Goal: Task Accomplishment & Management: Manage account settings

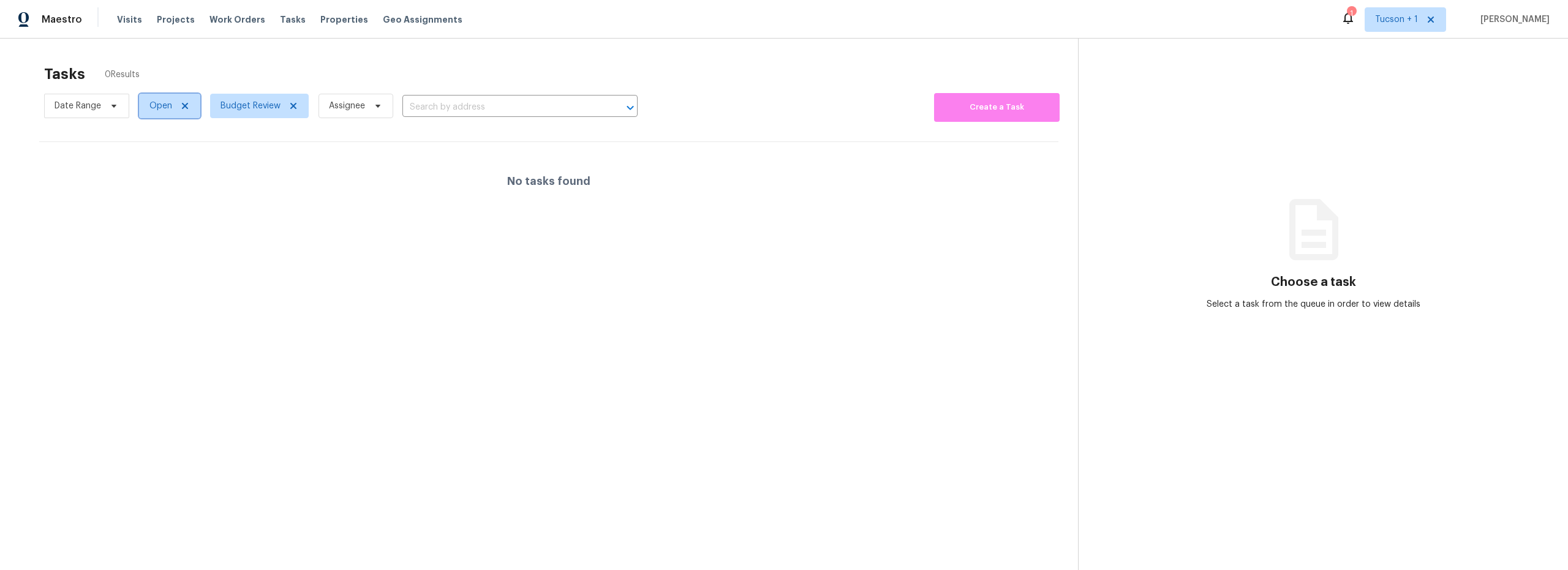
click at [183, 109] on icon at bounding box center [185, 106] width 6 height 6
click at [188, 109] on div at bounding box center [784, 285] width 1568 height 570
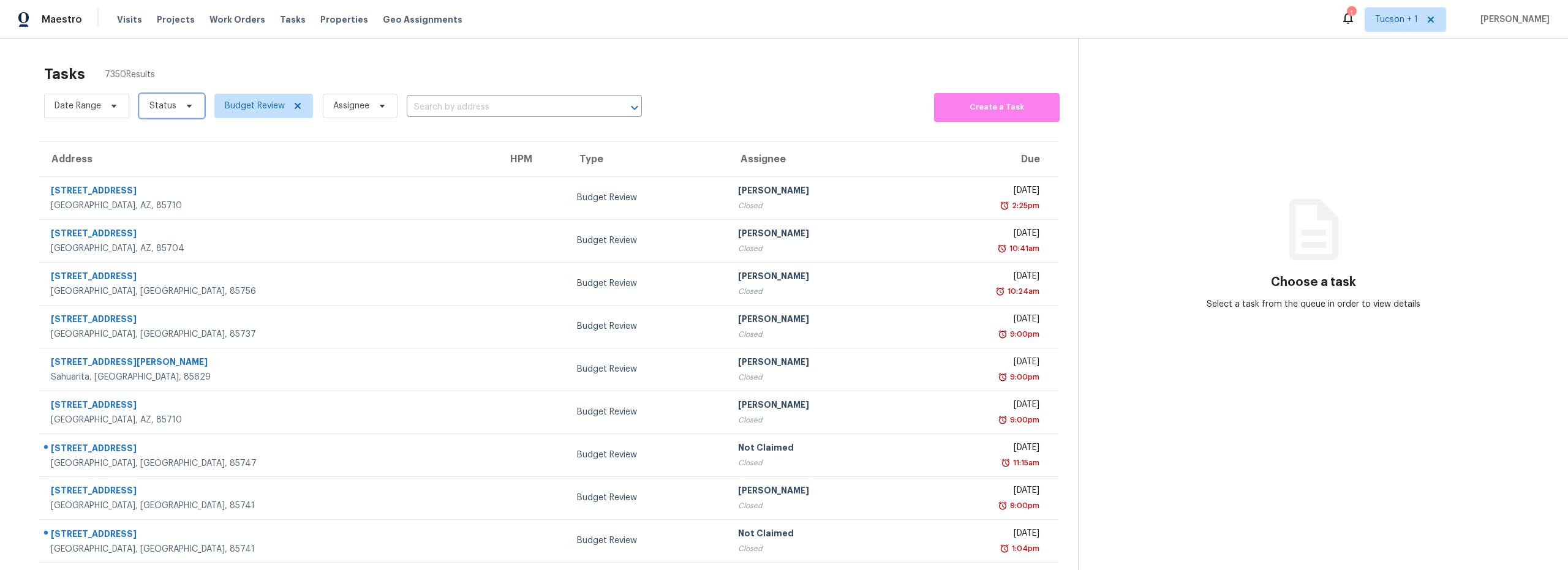
click at [191, 109] on icon at bounding box center [190, 106] width 10 height 10
click at [174, 144] on label "Closed" at bounding box center [168, 140] width 44 height 12
click at [154, 143] on input "Closed" at bounding box center [150, 138] width 8 height 8
checkbox input "true"
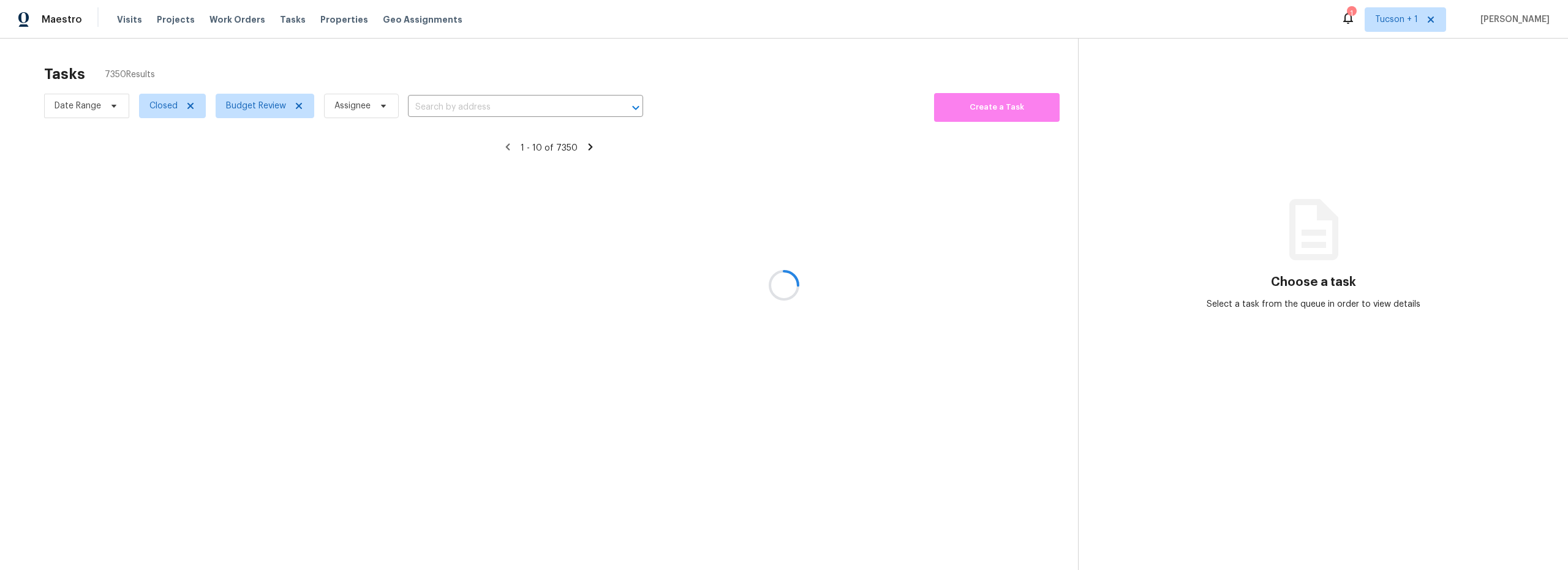
click at [111, 107] on div at bounding box center [784, 285] width 1568 height 570
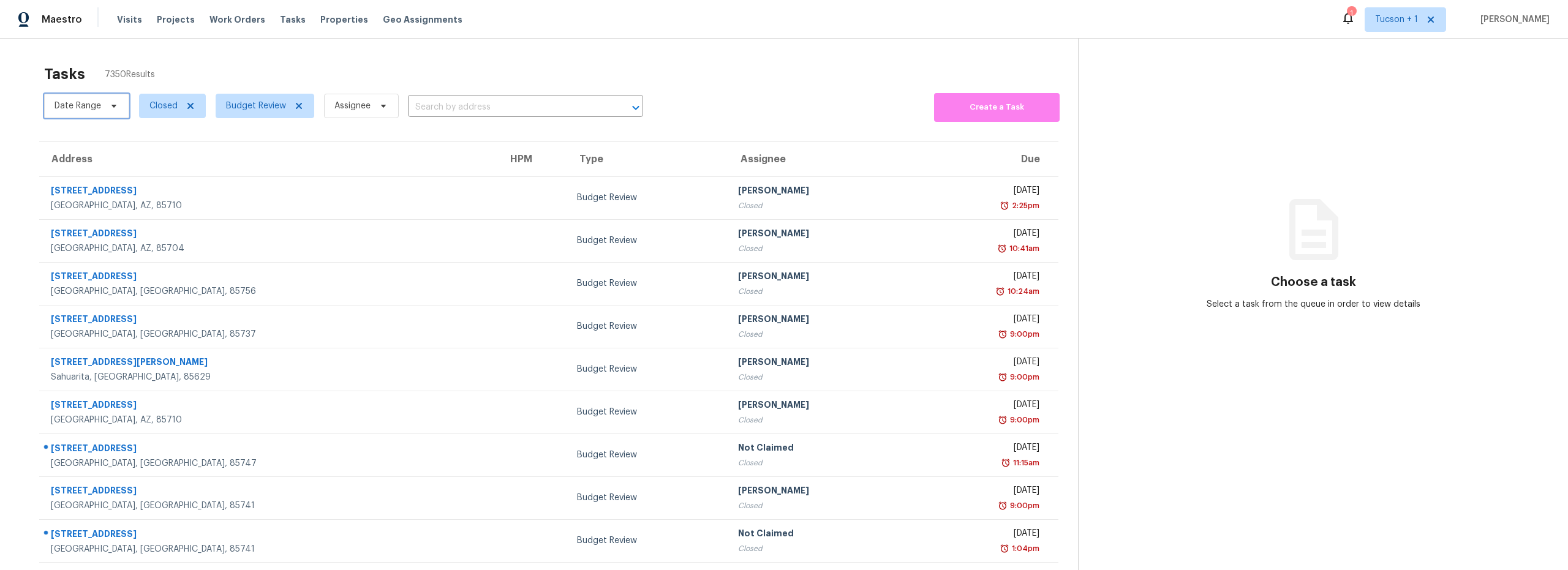
click at [111, 109] on icon at bounding box center [114, 106] width 10 height 10
select select "7"
select select "2025"
select select "8"
select select "2025"
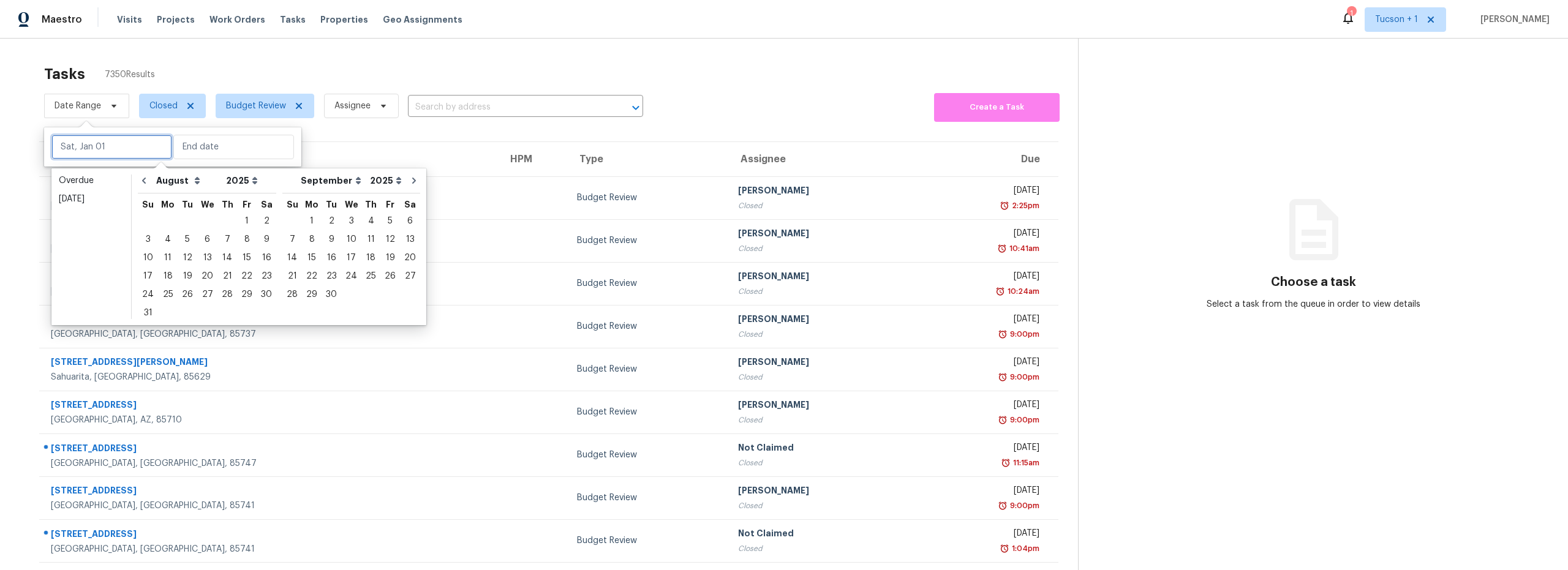
click at [115, 147] on input "text" at bounding box center [111, 146] width 121 height 25
type input "Sat, Aug 30"
type input "Sun, Sep 28"
type input "[DATE]"
type input "Sun, Aug 31"
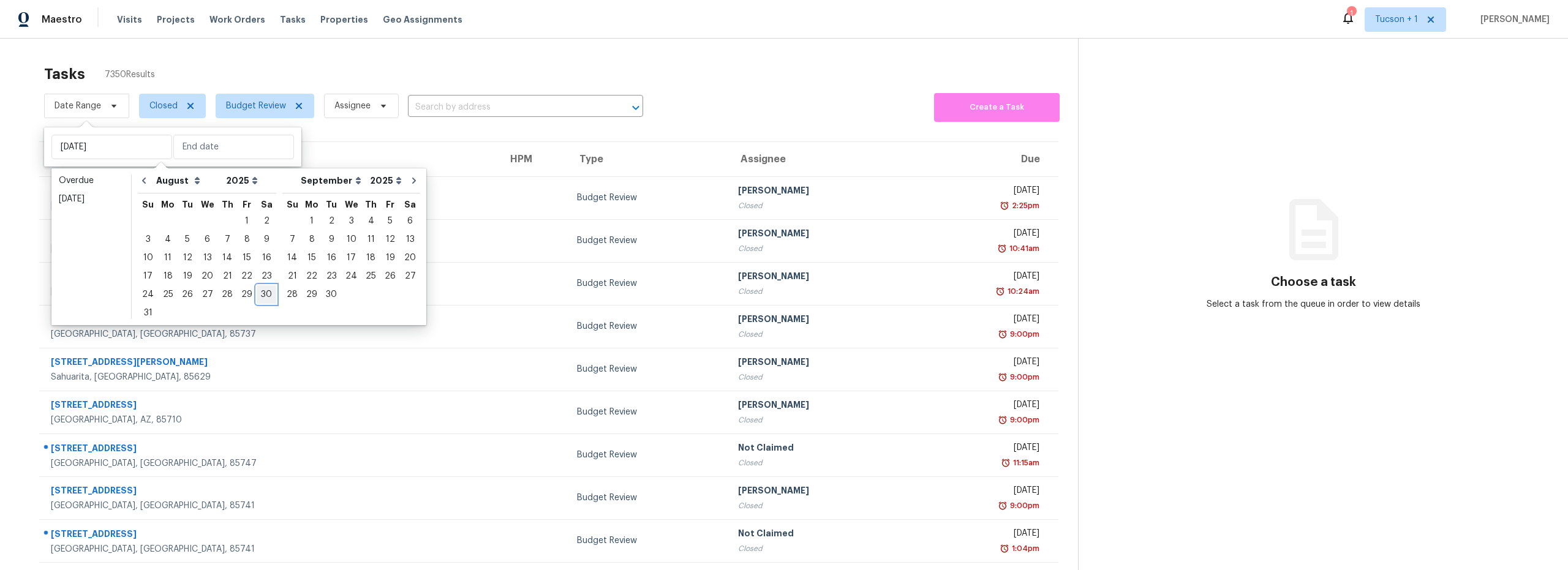
click at [260, 296] on div "30" at bounding box center [266, 294] width 20 height 17
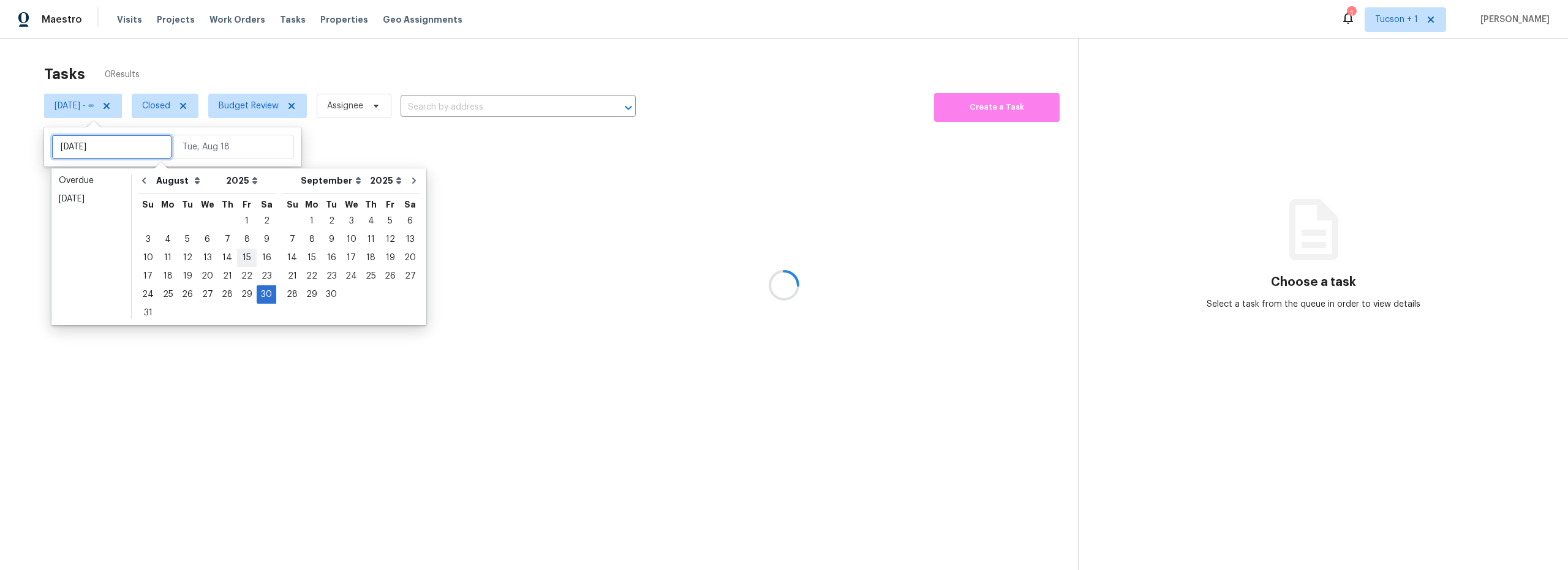
type input "Sat, Aug 23"
type input "Sat, Aug 30"
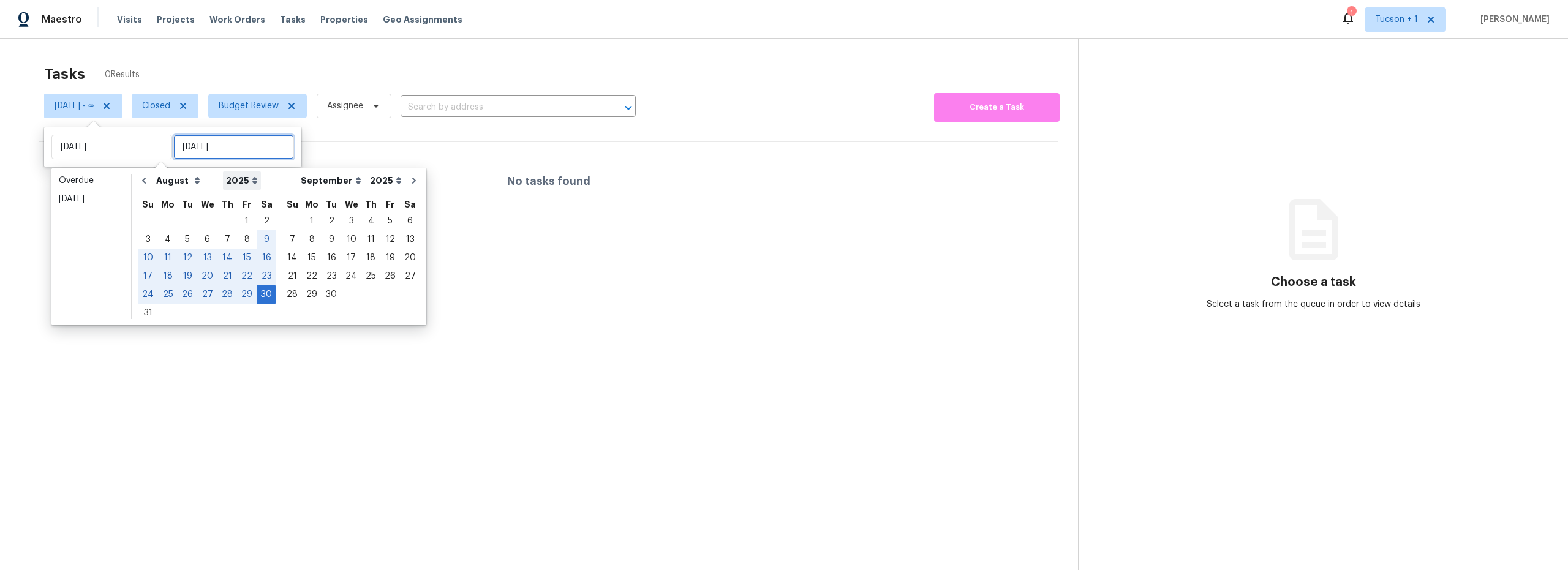
type input "Sat, Aug 30"
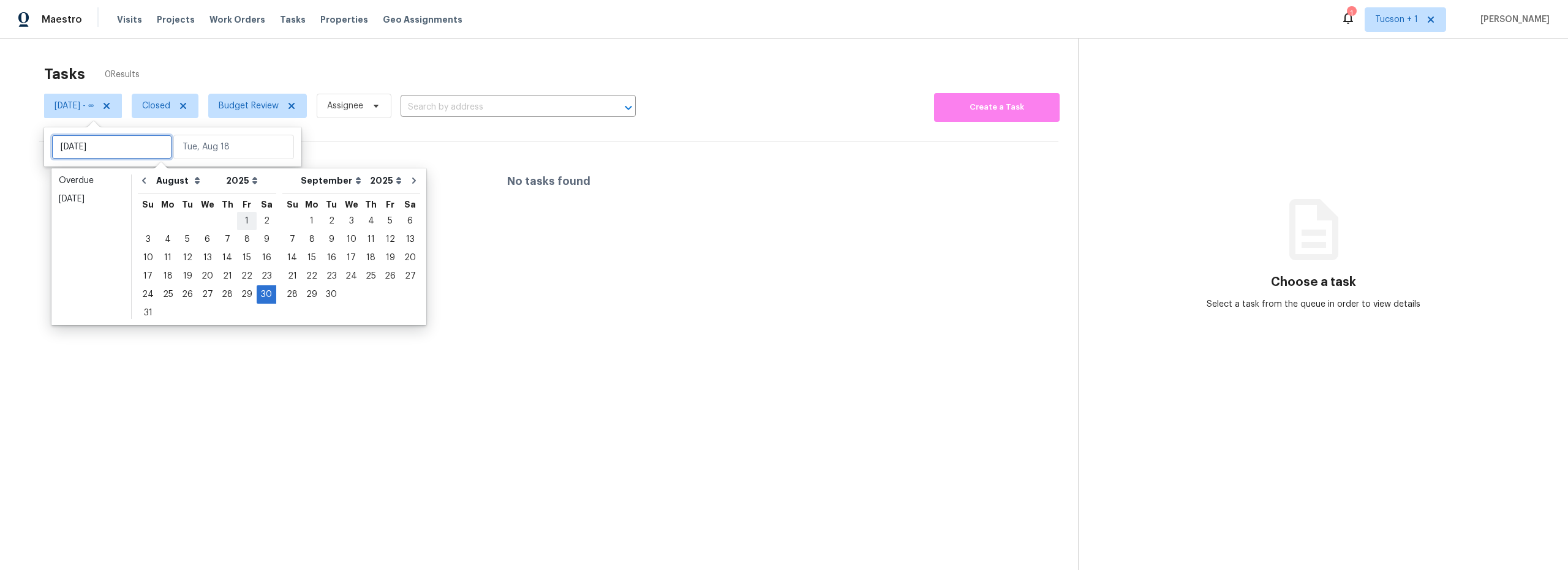
type input "Fri, Aug 01"
type input "Sat, Aug 30"
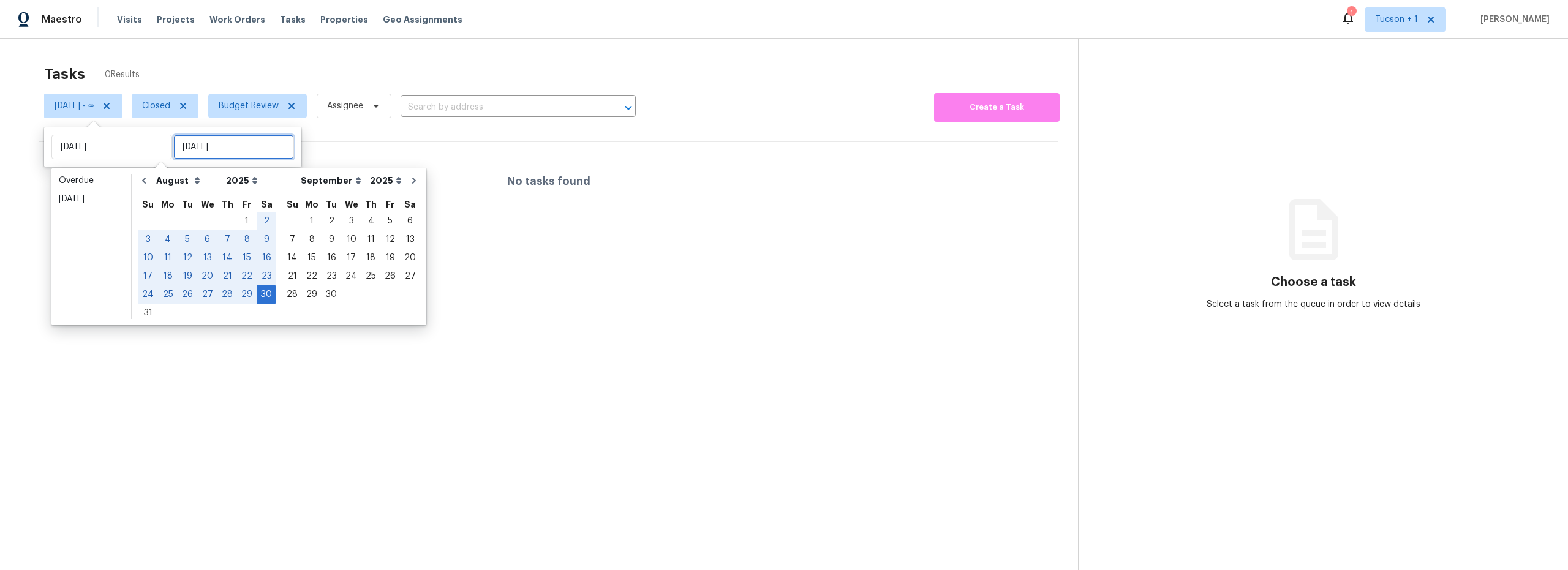
type input "Sat, Aug 30"
type input "Sun, Sep 14"
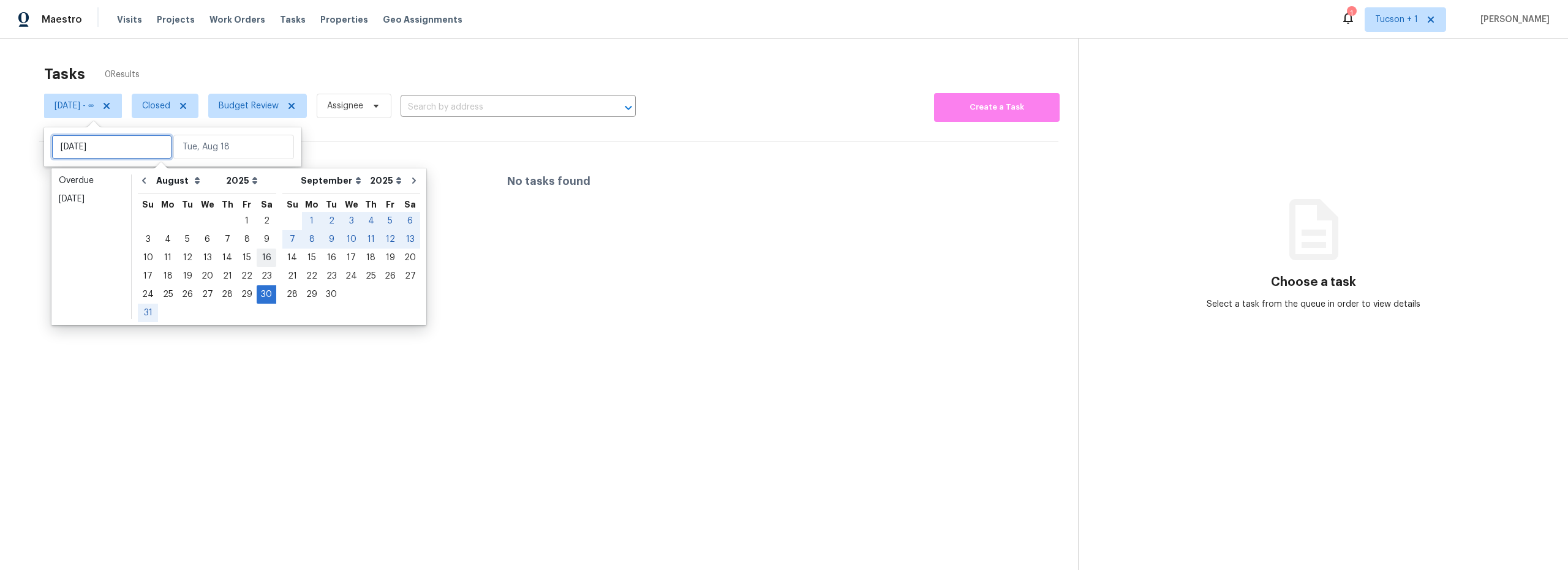
type input "Sat, Aug 16"
type input "Sat, Aug 30"
type input "Mon, Aug 04"
type input "Sat, Aug 30"
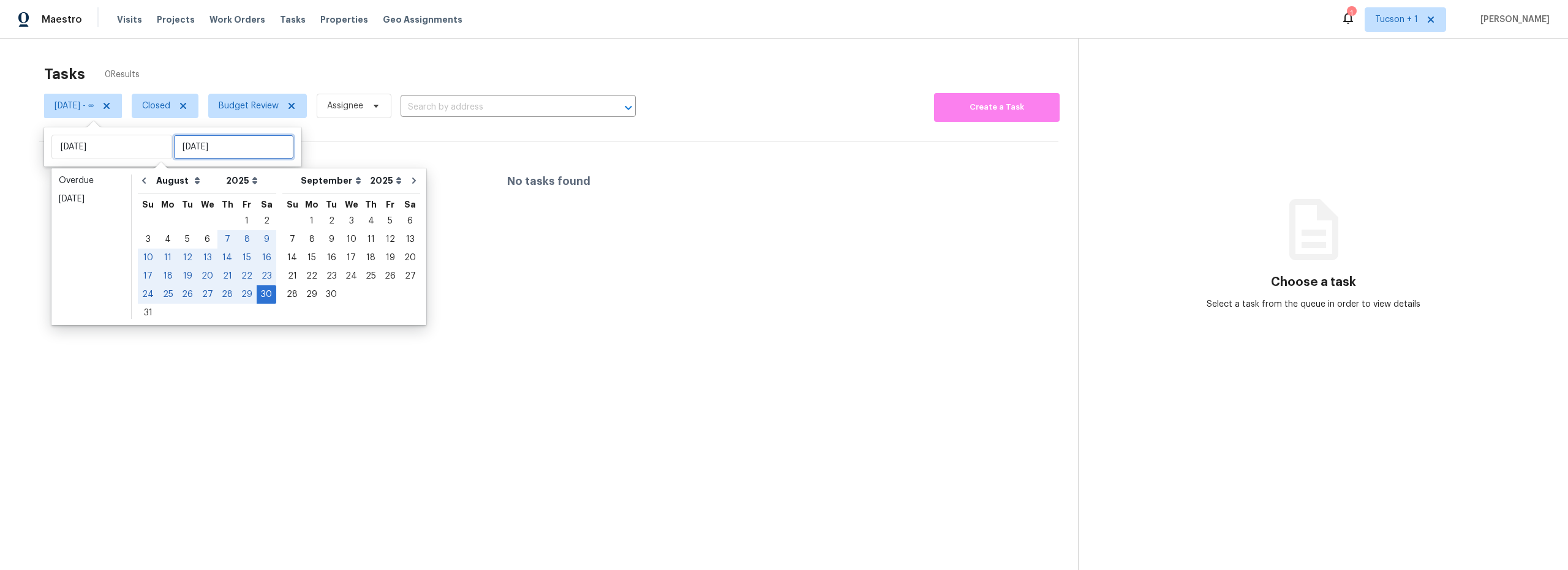
type input "Sat, Aug 30"
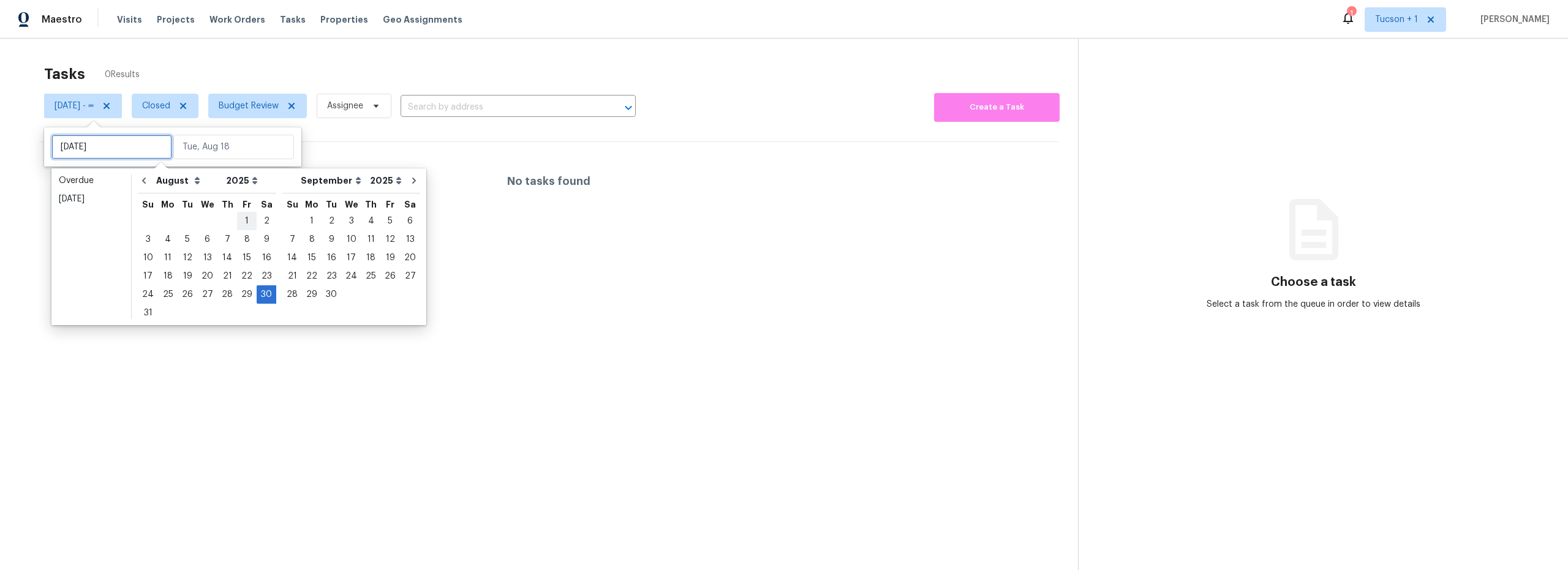
type input "Fri, Aug 01"
type input "Sat, Aug 30"
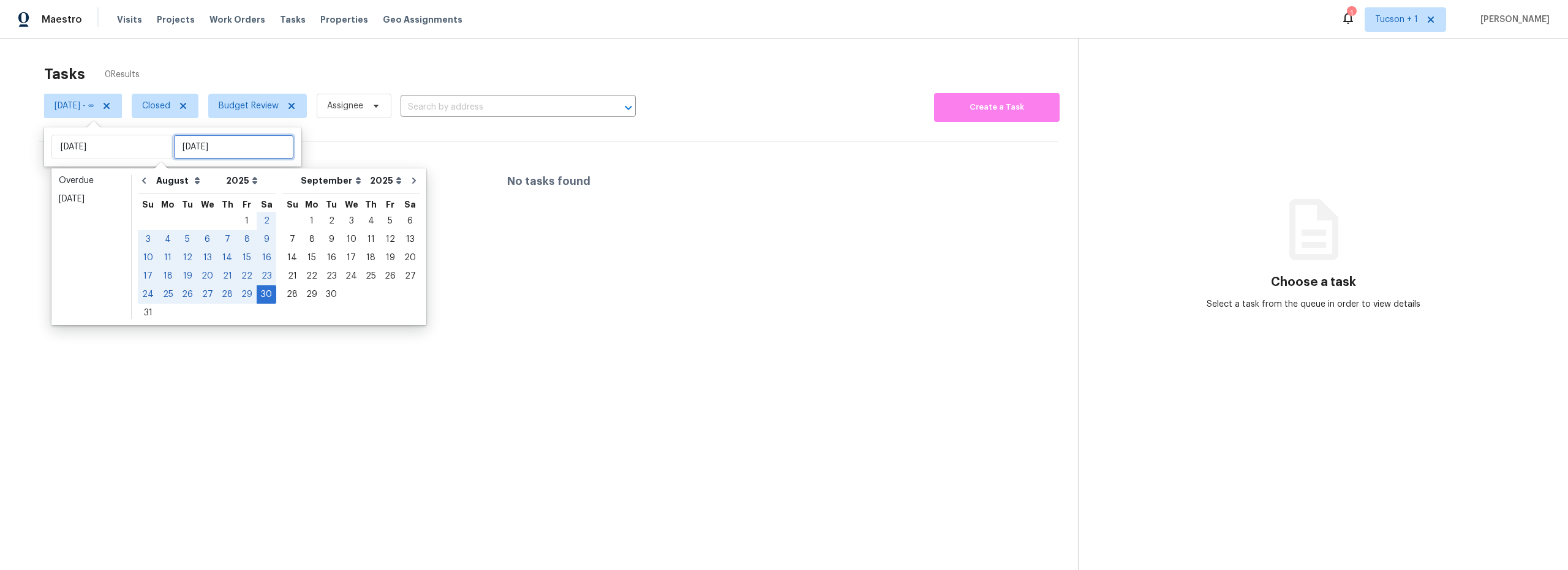
type input "Sat, Aug 30"
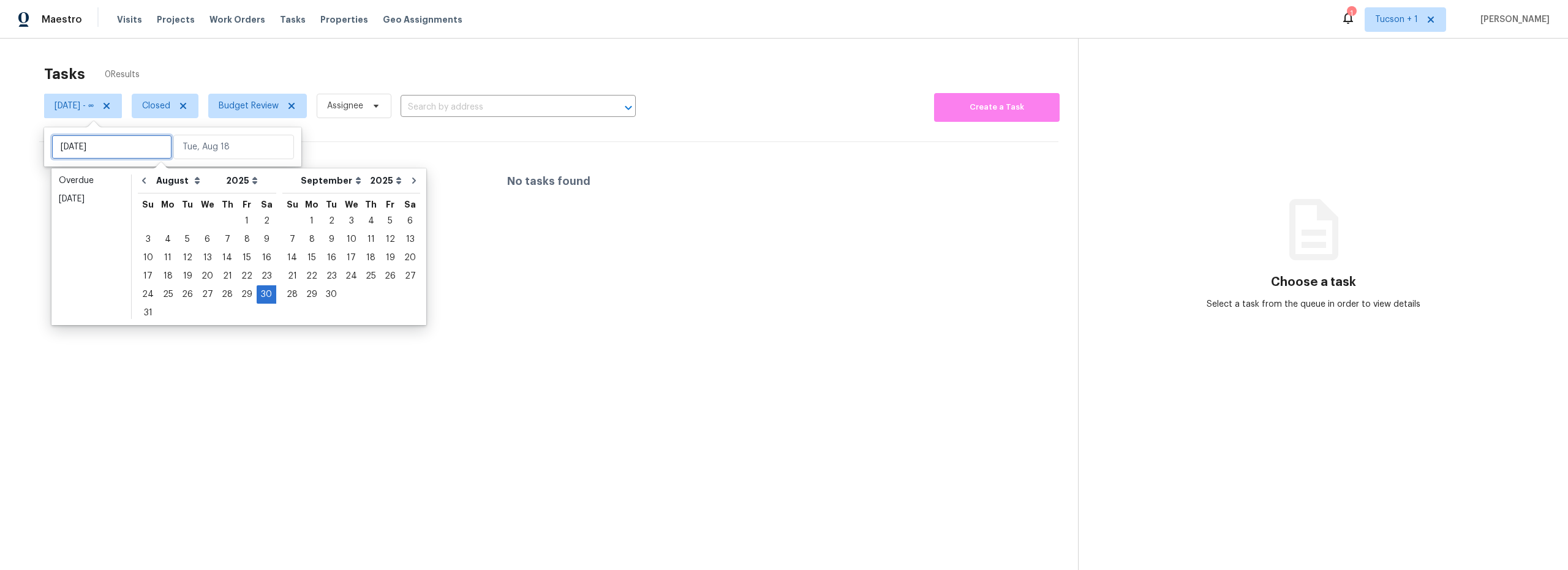
click at [129, 150] on input "Sat, Aug 30" at bounding box center [111, 146] width 121 height 25
click at [146, 274] on div "17" at bounding box center [148, 276] width 20 height 17
type input "Mon, Aug 11"
type input "Sun, Aug 17"
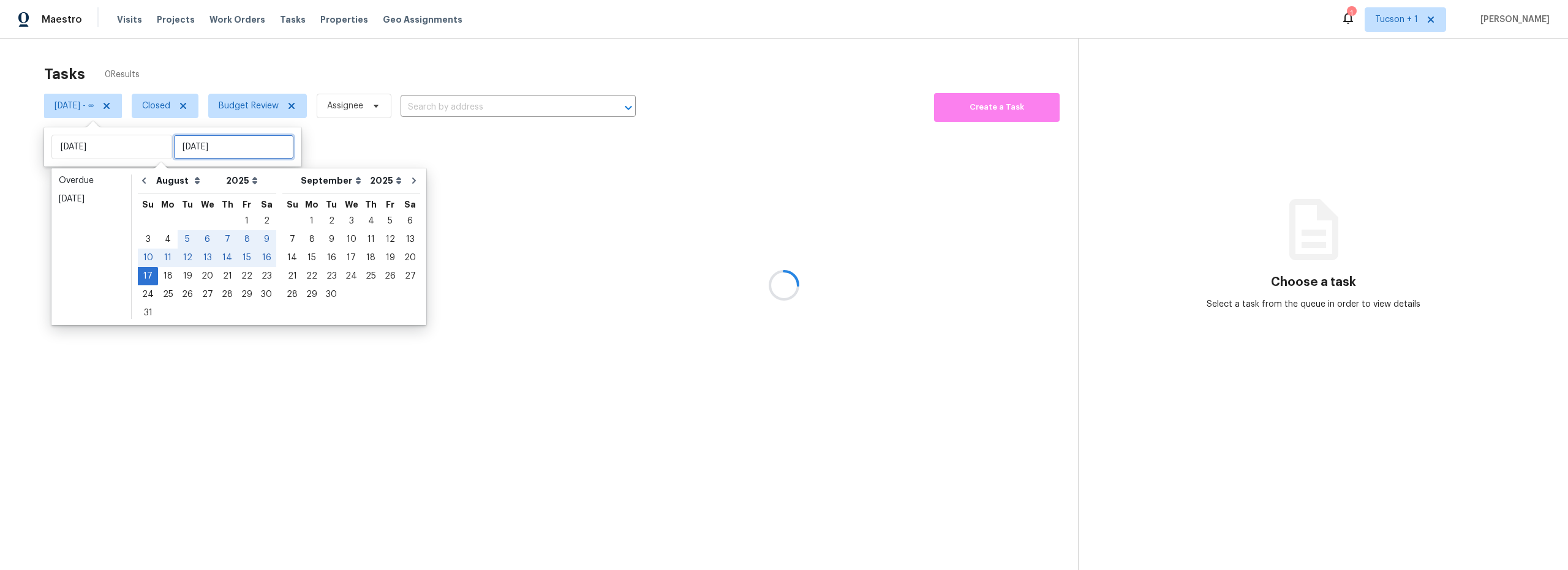
type input "Sun, Aug 17"
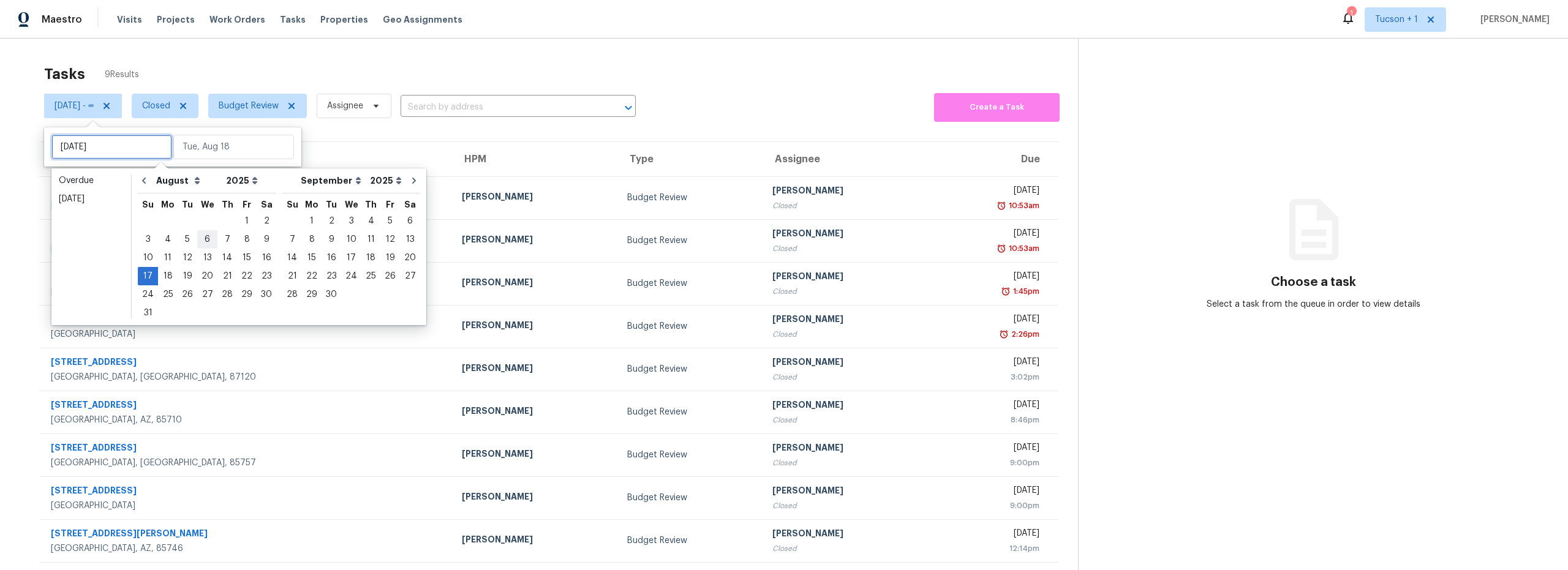
type input "Wed, Aug 06"
type input "Sun, Aug 17"
click at [169, 277] on div "18" at bounding box center [167, 276] width 20 height 17
type input "Mon, Aug 18"
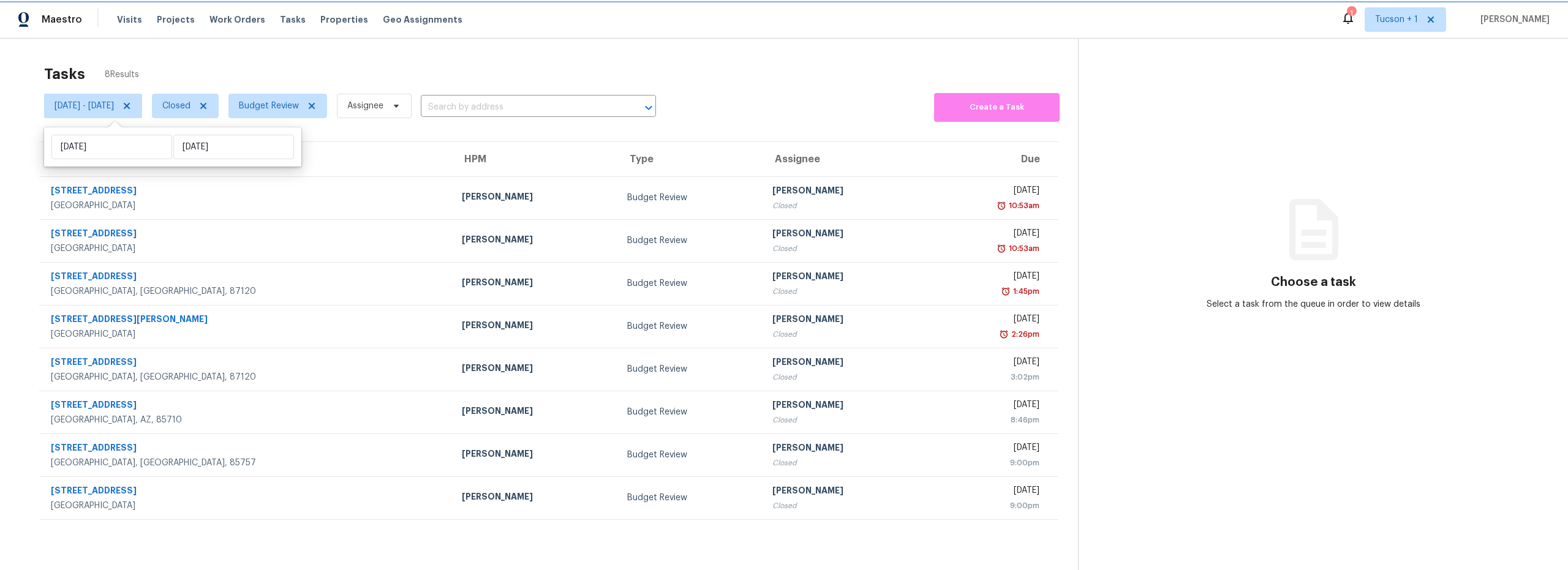
click at [131, 104] on icon at bounding box center [127, 106] width 10 height 10
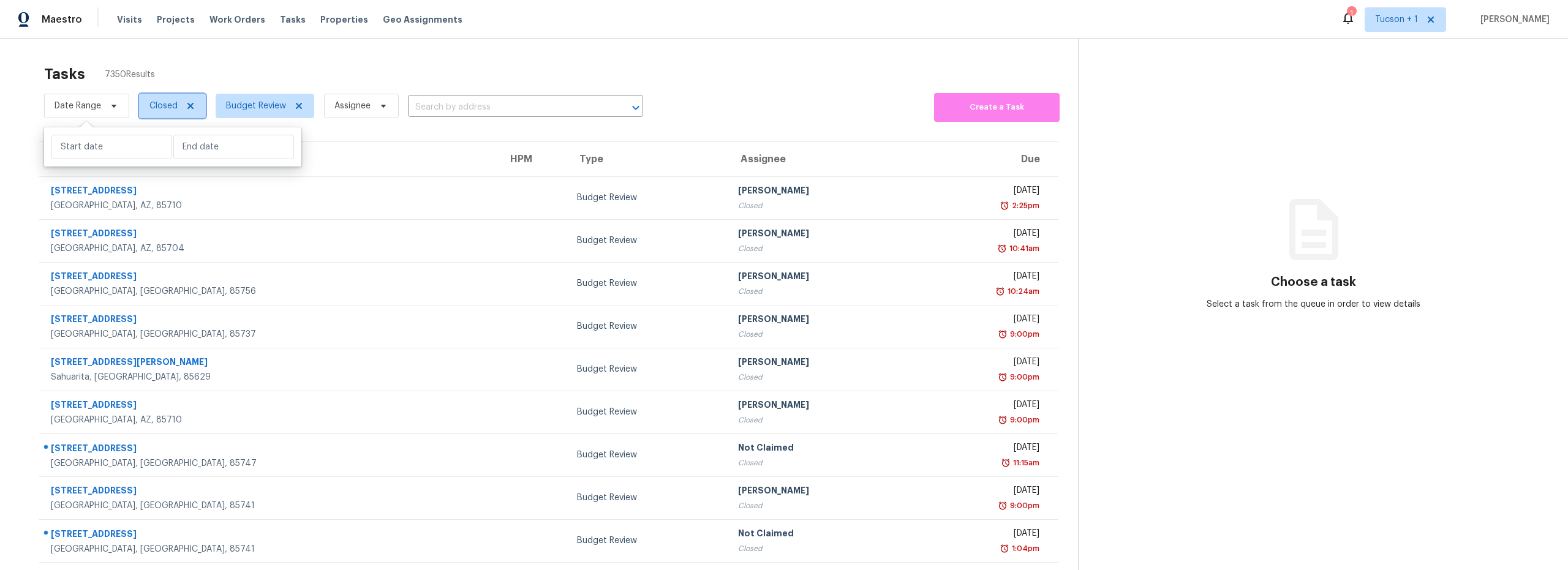
click at [172, 107] on span "Closed" at bounding box center [164, 105] width 28 height 12
click at [181, 158] on label "Open" at bounding box center [165, 157] width 39 height 12
click at [154, 158] on input "Open" at bounding box center [150, 155] width 8 height 8
checkbox input "true"
click at [176, 140] on label "Closed" at bounding box center [168, 140] width 44 height 12
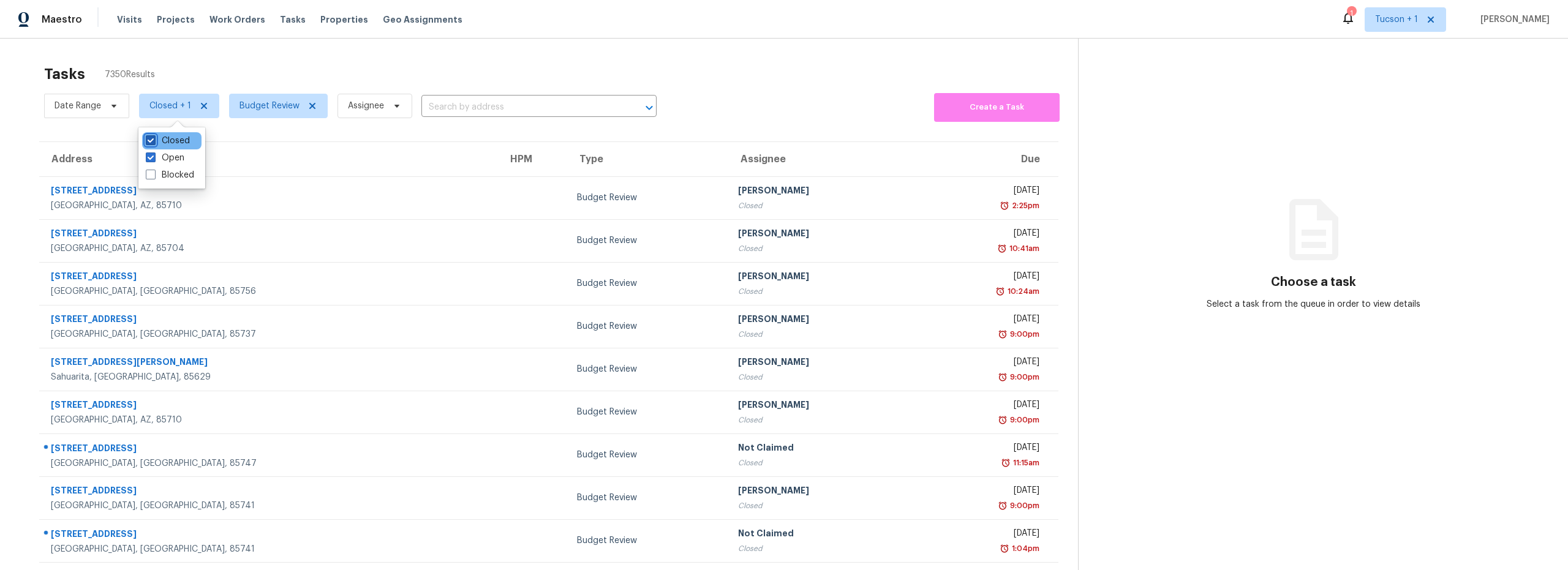
click at [154, 140] on input "Closed" at bounding box center [150, 138] width 8 height 8
checkbox input "false"
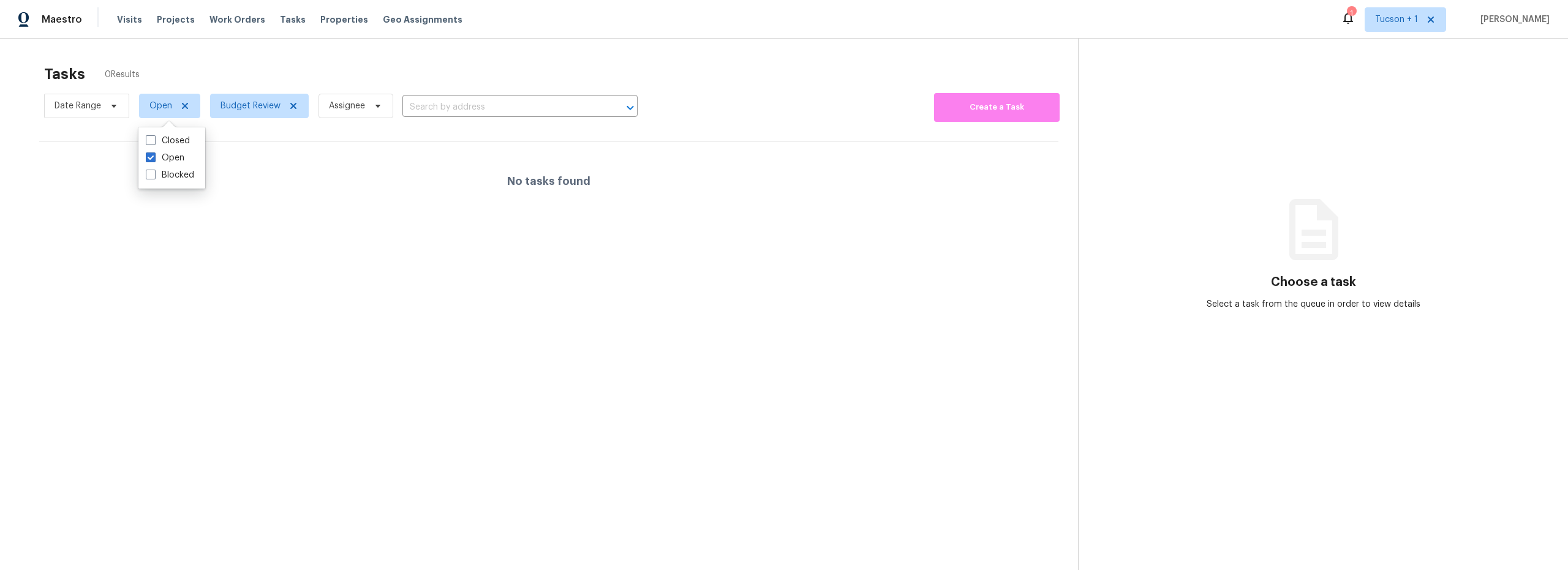
click at [92, 389] on section "Tasks 0 Results Date Range Open Budget Review Assignee ​ Create a Task No tasks…" at bounding box center [548, 333] width 1058 height 550
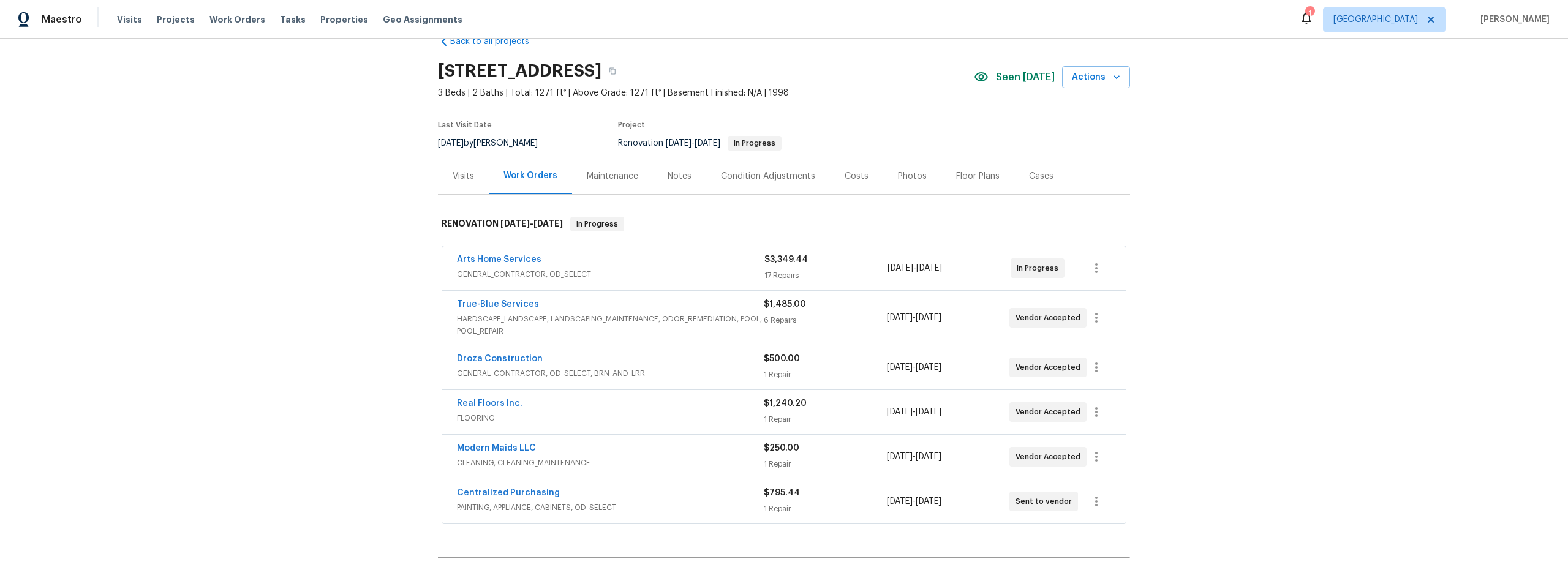
scroll to position [27, 0]
click at [725, 333] on span "HARDSCAPE_LANDSCAPE, LANDSCAPING_MAINTENANCE, ODOR_REMEDIATION, POOL, POOL_REPA…" at bounding box center [610, 326] width 307 height 25
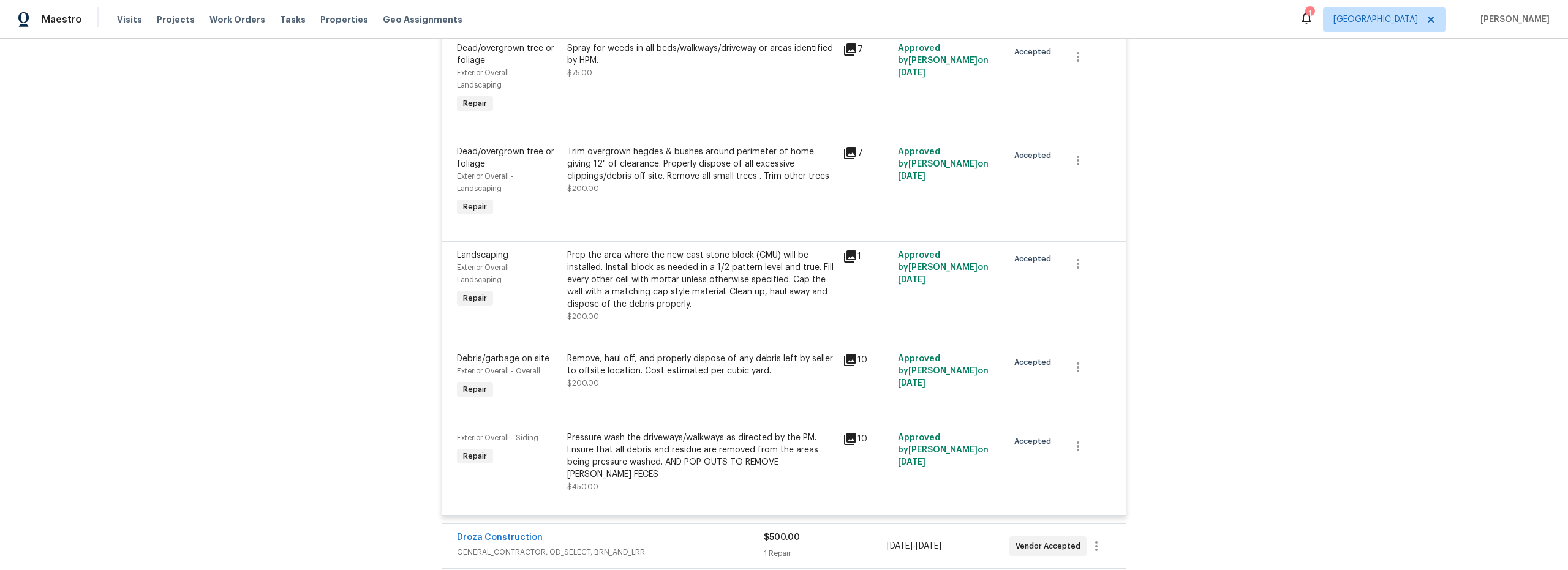
scroll to position [485, 0]
click at [847, 438] on icon at bounding box center [850, 438] width 12 height 12
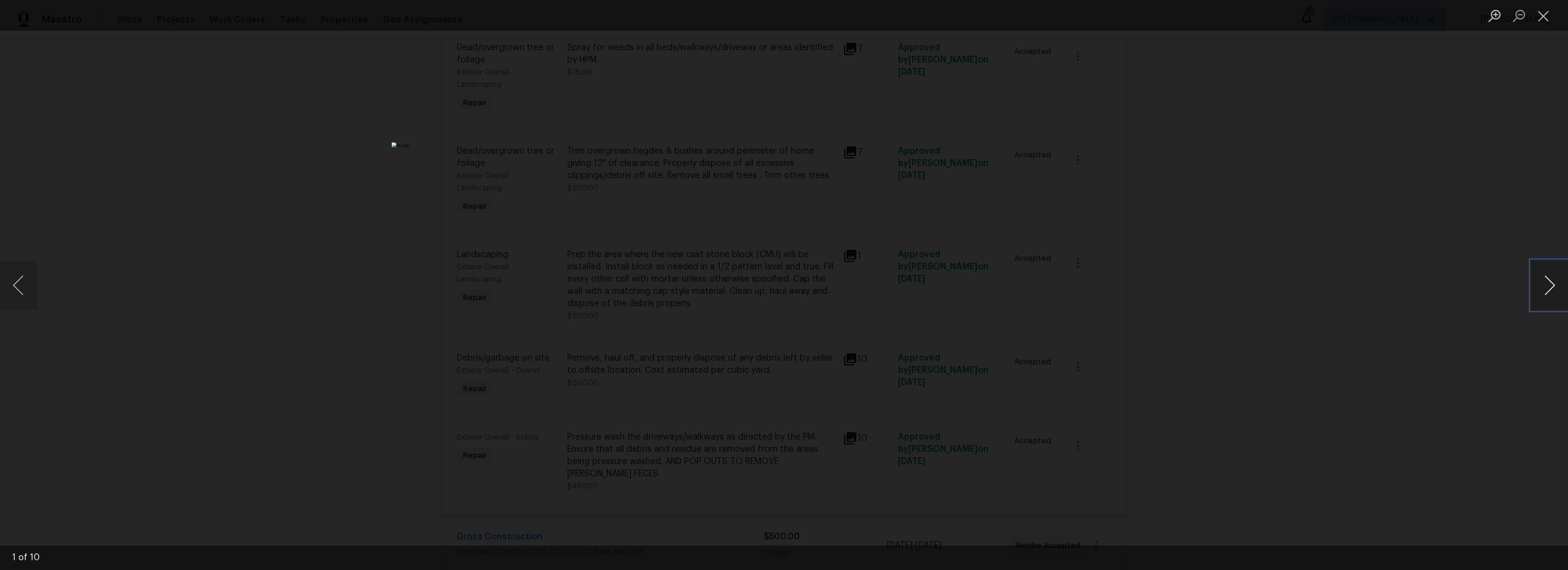
click at [1543, 288] on button "Next image" at bounding box center [1550, 285] width 37 height 49
click at [1545, 16] on button "Close lightbox" at bounding box center [1543, 16] width 25 height 21
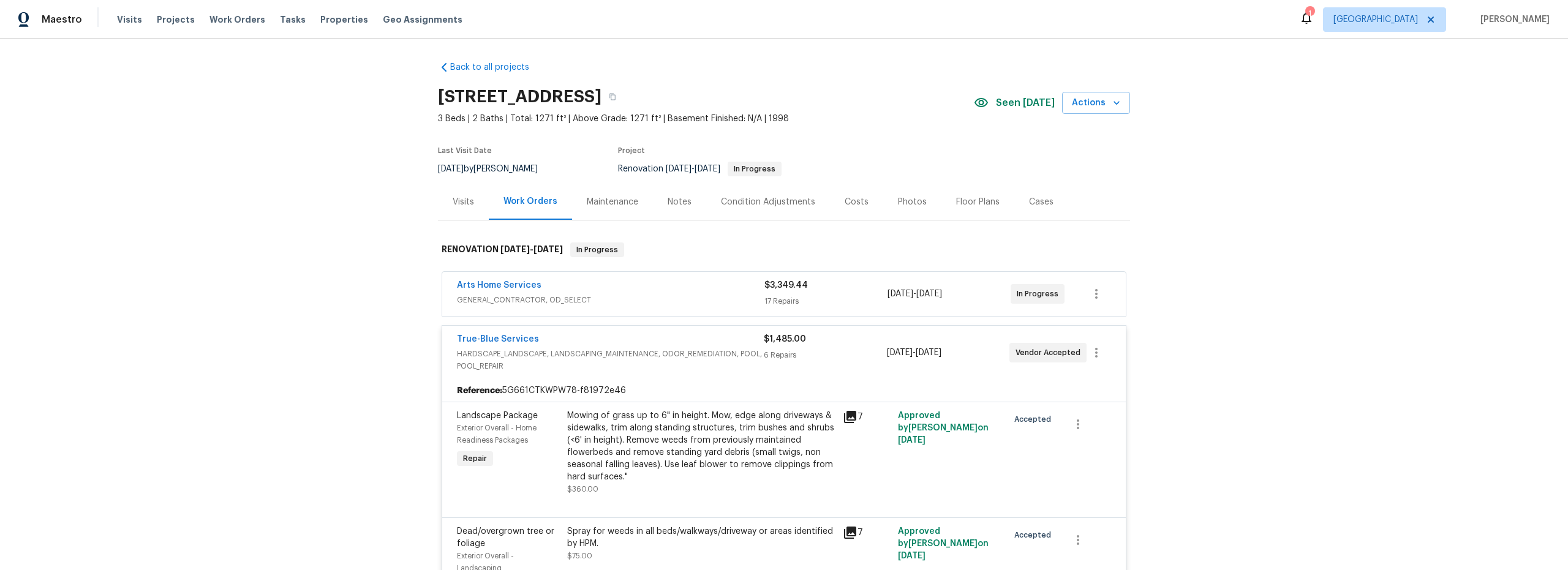
scroll to position [0, 0]
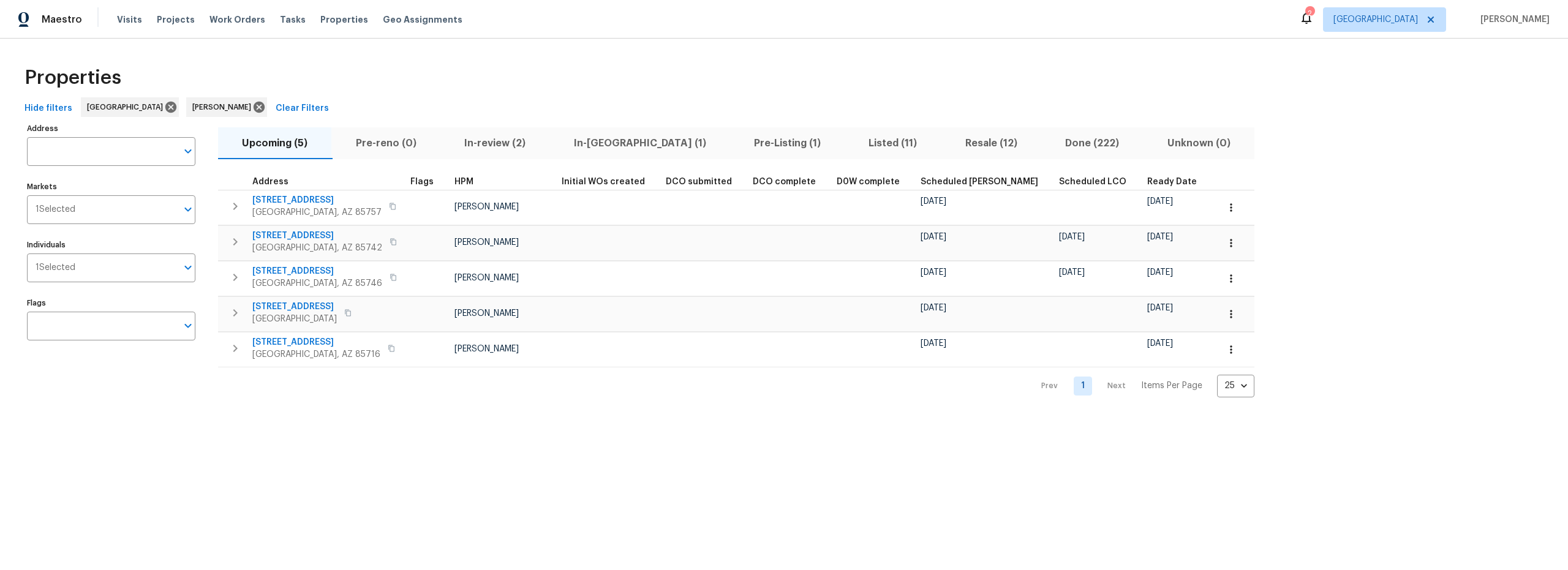
click at [949, 143] on span "Resale (12)" at bounding box center [991, 143] width 85 height 17
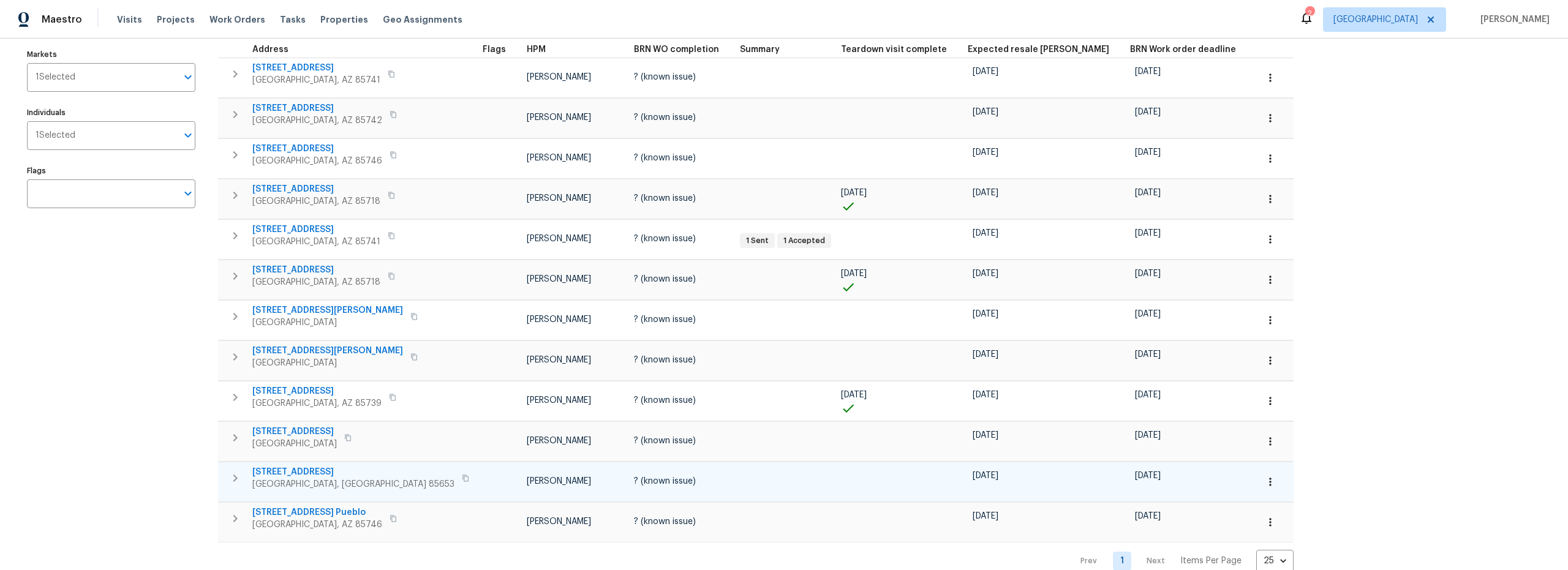
scroll to position [131, 0]
click at [313, 471] on span "12496 N Starthroat Dr" at bounding box center [353, 473] width 202 height 12
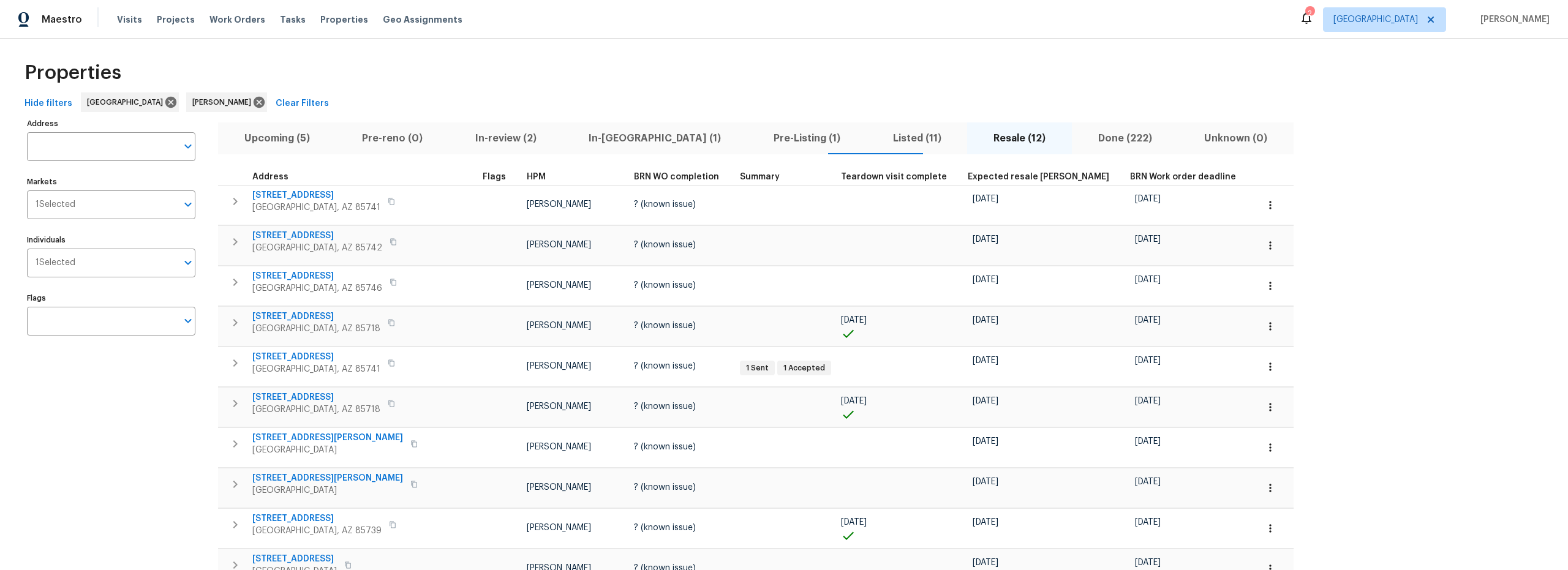
scroll to position [0, 0]
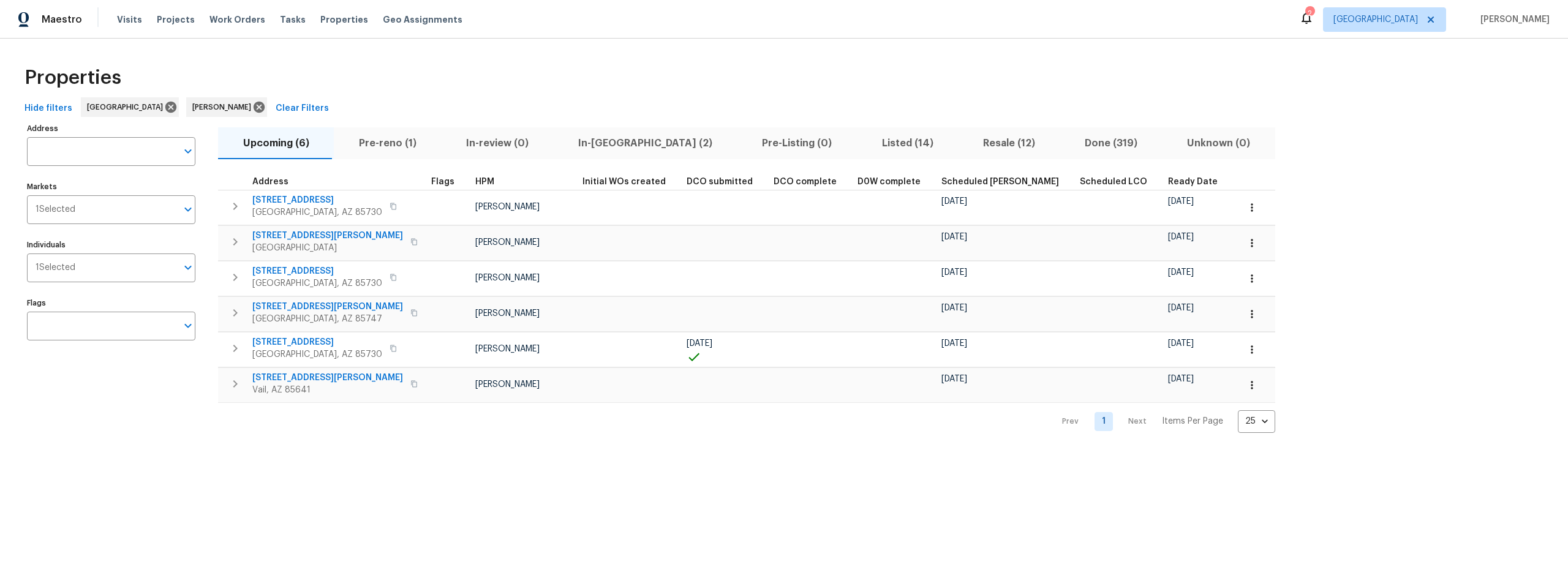
click at [965, 146] on span "Resale (12)" at bounding box center [1009, 143] width 87 height 17
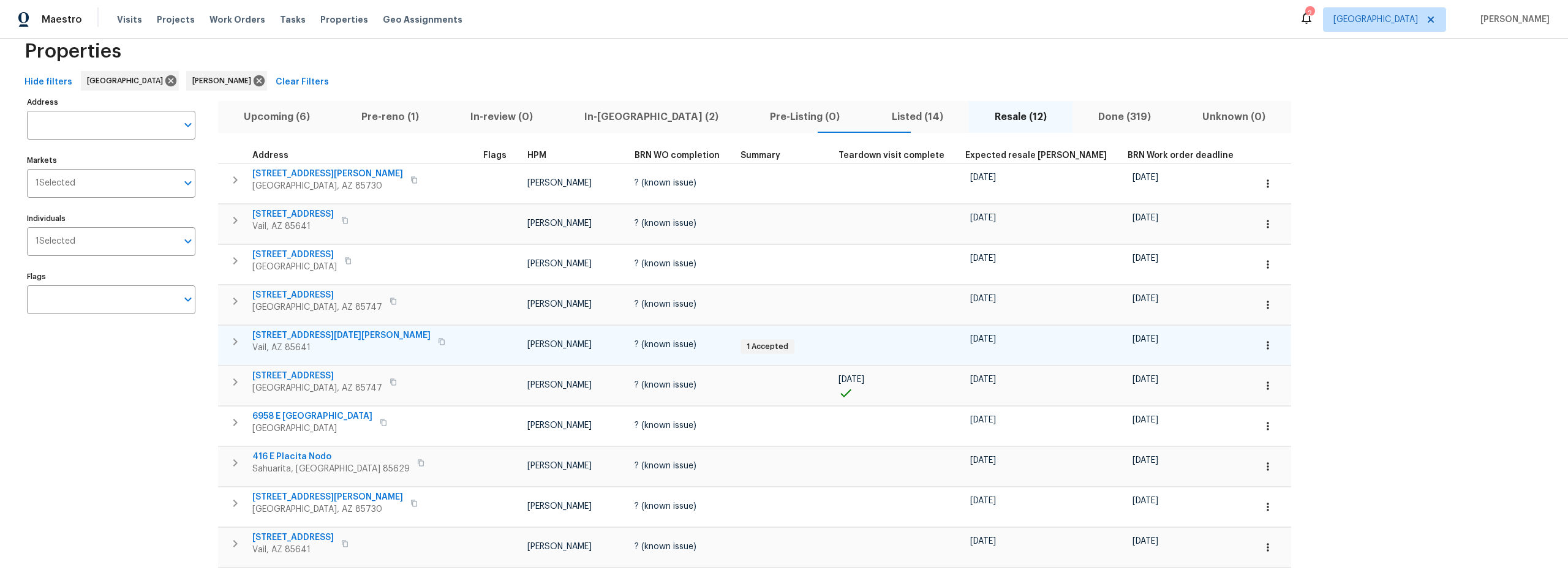
scroll to position [47, 0]
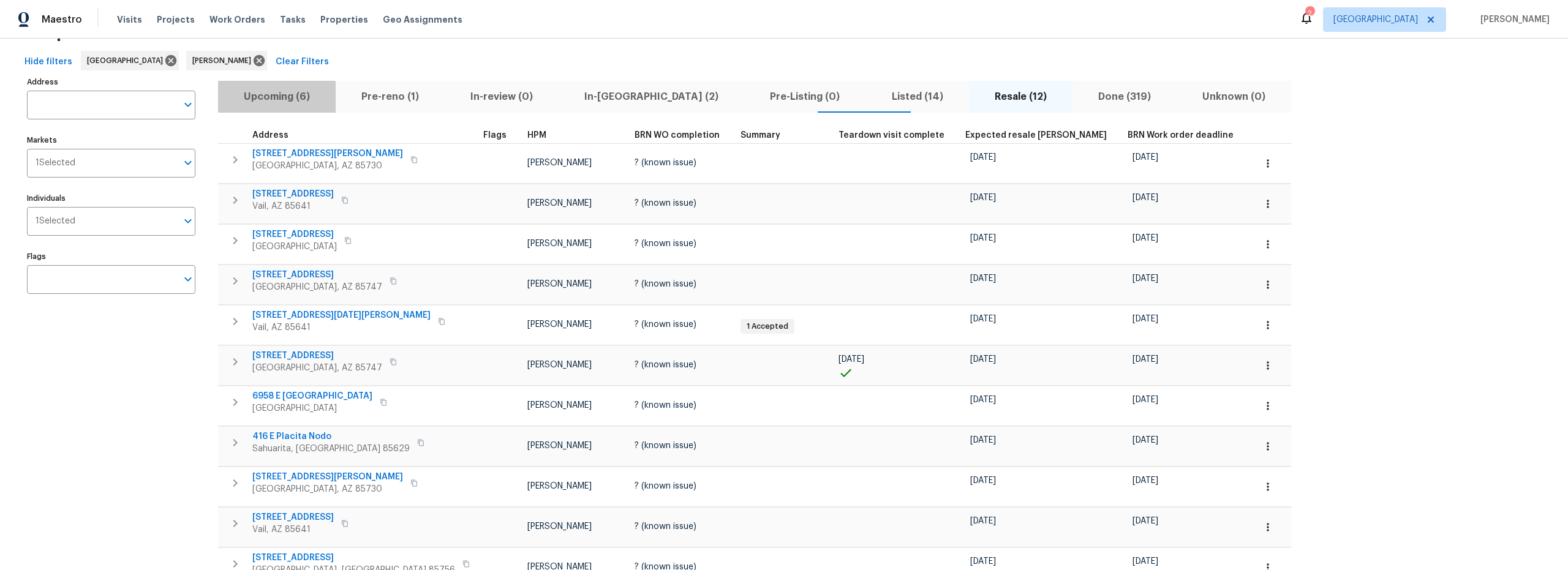
click at [282, 97] on span "Upcoming (6)" at bounding box center [277, 97] width 103 height 17
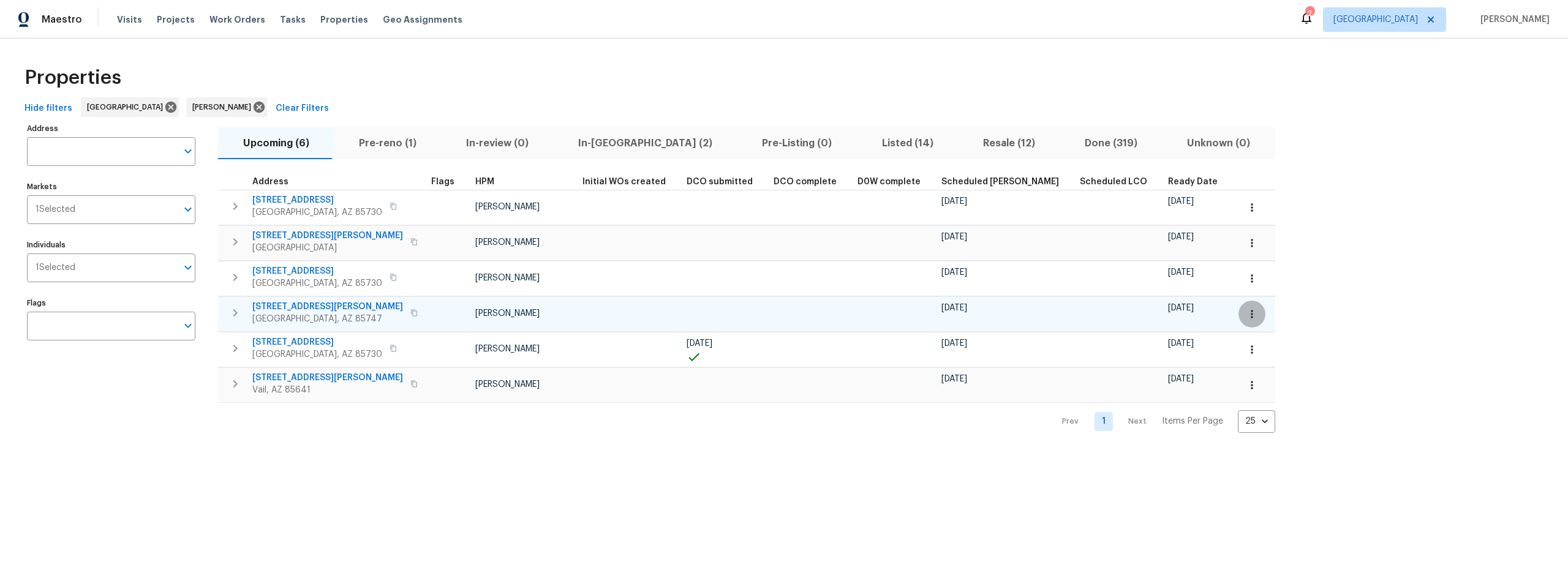
click at [1246, 318] on icon "button" at bounding box center [1251, 314] width 12 height 12
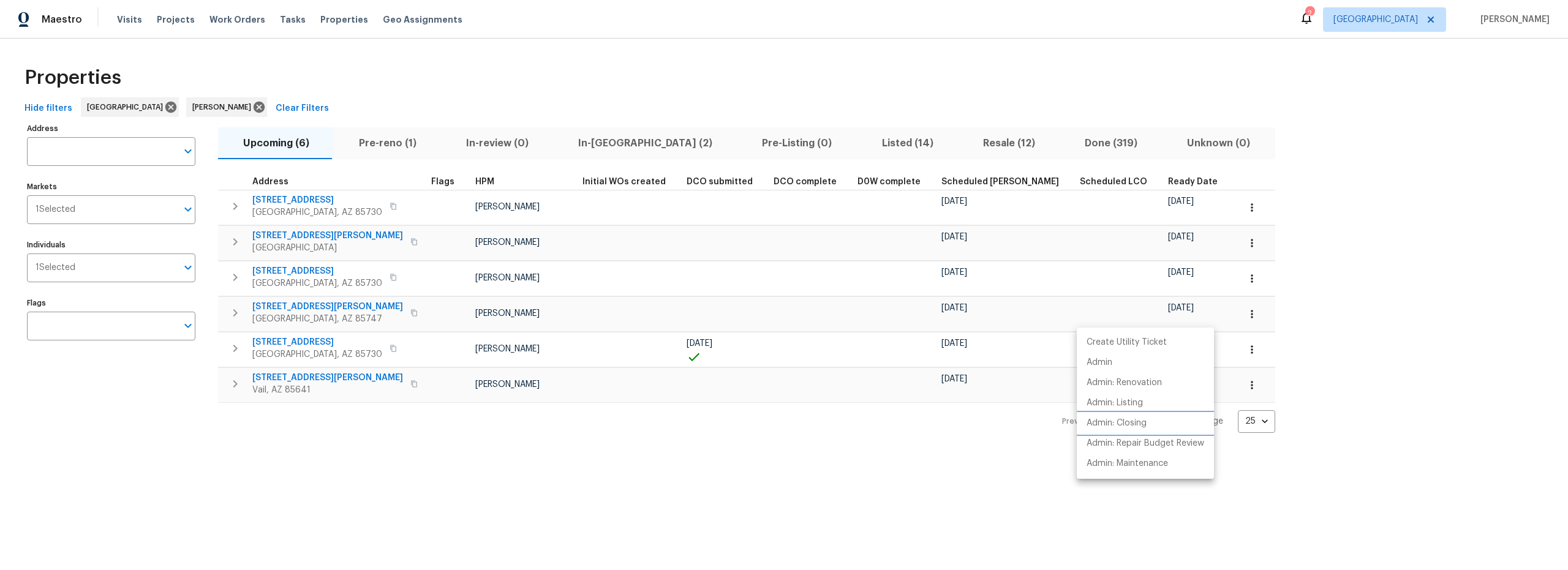
click at [1113, 424] on p "Admin: Closing" at bounding box center [1116, 423] width 60 height 13
click at [558, 470] on div at bounding box center [784, 285] width 1568 height 570
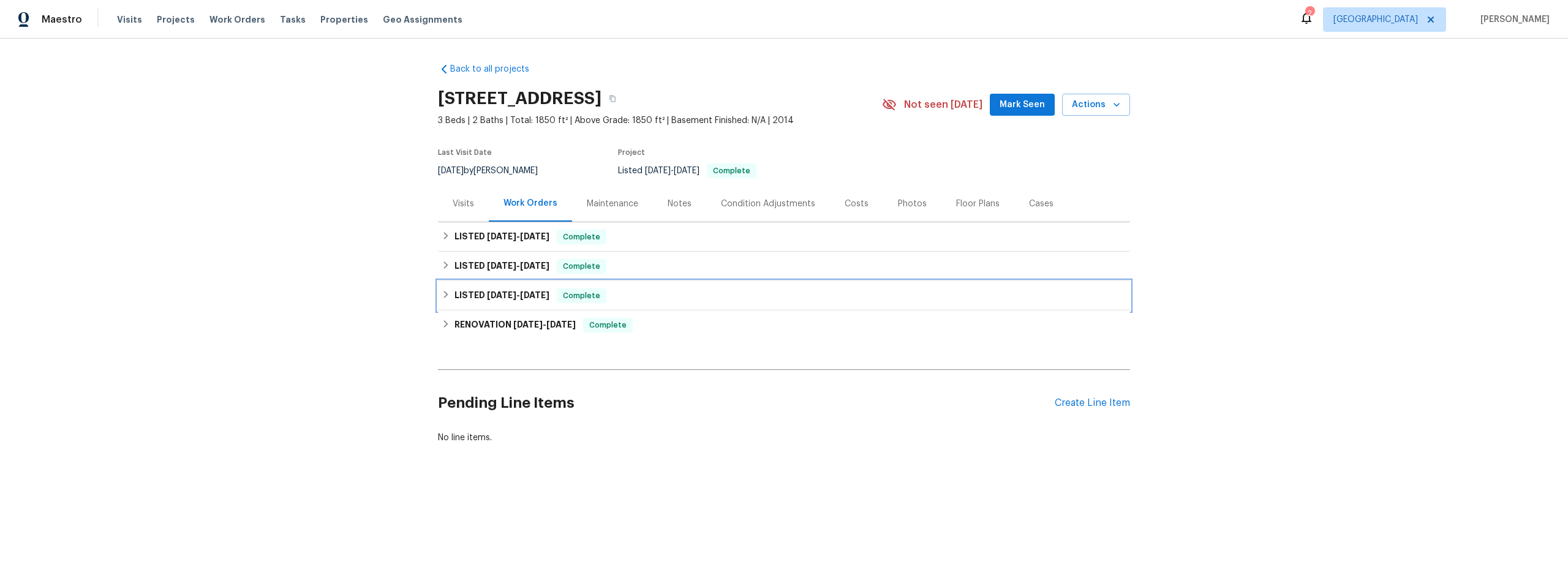
click at [444, 294] on icon at bounding box center [446, 295] width 4 height 8
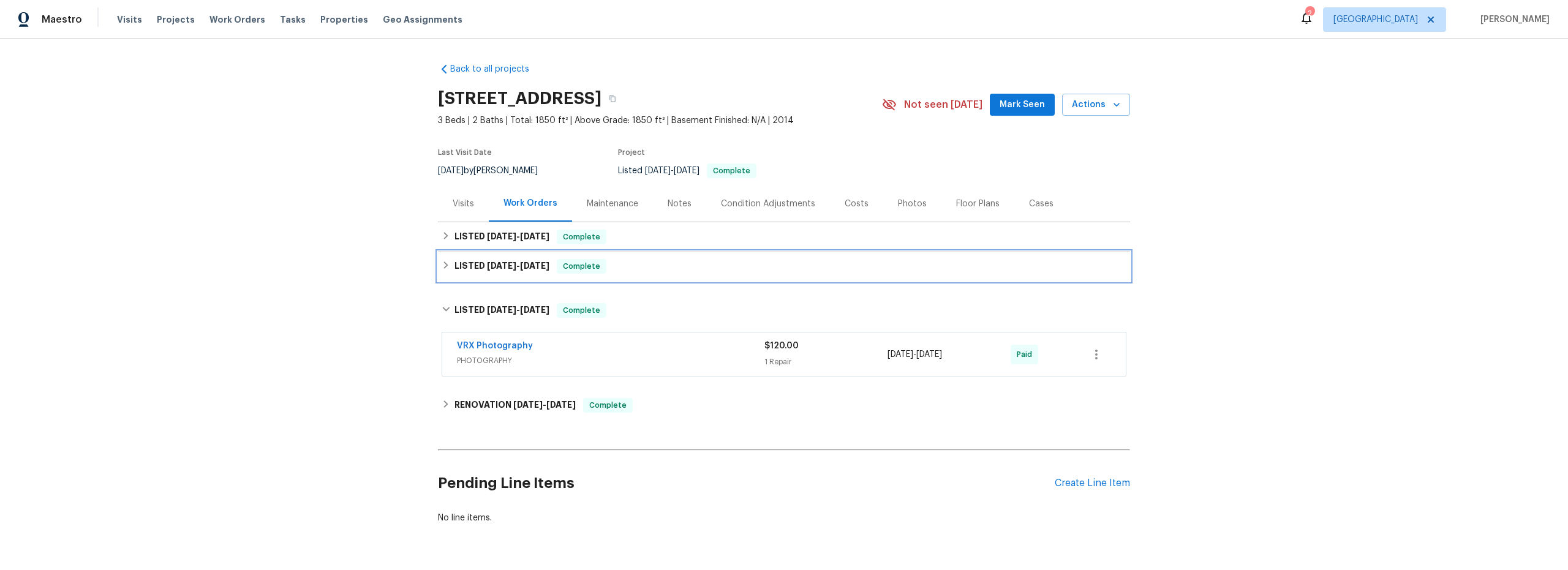
click at [442, 268] on icon at bounding box center [446, 265] width 9 height 9
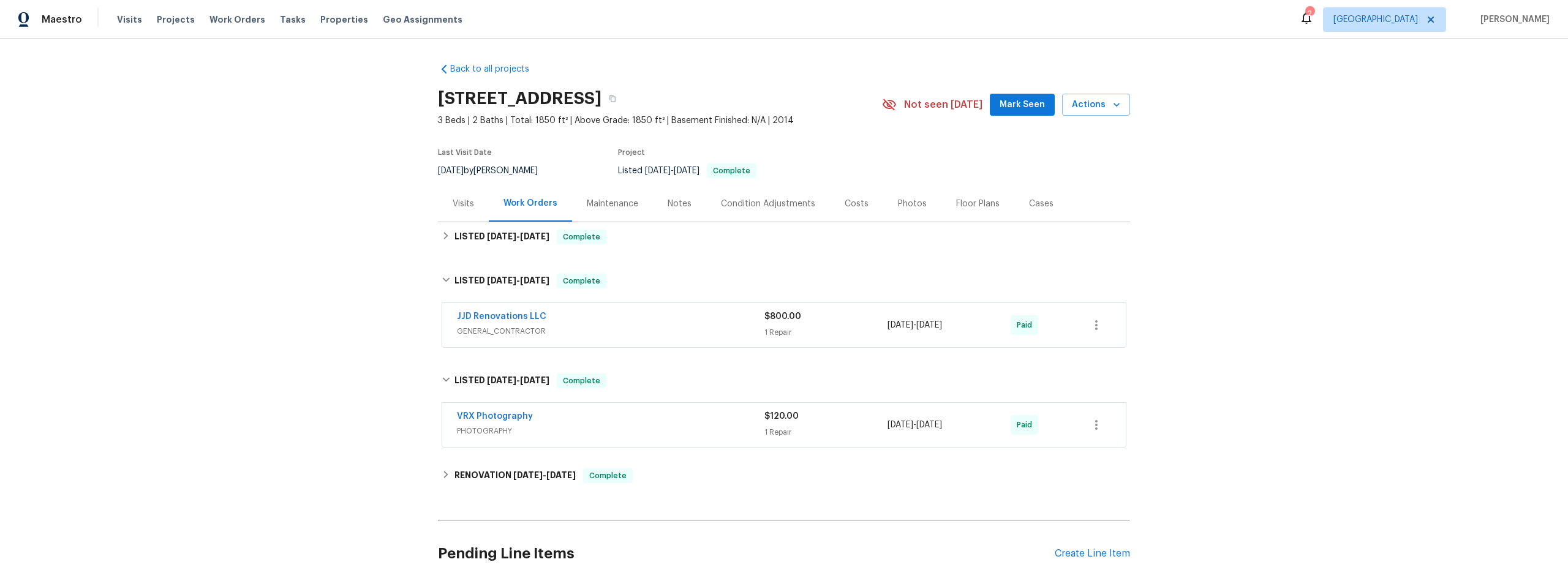
click at [622, 327] on span "GENERAL_CONTRACTOR" at bounding box center [610, 331] width 308 height 12
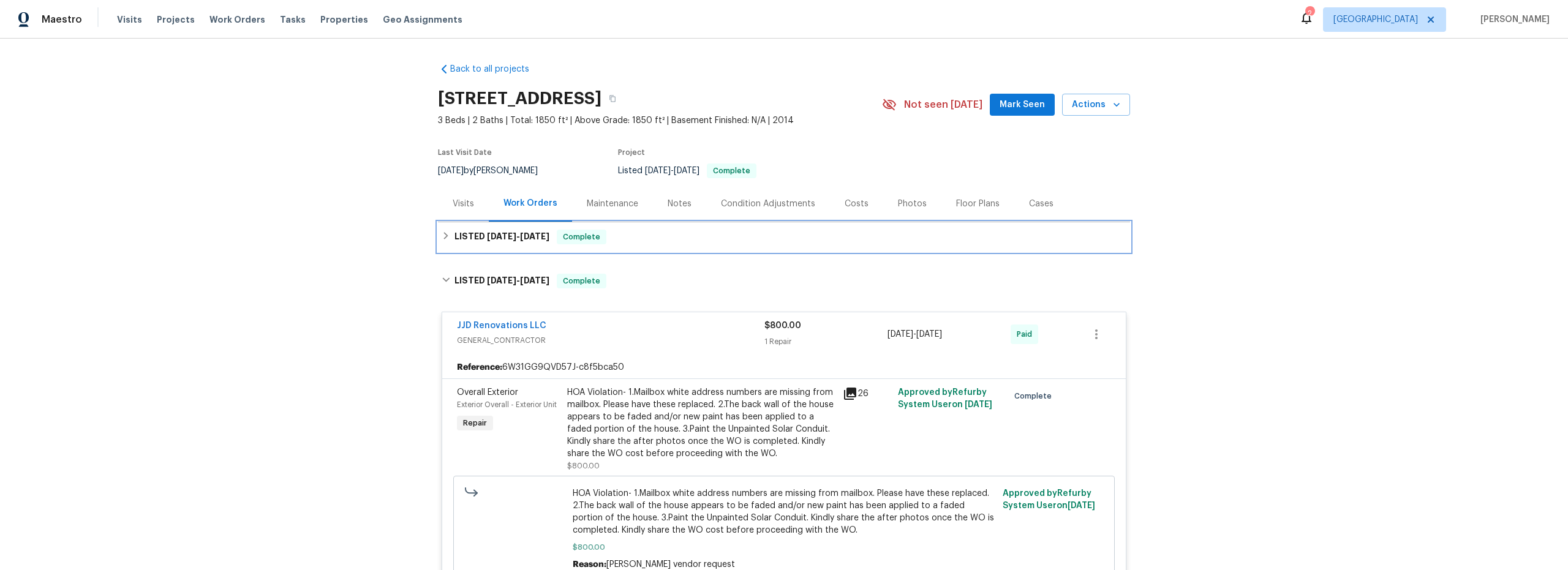
click at [444, 236] on icon at bounding box center [446, 235] width 4 height 8
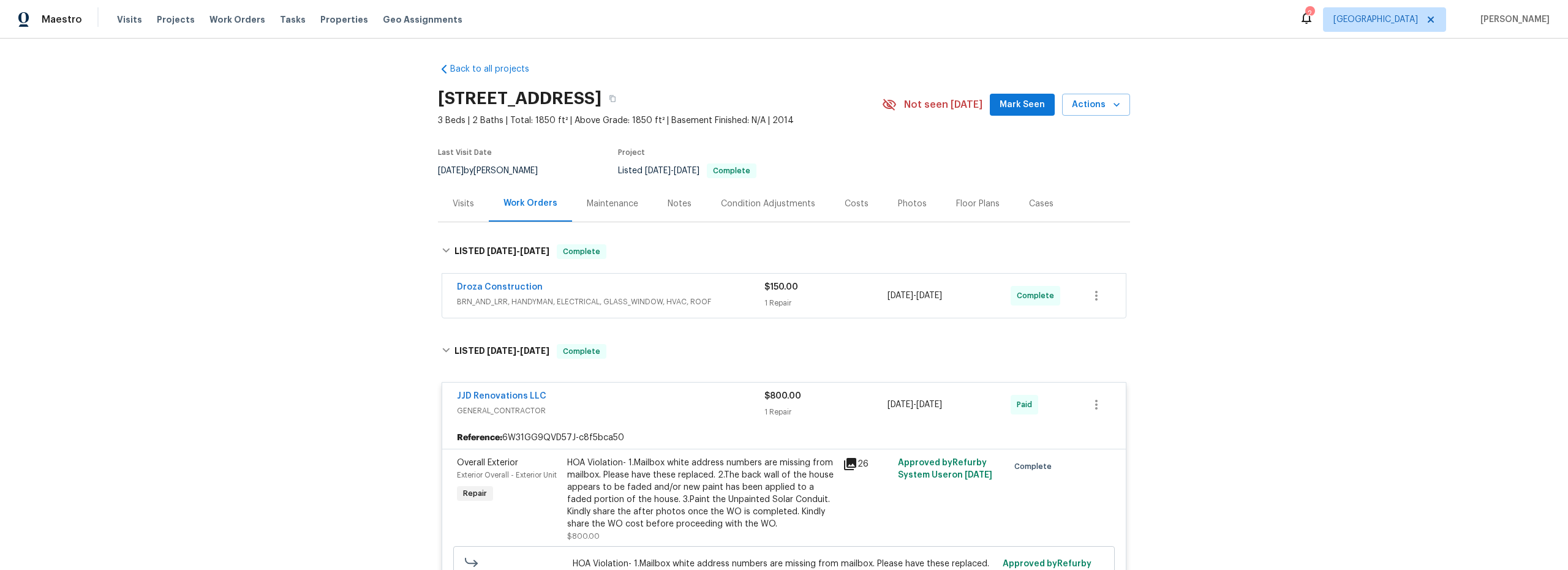
click at [730, 293] on div "Droza Construction" at bounding box center [610, 288] width 308 height 15
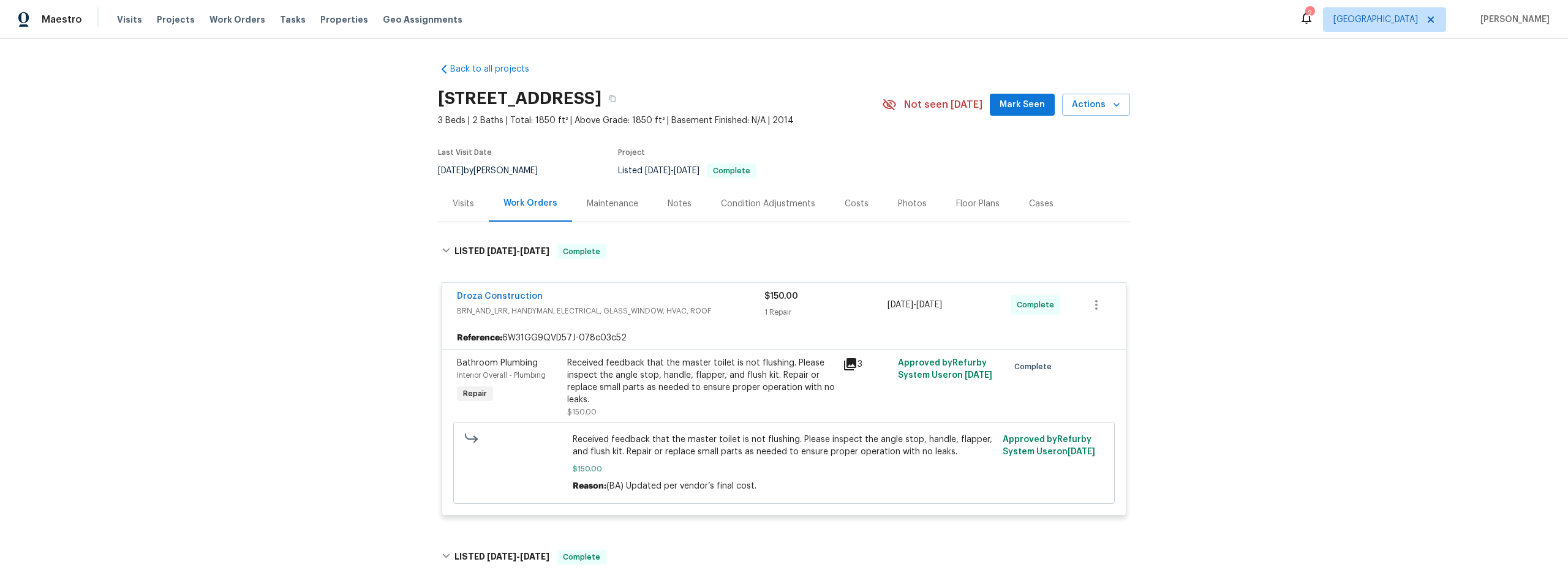
click at [847, 209] on div "Costs" at bounding box center [857, 203] width 24 height 12
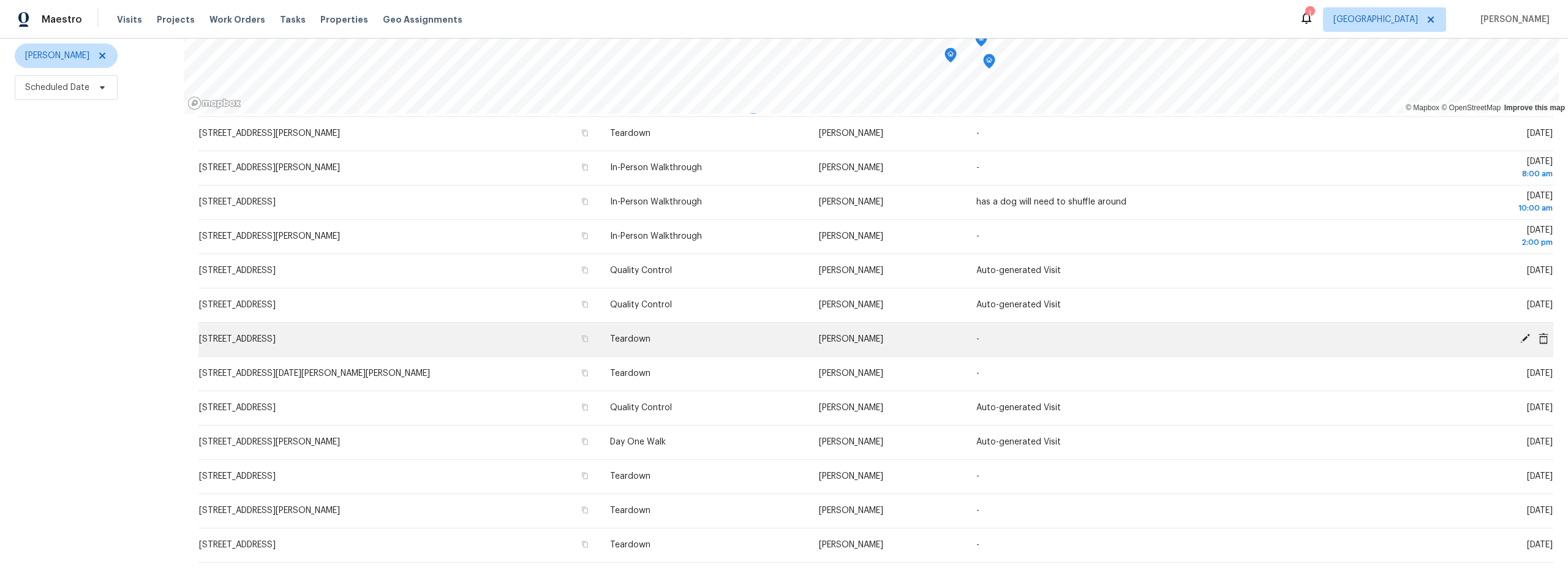
scroll to position [215, 0]
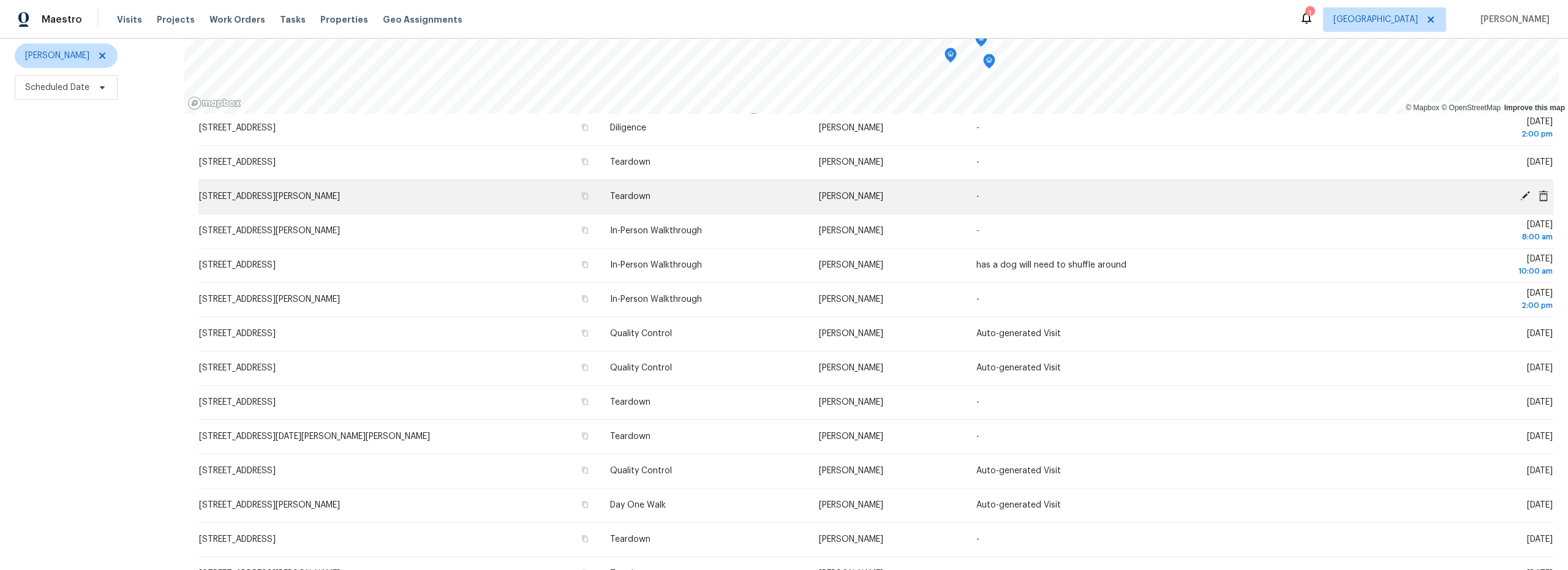
click at [1520, 191] on icon at bounding box center [1525, 196] width 10 height 10
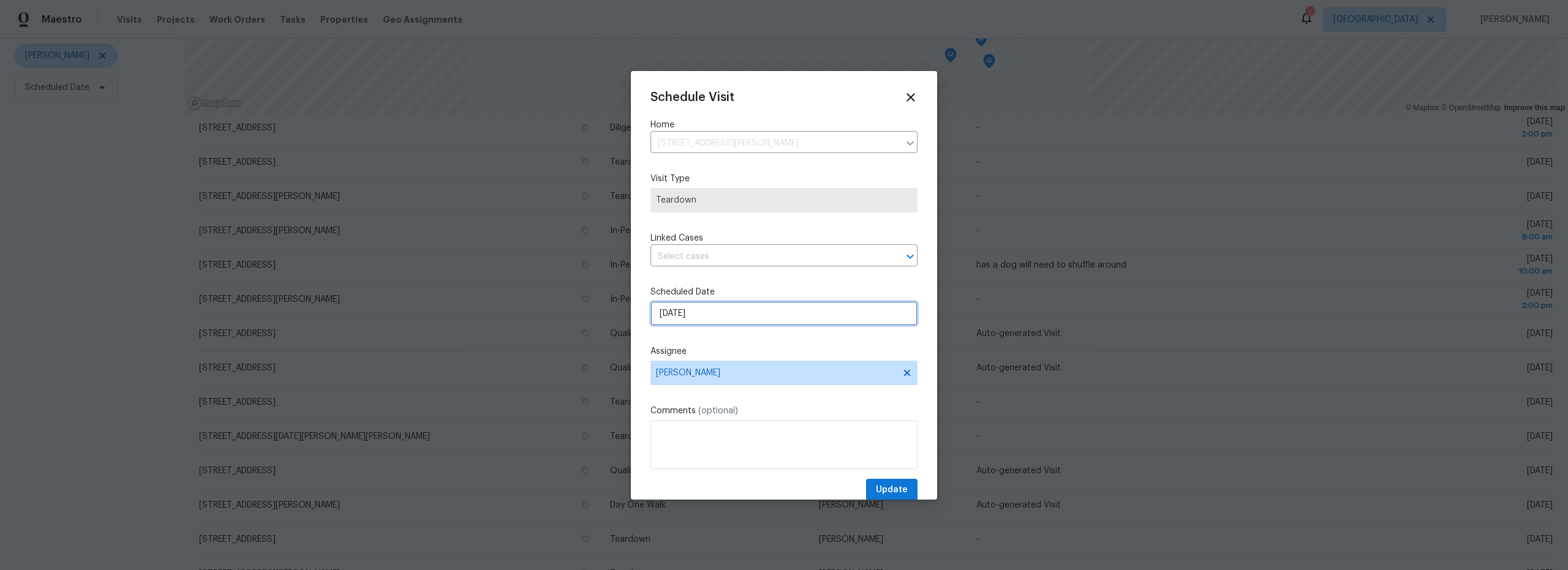
click at [715, 315] on input "[DATE]" at bounding box center [784, 313] width 267 height 25
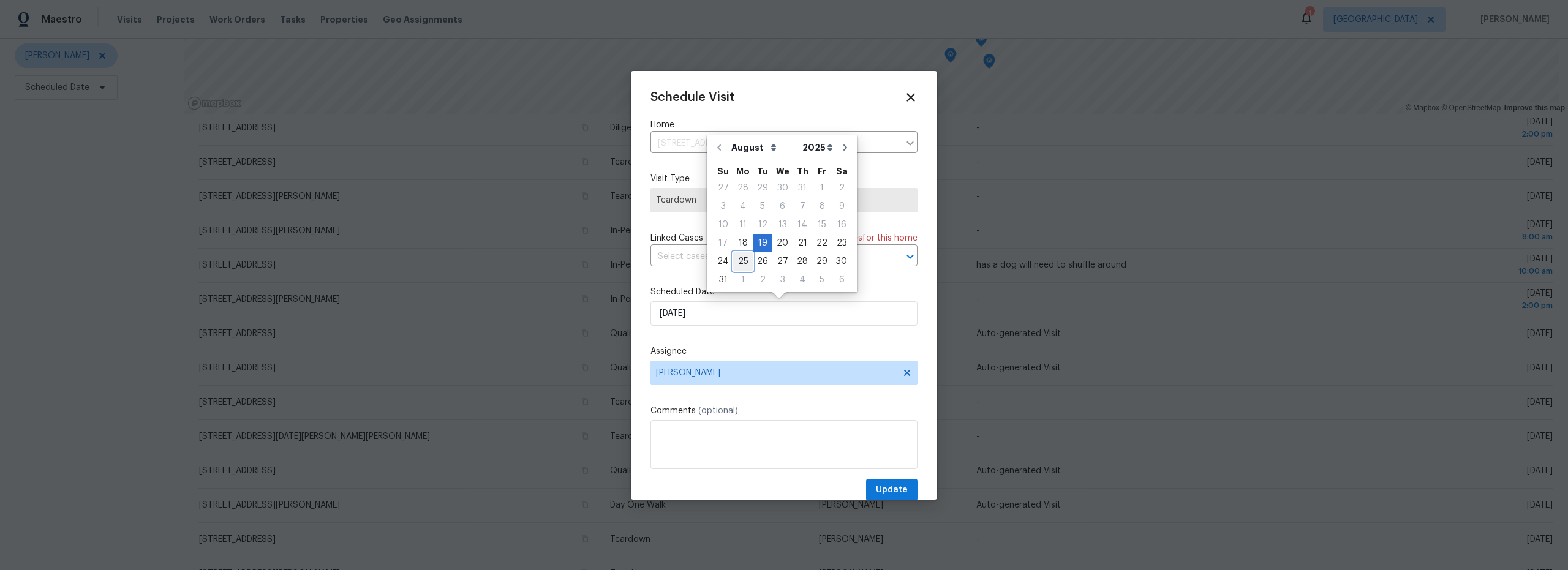
click at [741, 263] on div "25" at bounding box center [743, 261] width 20 height 17
type input "[DATE]"
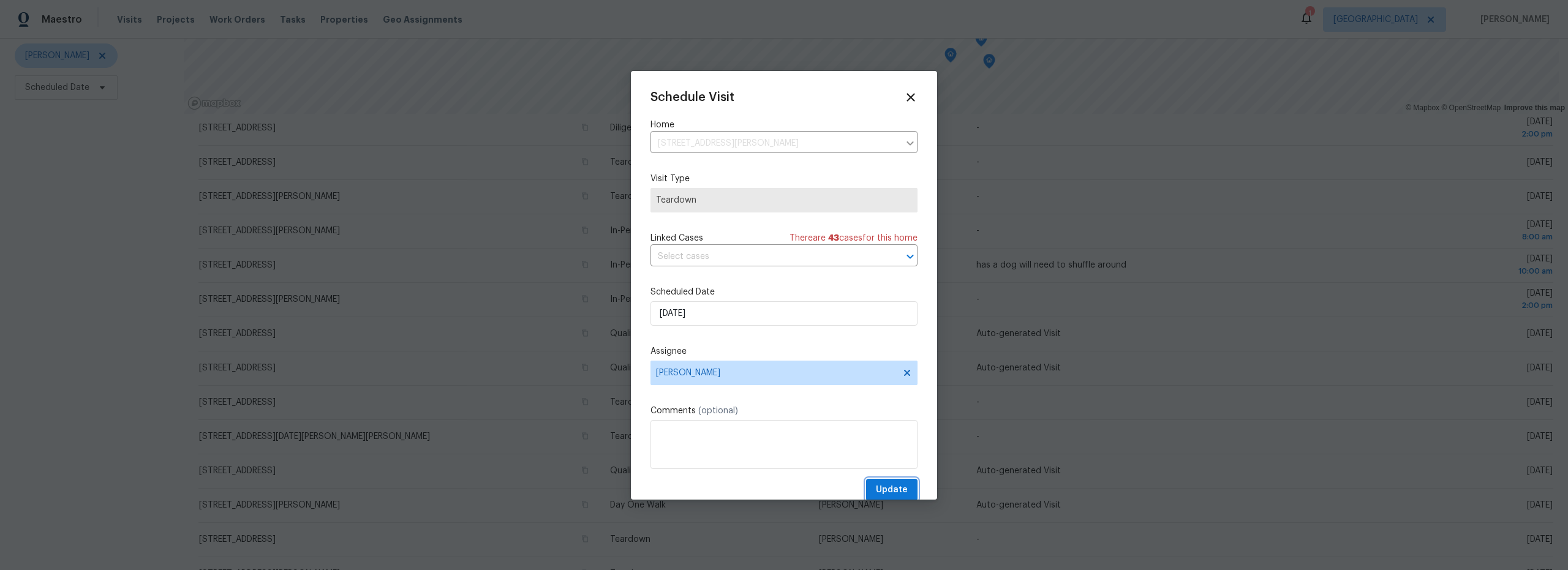
click at [883, 489] on span "Update" at bounding box center [891, 490] width 32 height 15
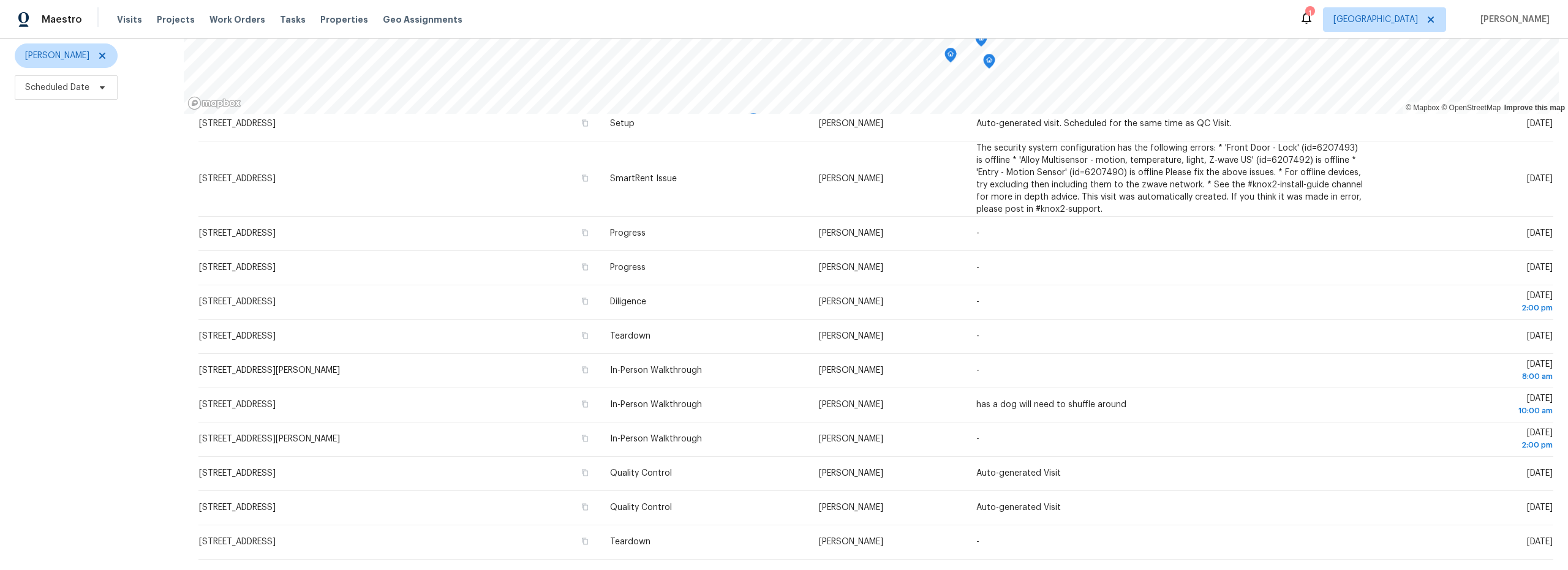
scroll to position [154, 0]
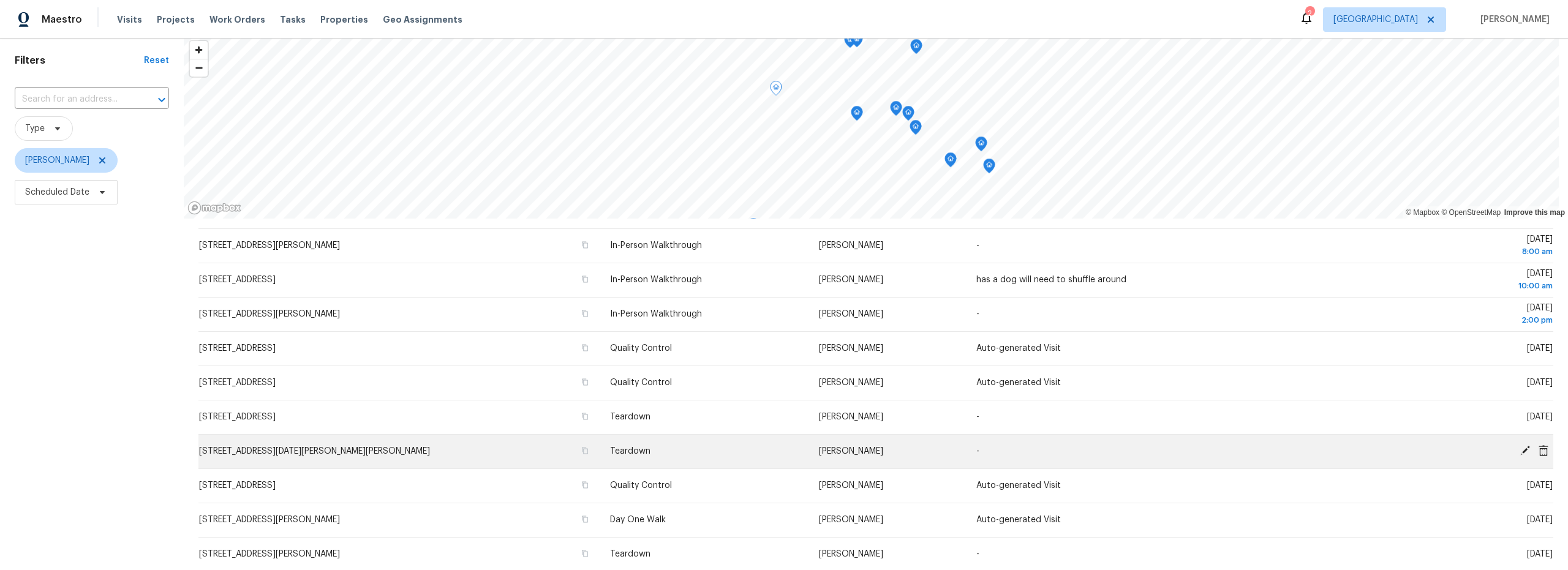
scroll to position [275, 0]
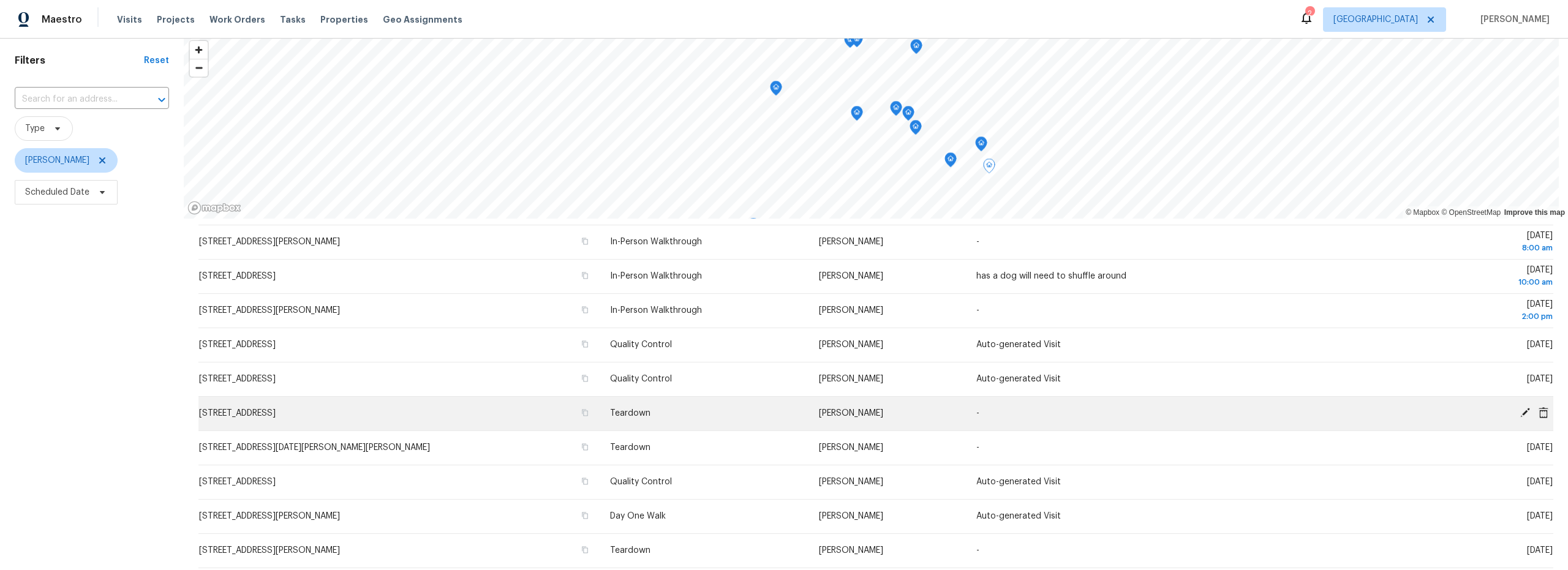
click at [1520, 412] on icon at bounding box center [1525, 413] width 10 height 10
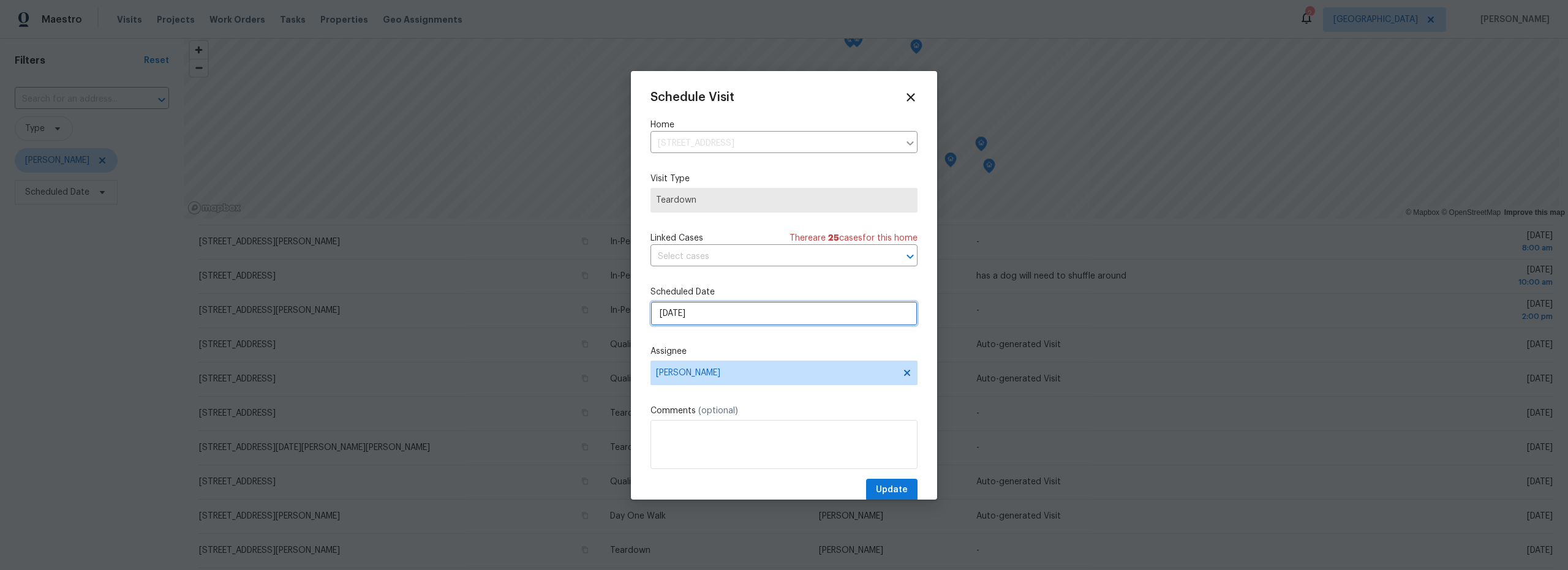
click at [736, 317] on input "[DATE]" at bounding box center [784, 313] width 267 height 25
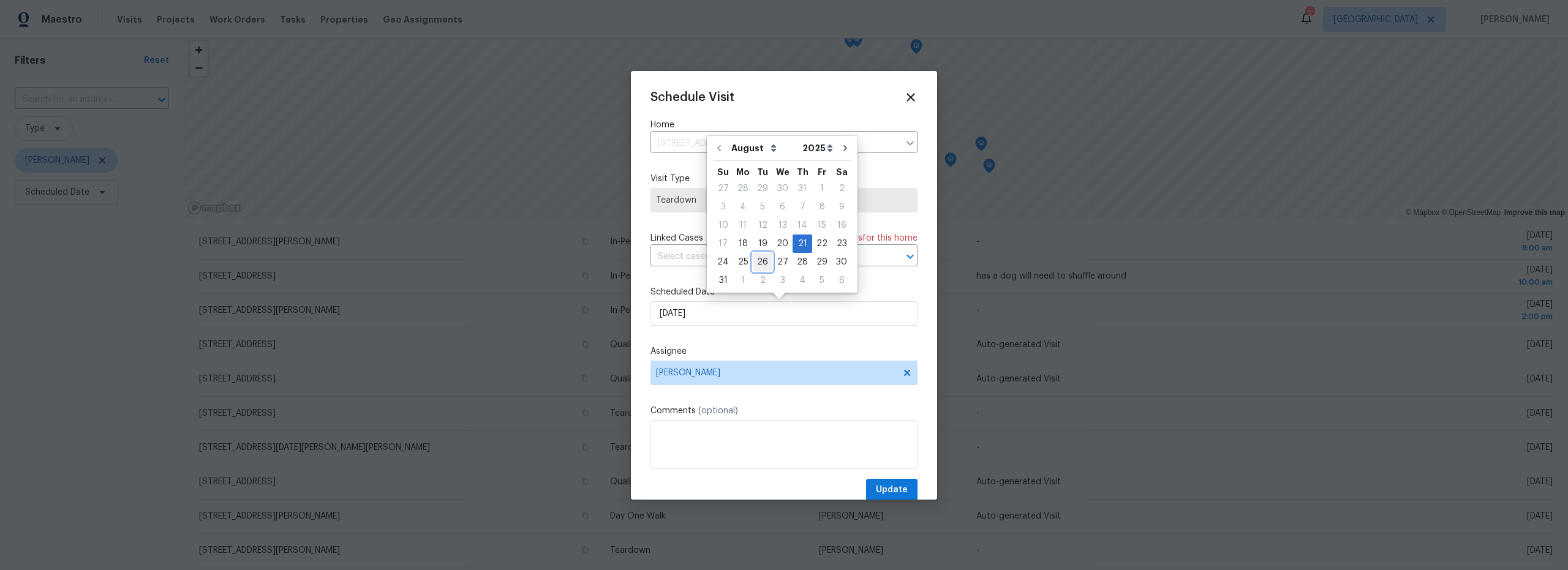
click at [757, 264] on div "26" at bounding box center [763, 261] width 20 height 17
type input "[DATE]"
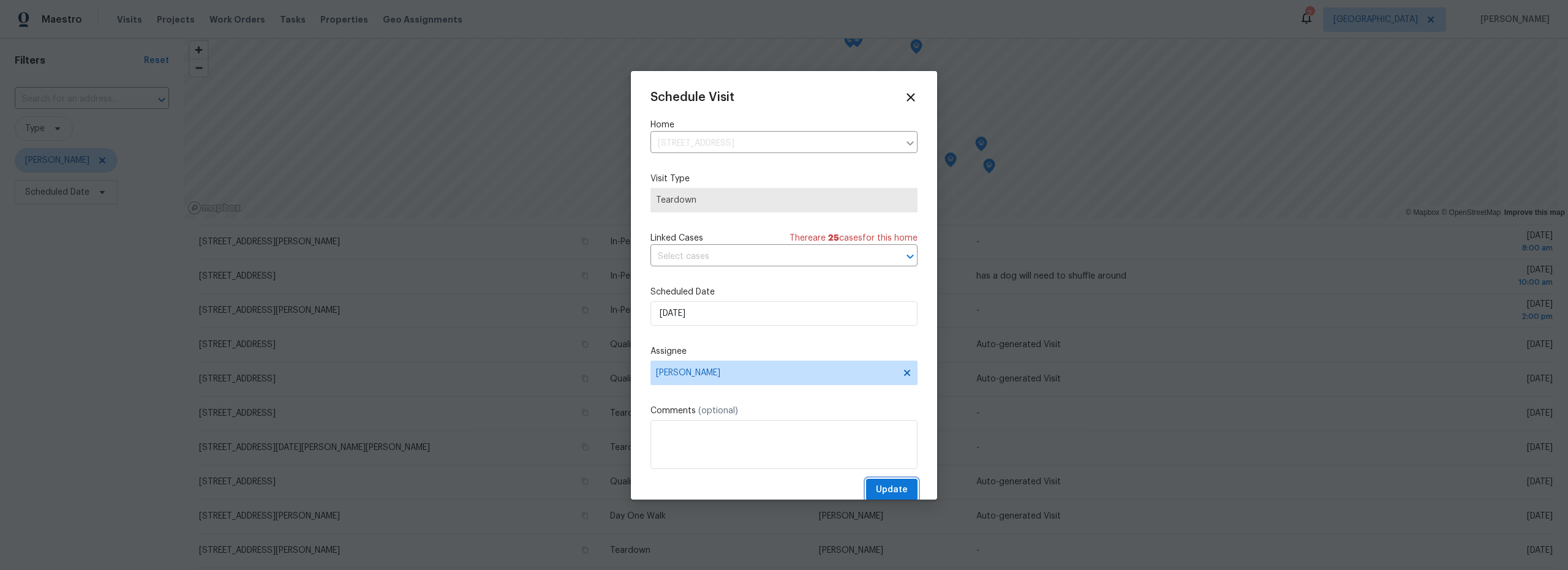
click at [884, 486] on span "Update" at bounding box center [891, 490] width 32 height 15
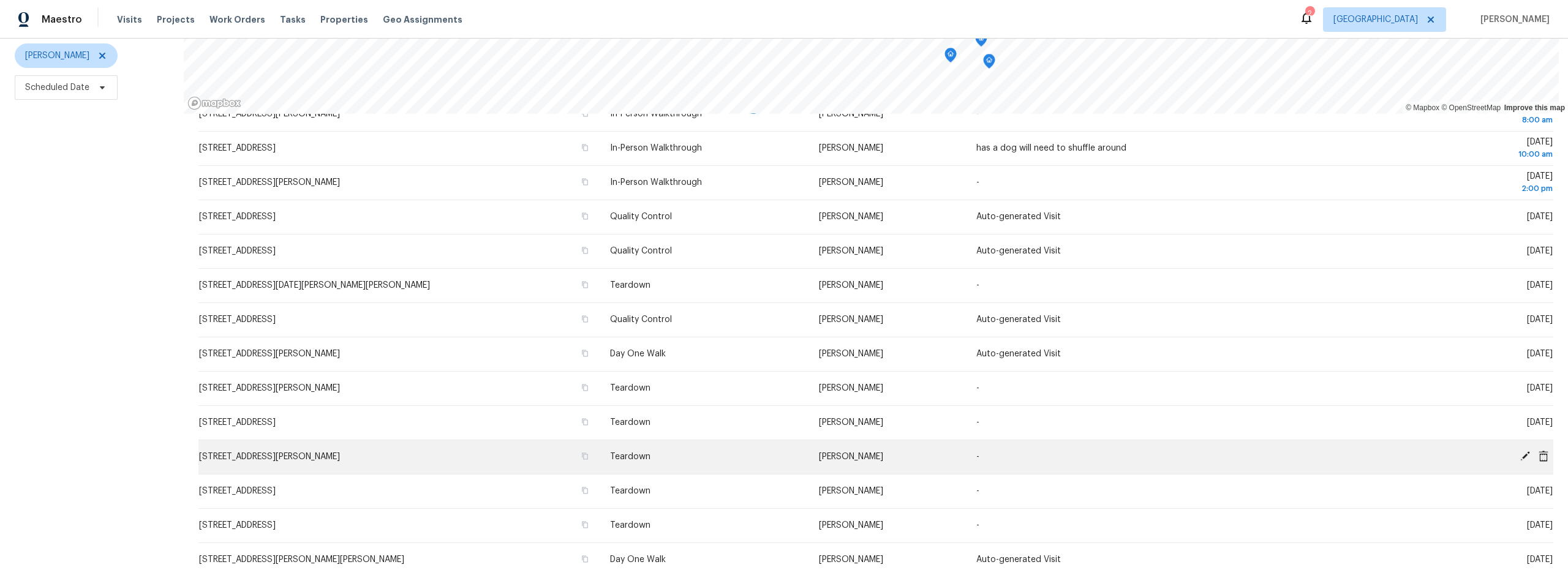
scroll to position [338, 0]
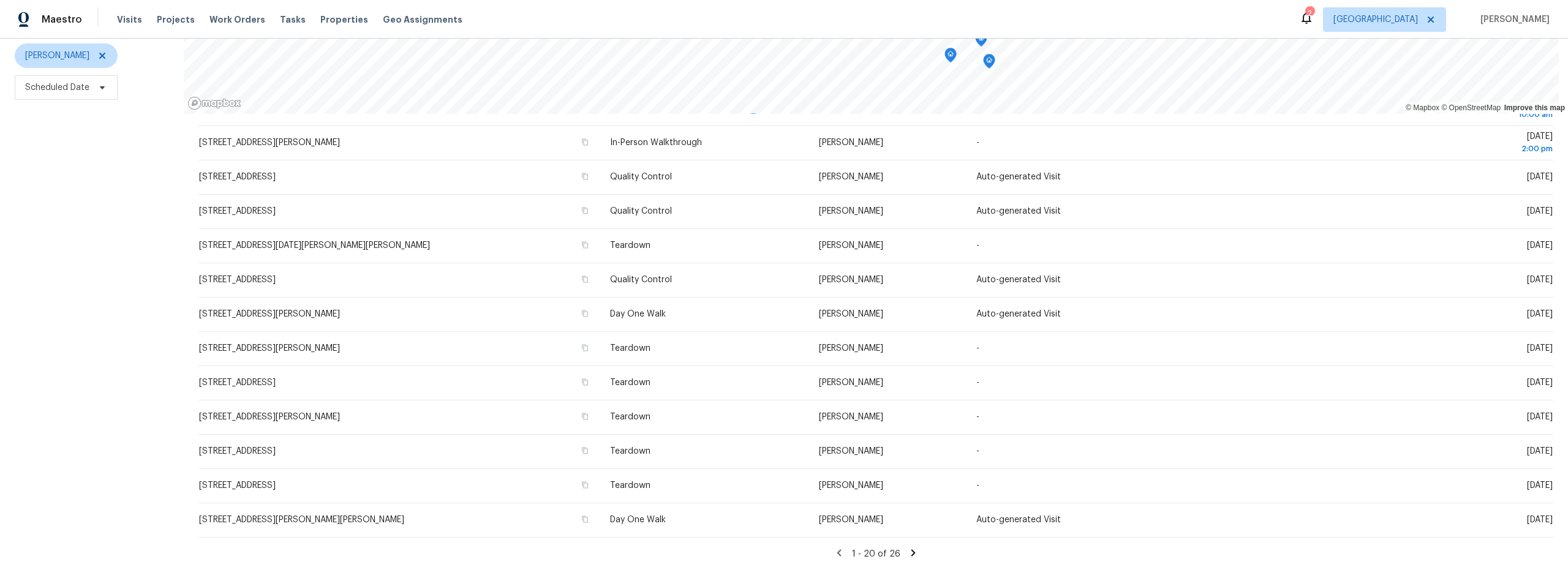
click at [911, 549] on icon at bounding box center [913, 552] width 4 height 7
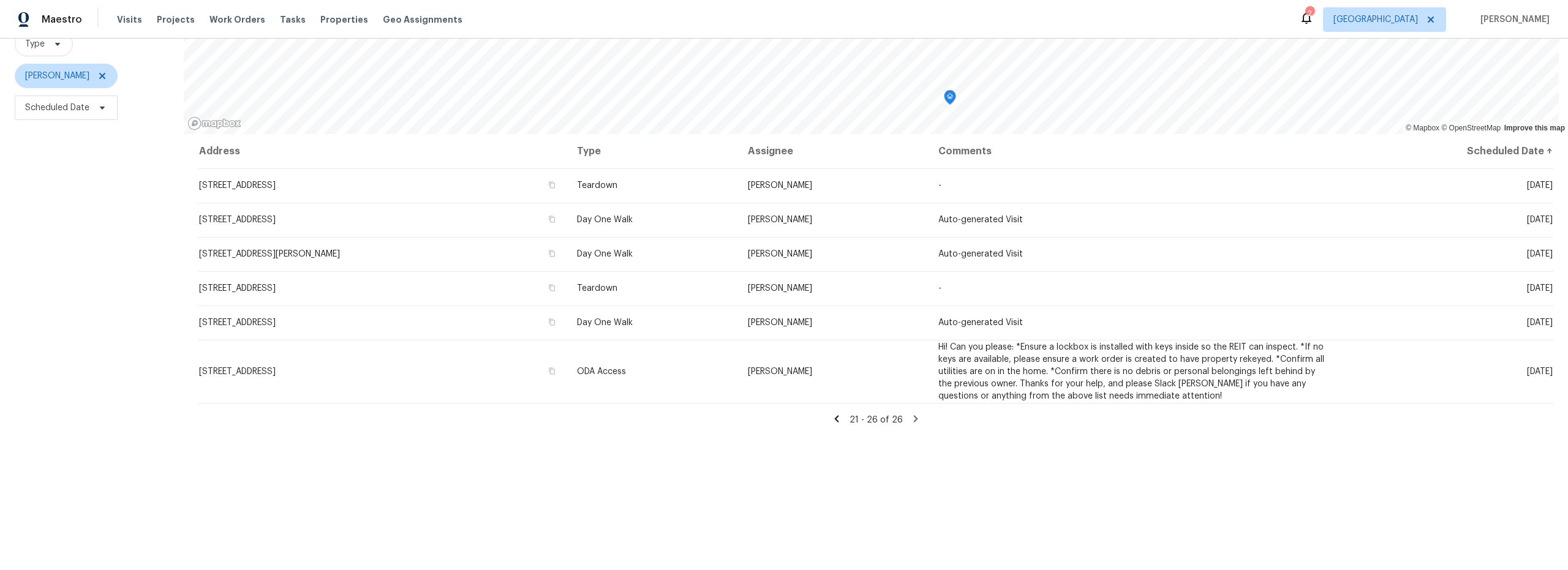
scroll to position [154, 0]
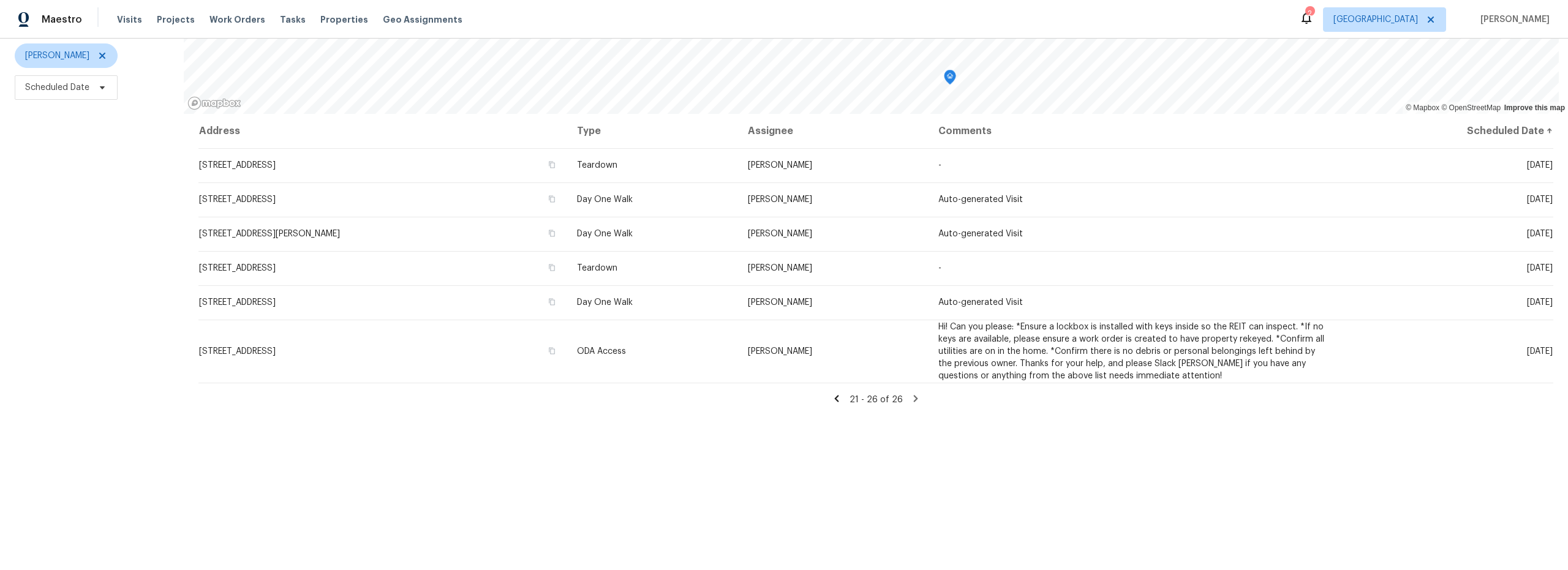
click at [833, 393] on icon at bounding box center [836, 398] width 11 height 11
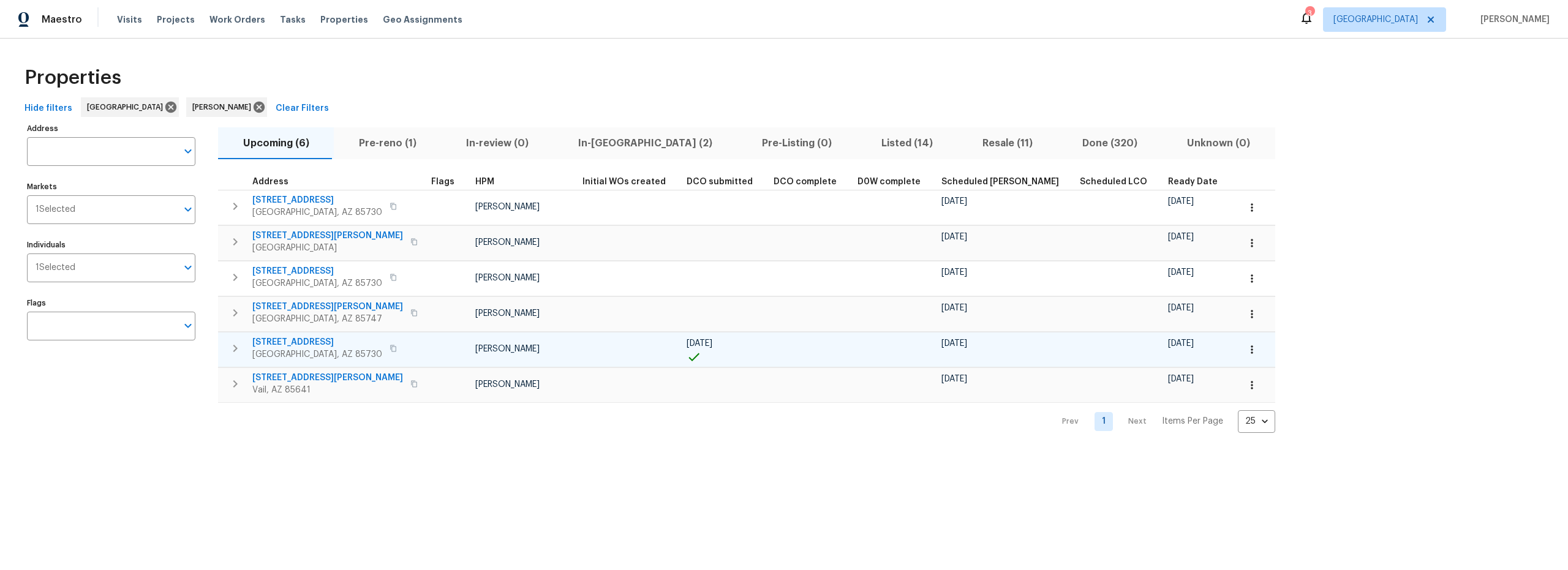
click at [1238, 357] on button "button" at bounding box center [1251, 349] width 27 height 27
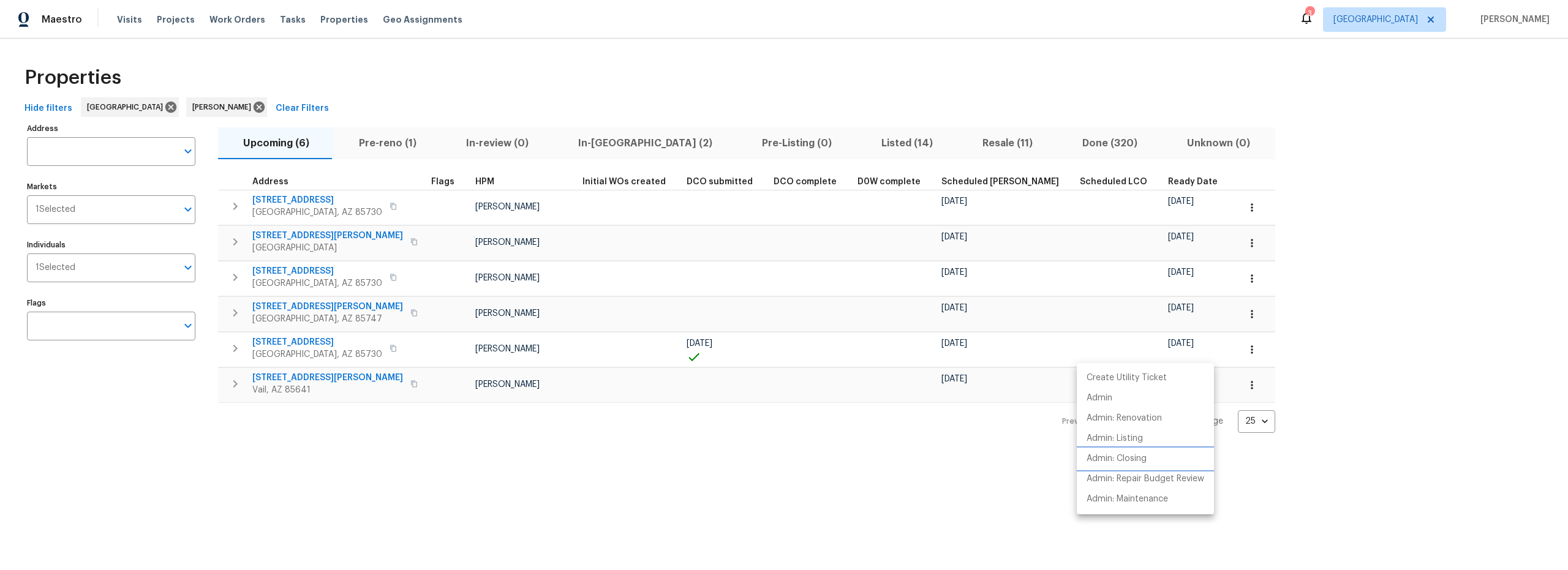
click at [1122, 457] on p "Admin: Closing" at bounding box center [1116, 458] width 60 height 13
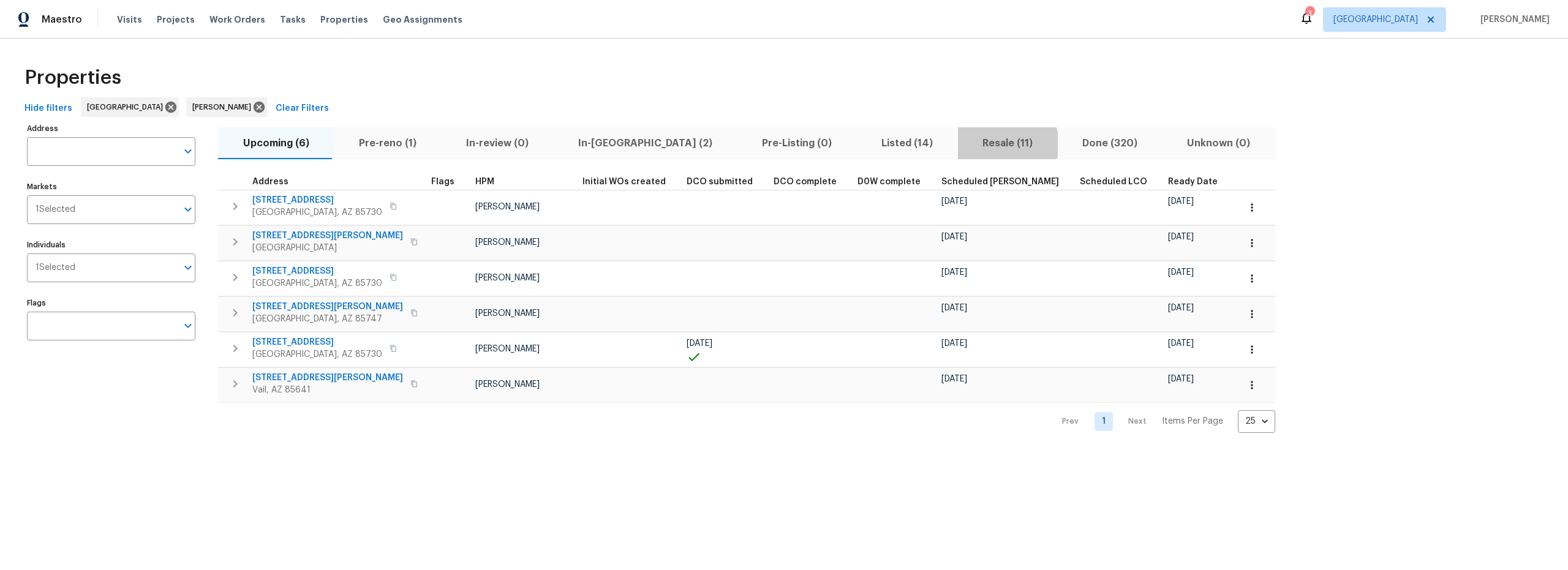
click at [965, 144] on span "Resale (11)" at bounding box center [1008, 143] width 85 height 17
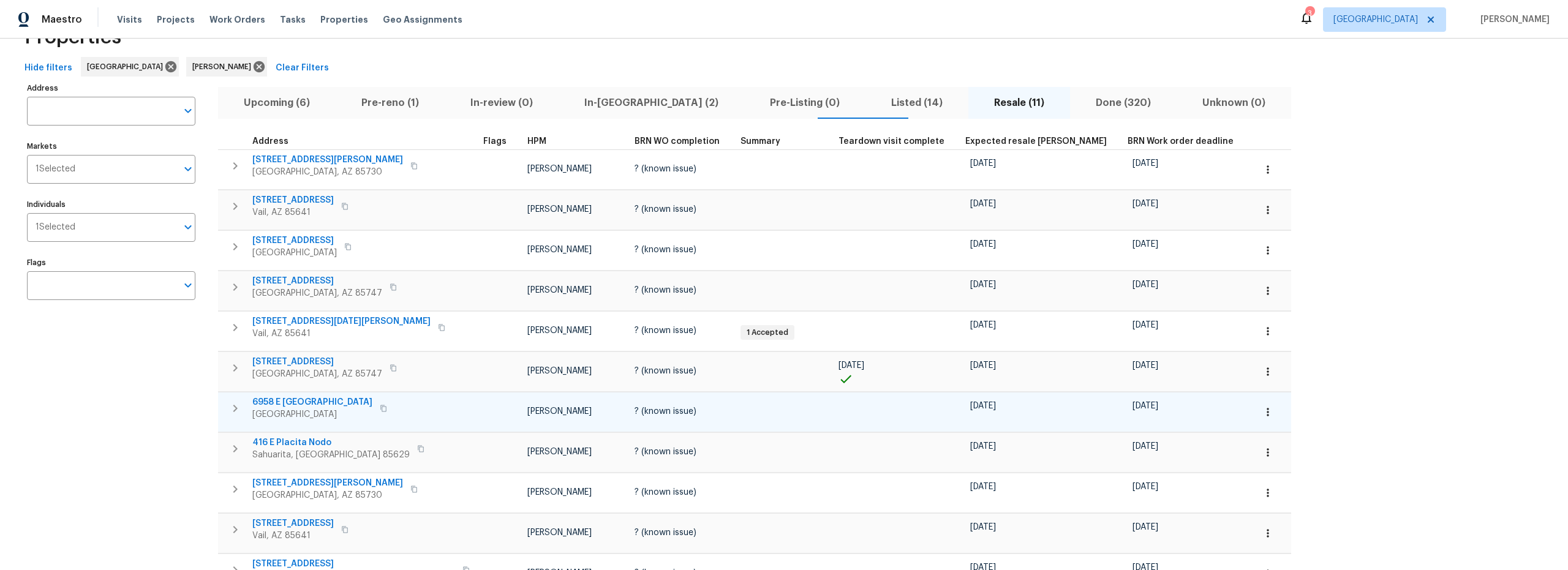
scroll to position [44, 0]
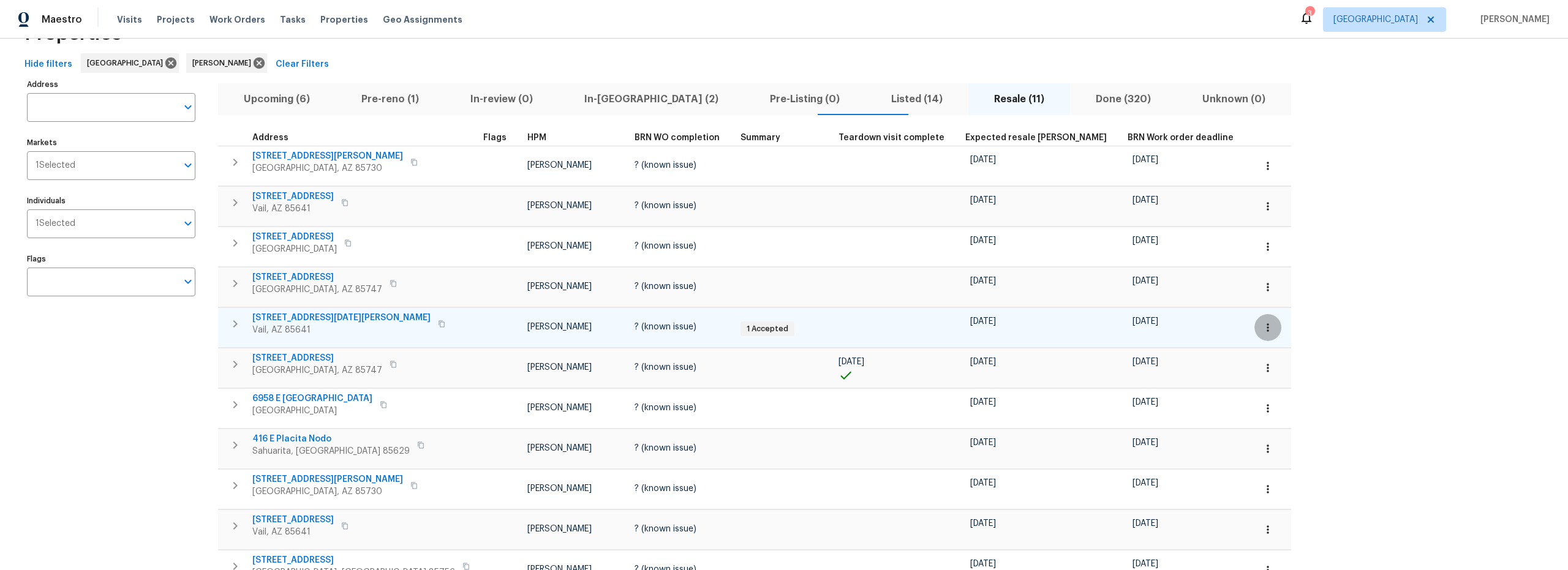
click at [1255, 332] on button "button" at bounding box center [1268, 327] width 27 height 27
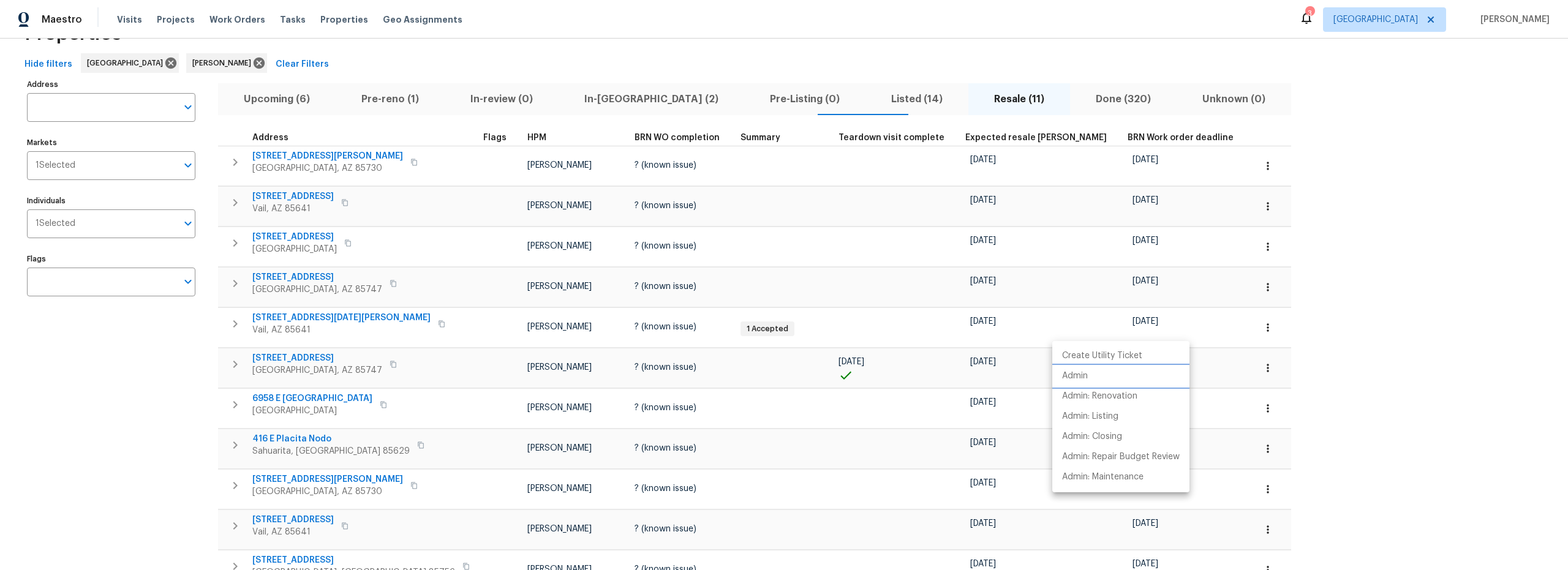
click at [1082, 374] on p "Admin" at bounding box center [1075, 376] width 26 height 13
click at [175, 405] on div at bounding box center [784, 285] width 1568 height 570
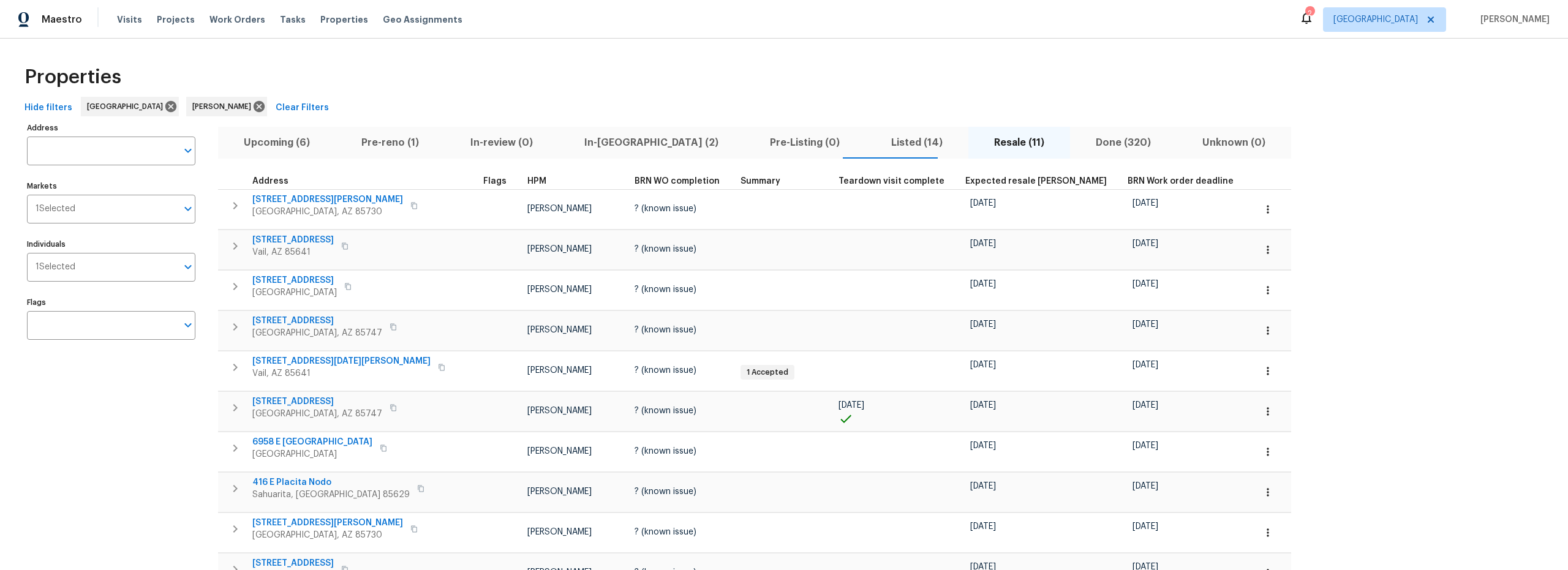
scroll to position [0, 0]
drag, startPoint x: 383, startPoint y: 146, endPoint x: 406, endPoint y: 149, distance: 23.2
click at [384, 146] on span "Pre-reno (1)" at bounding box center [390, 143] width 94 height 17
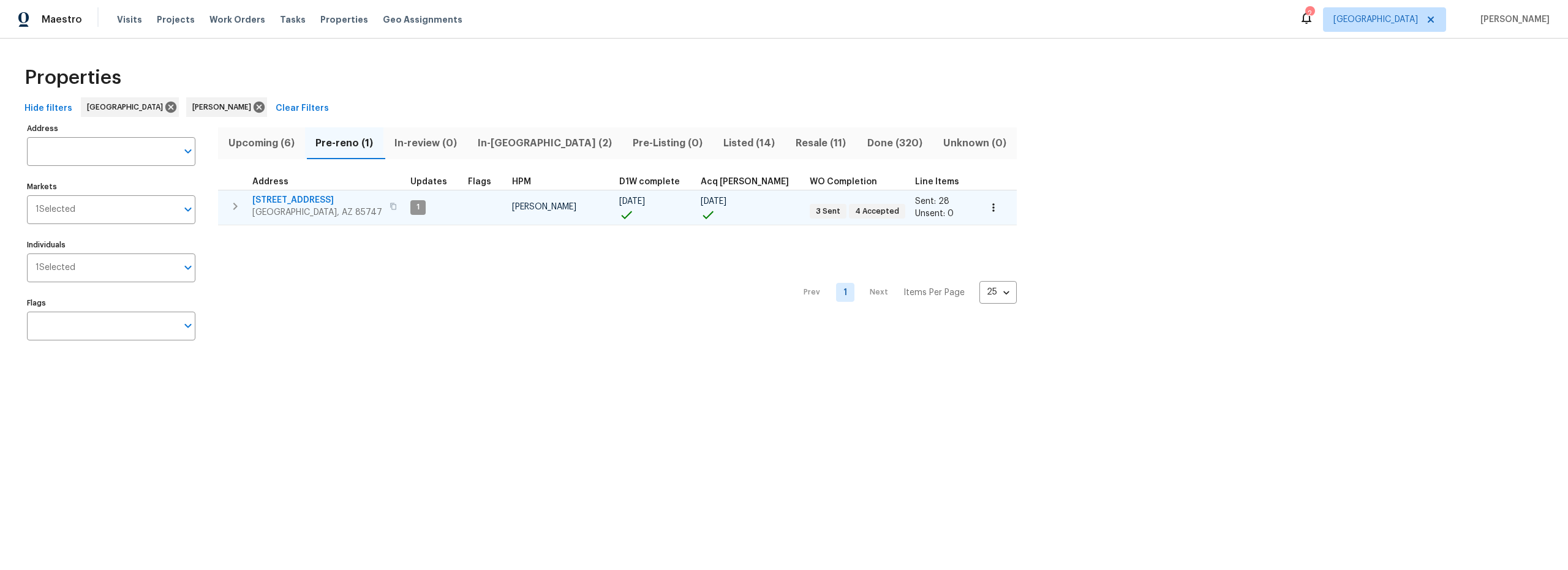
click at [412, 210] on span "1" at bounding box center [418, 207] width 13 height 10
click at [412, 205] on span "1" at bounding box center [418, 207] width 13 height 10
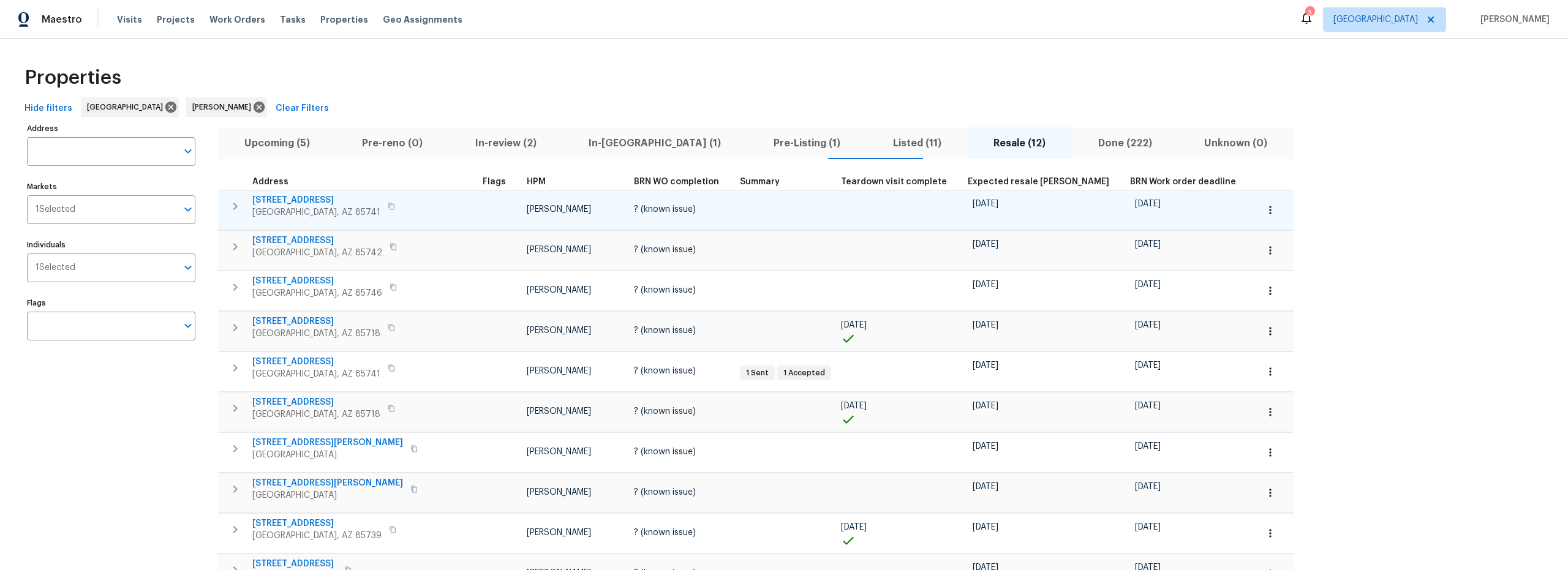
click at [332, 194] on span "4138 W Orangewood Dr" at bounding box center [316, 199] width 128 height 12
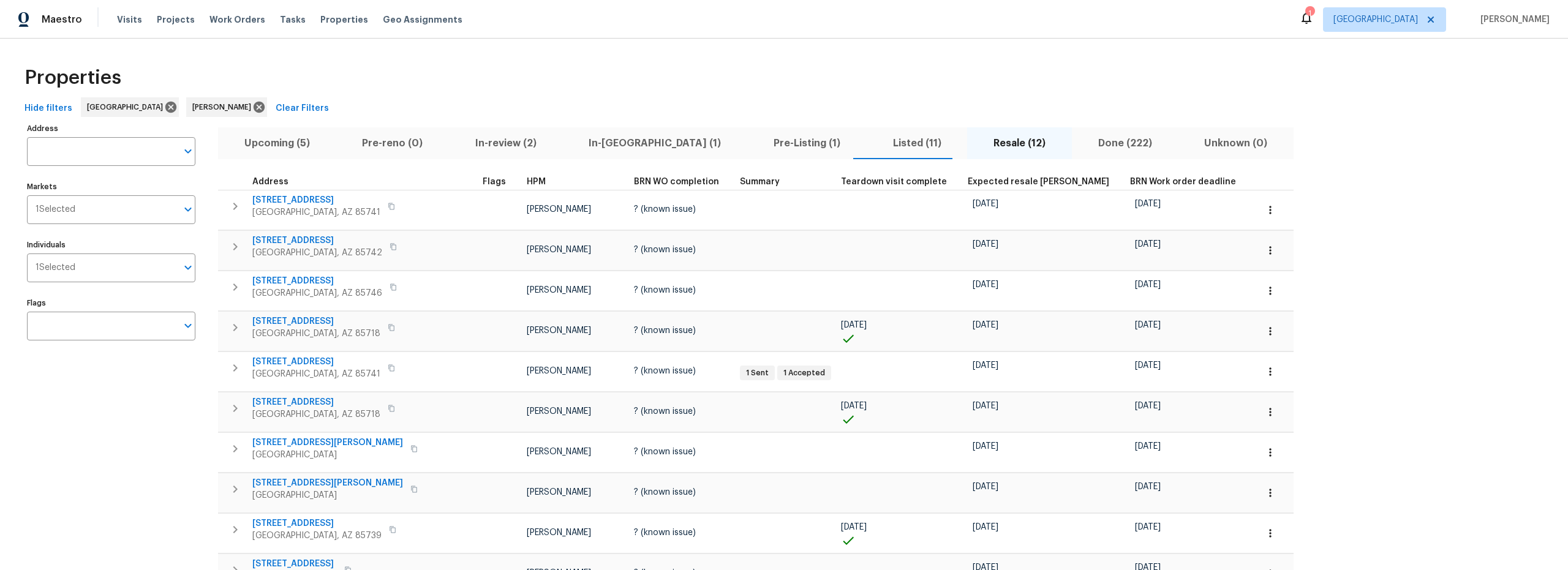
click at [281, 142] on span "Upcoming (5)" at bounding box center [277, 143] width 104 height 17
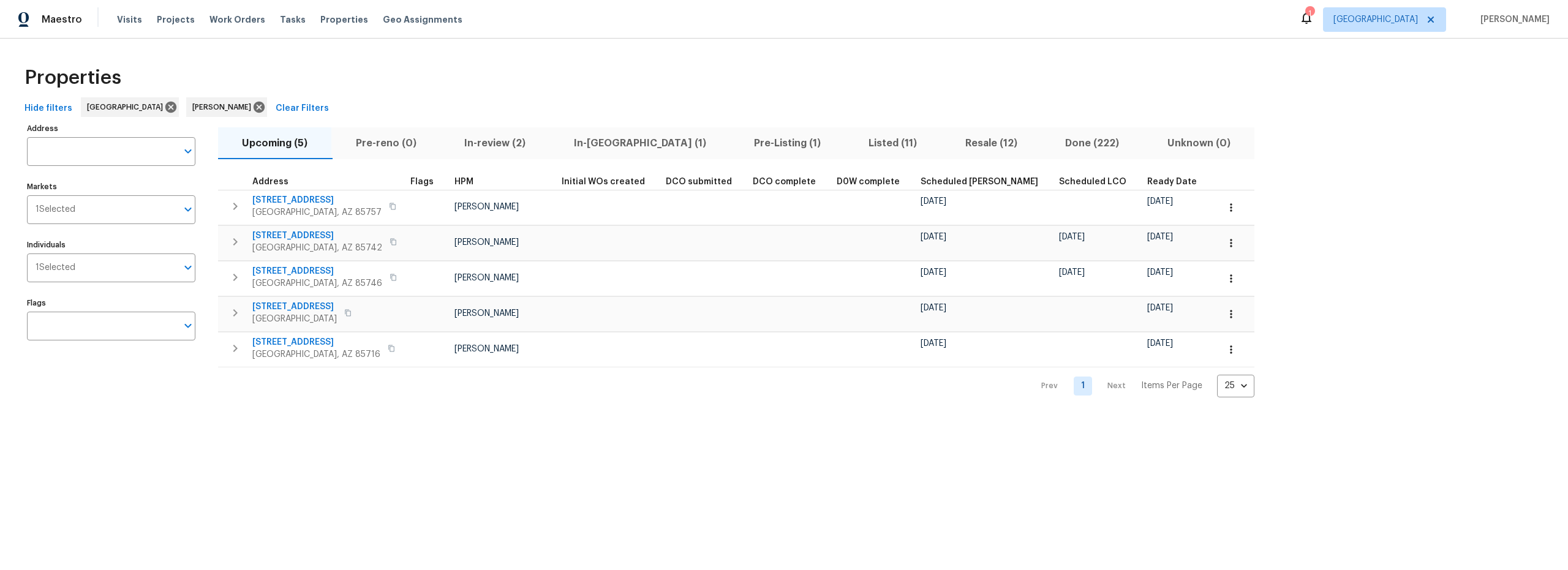
click at [606, 143] on span "In-reno (1)" at bounding box center [639, 143] width 166 height 17
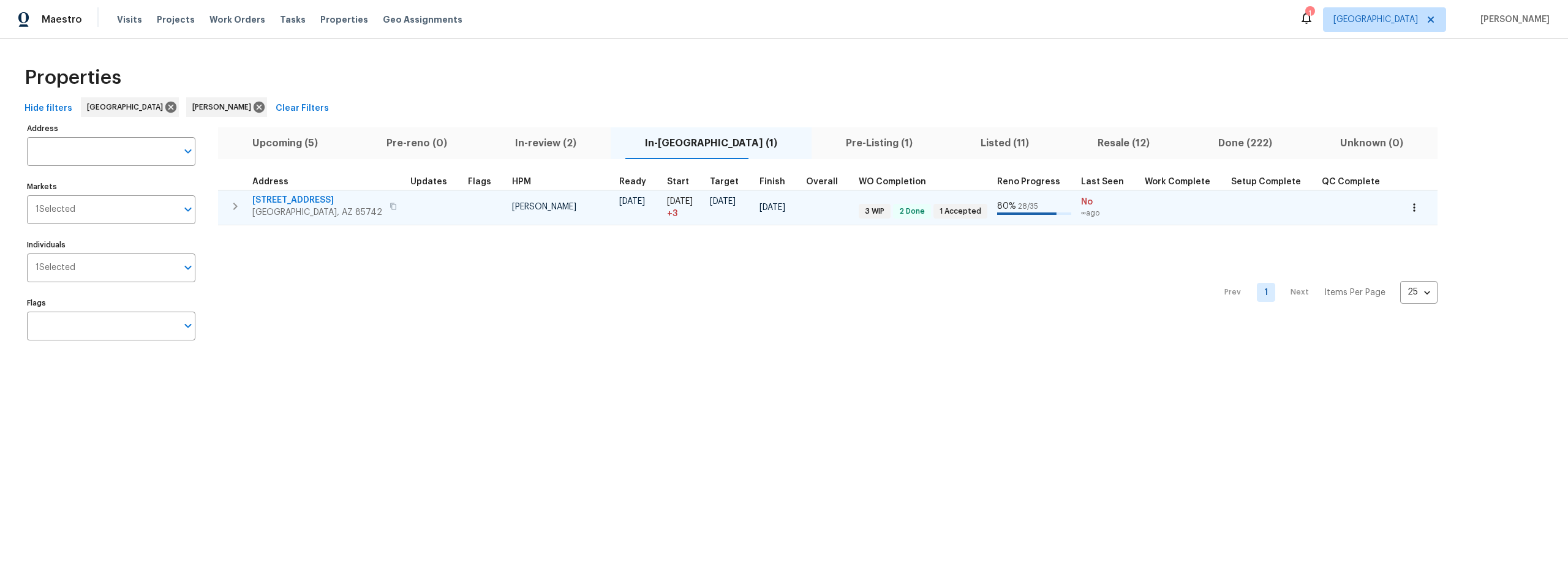
click at [311, 197] on span "5141 W Aquamarine St" at bounding box center [317, 199] width 130 height 12
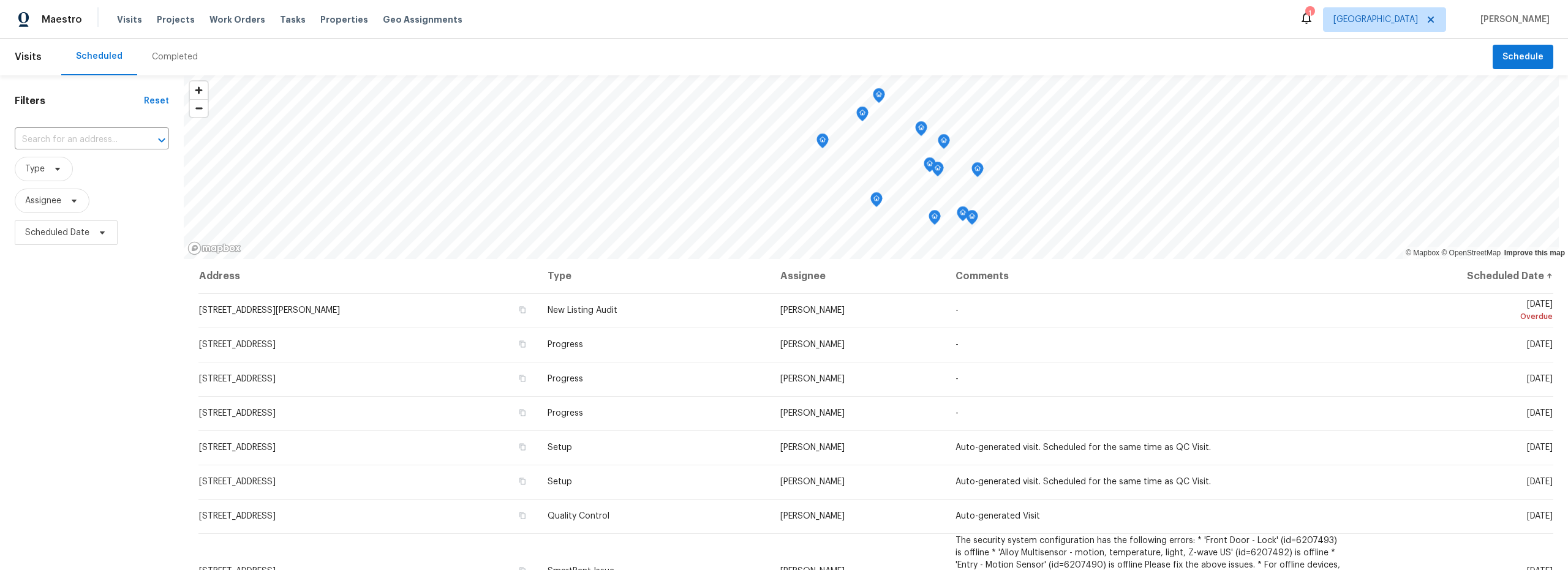
click at [162, 55] on div "Completed" at bounding box center [174, 56] width 46 height 12
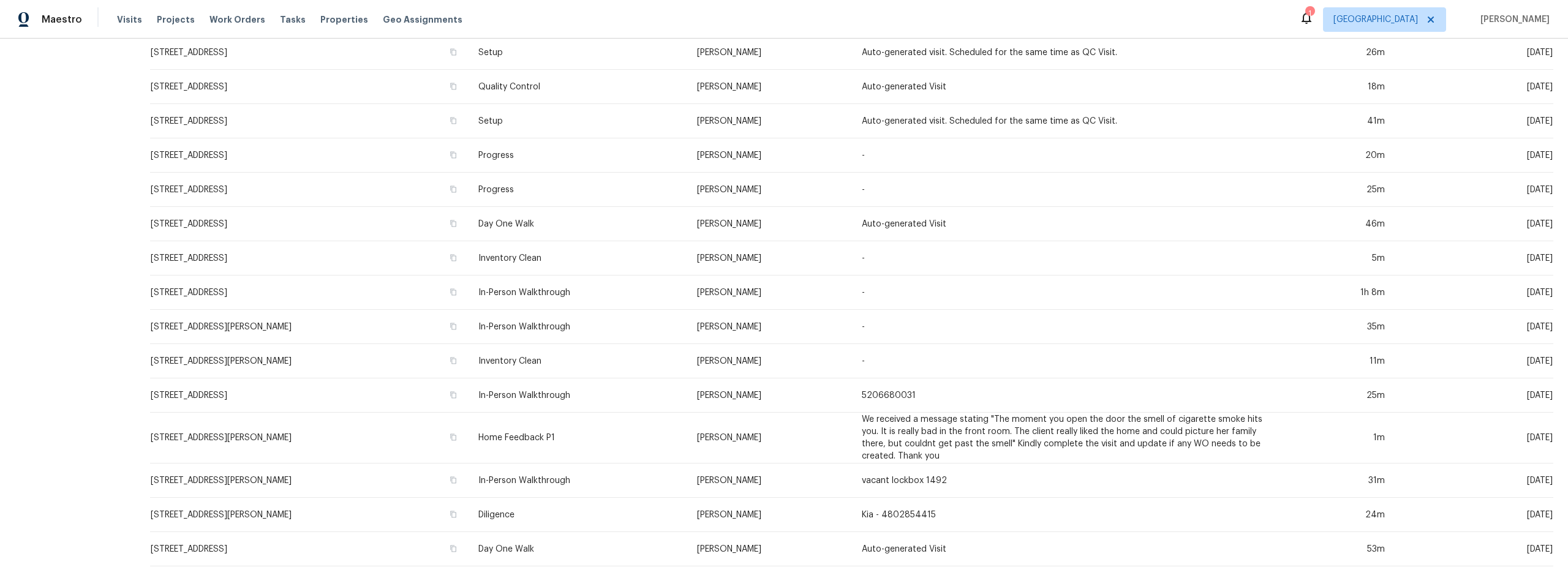
scroll to position [319, 0]
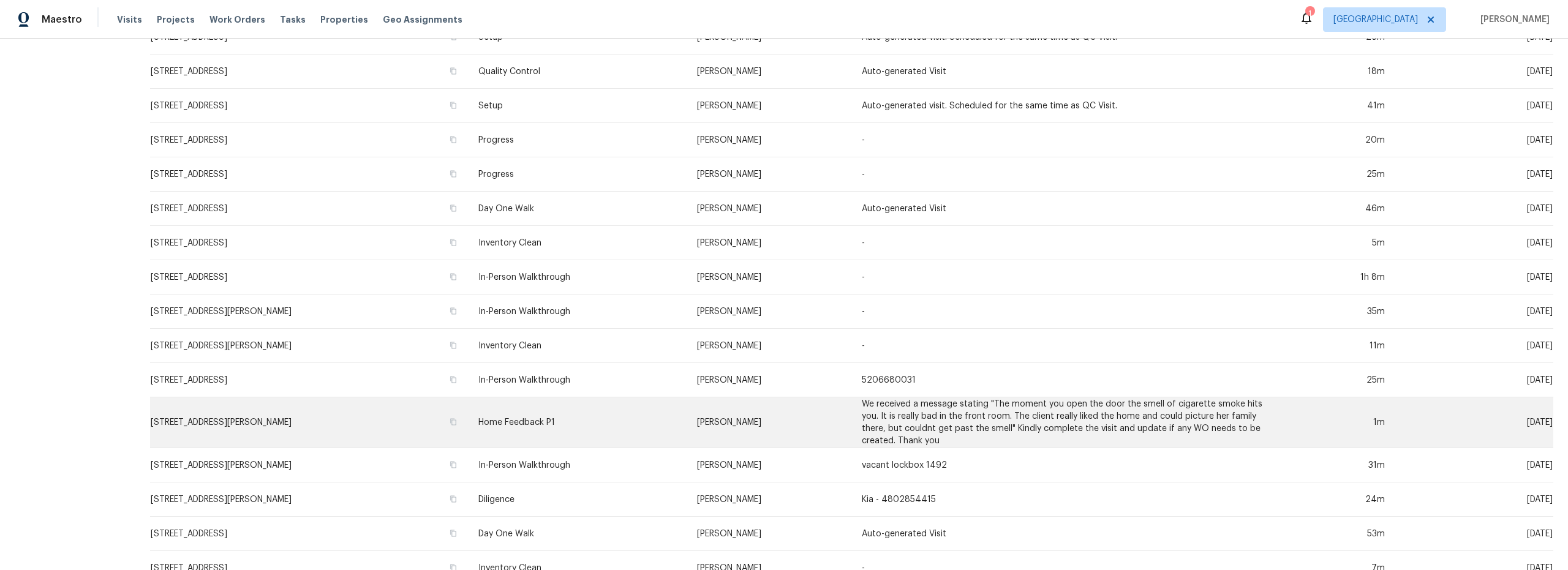
click at [382, 427] on td "5007 W Hurston Dr, Tucson, AZ 85742" at bounding box center [310, 422] width 318 height 50
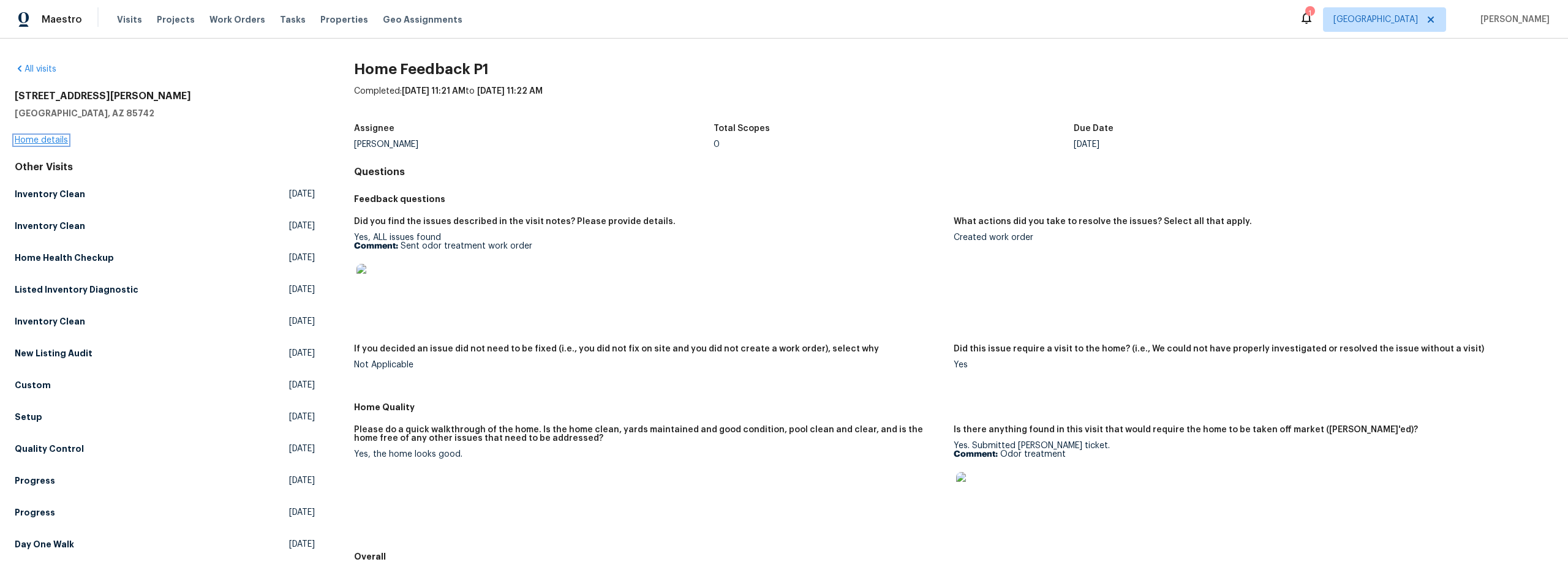
click at [52, 140] on link "Home details" at bounding box center [41, 140] width 53 height 9
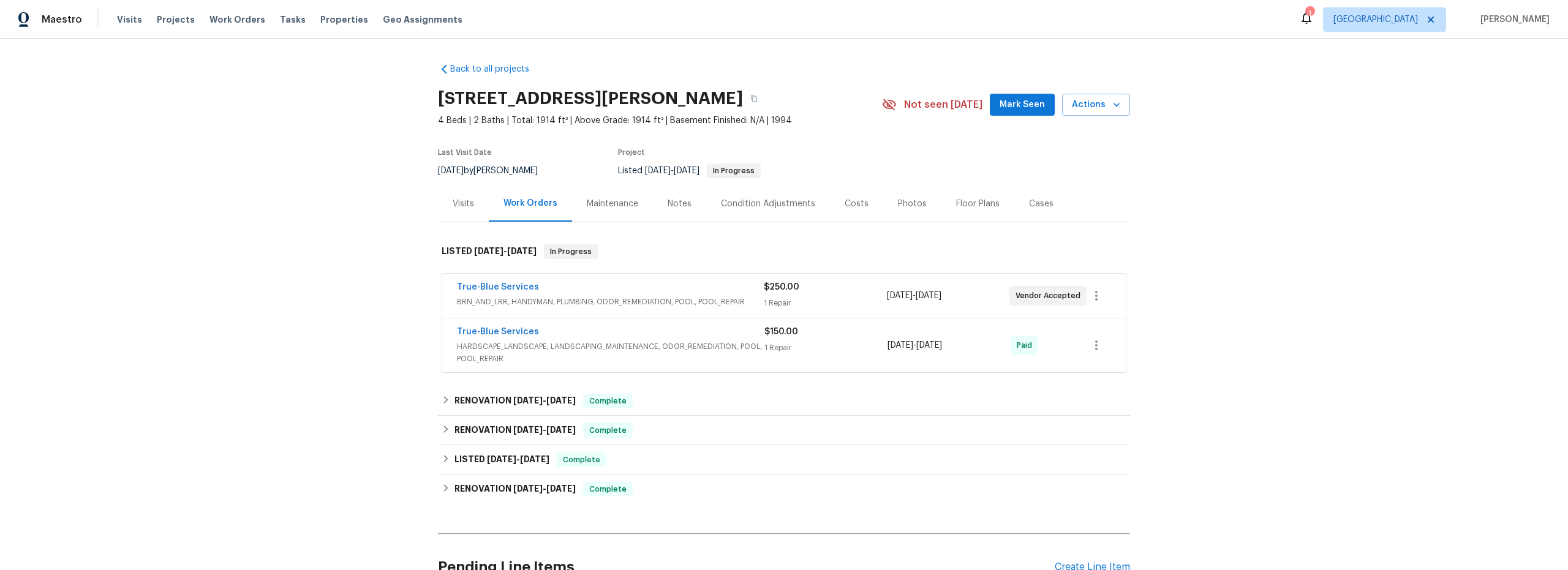
click at [657, 355] on span "HARDSCAPE_LANDSCAPE, LANDSCAPING_MAINTENANCE, ODOR_REMEDIATION, POOL, POOL_REPA…" at bounding box center [610, 352] width 308 height 25
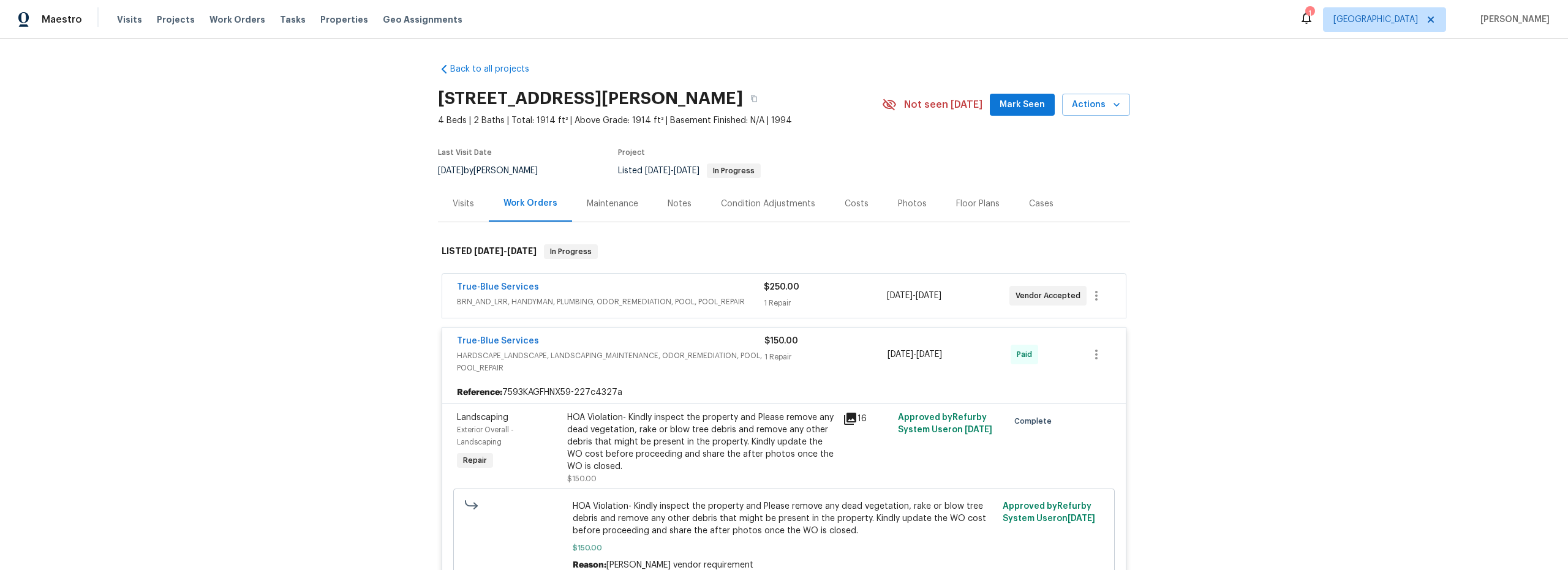
click at [650, 306] on span "BRN_AND_LRR, HANDYMAN, PLUMBING, ODOR_REMEDIATION, POOL, POOL_REPAIR" at bounding box center [610, 301] width 307 height 12
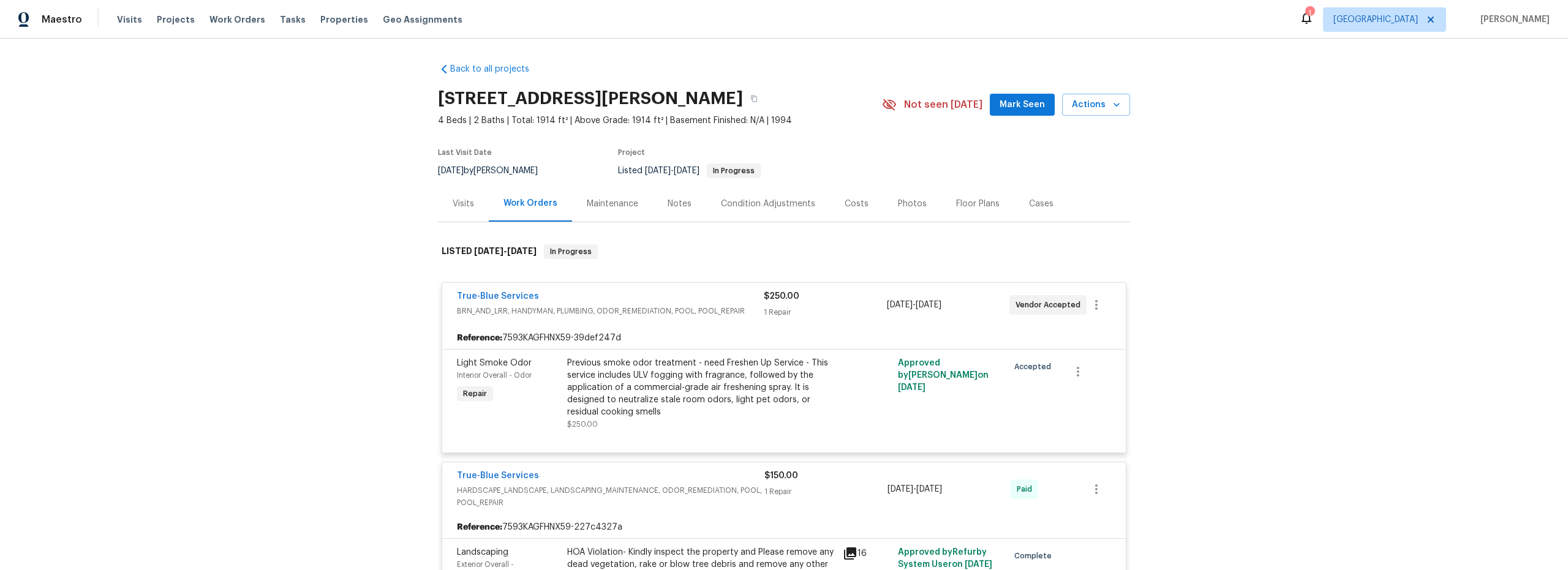
click at [138, 21] on div "Visits Projects Work Orders Tasks Properties Geo Assignments" at bounding box center [297, 20] width 360 height 25
click at [124, 24] on span "Visits" at bounding box center [130, 19] width 25 height 12
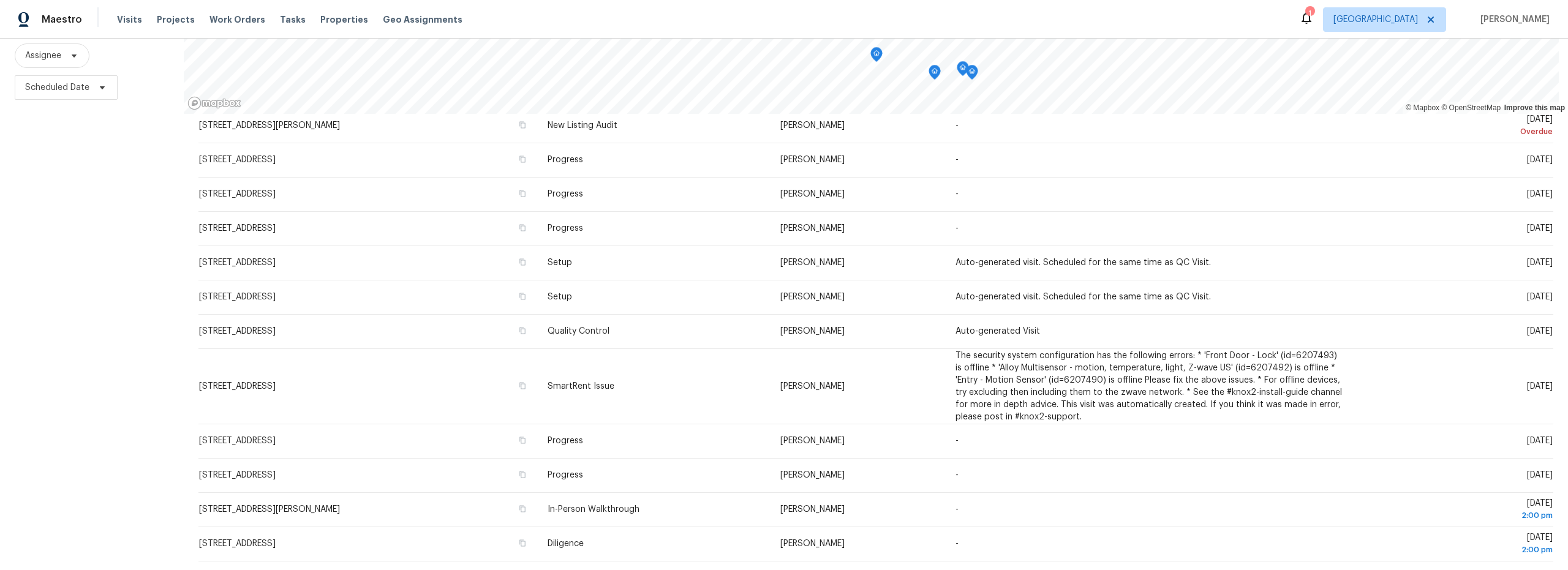
scroll to position [40, 0]
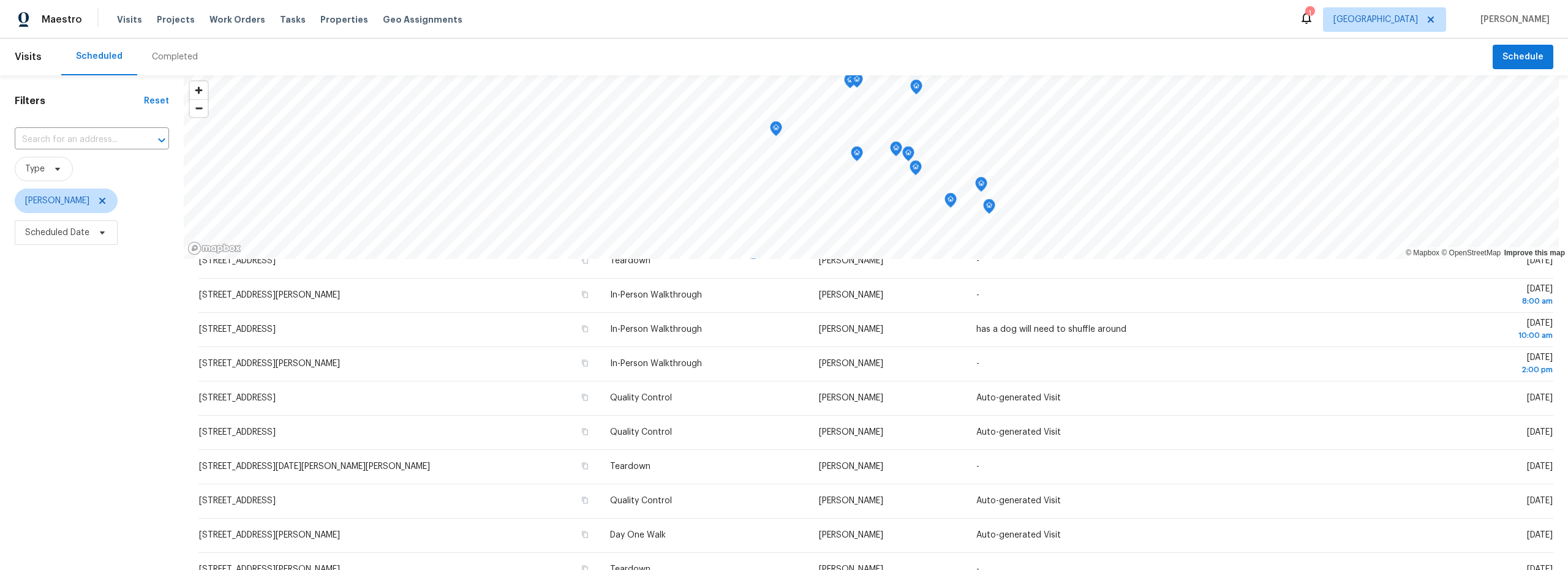
scroll to position [262, 0]
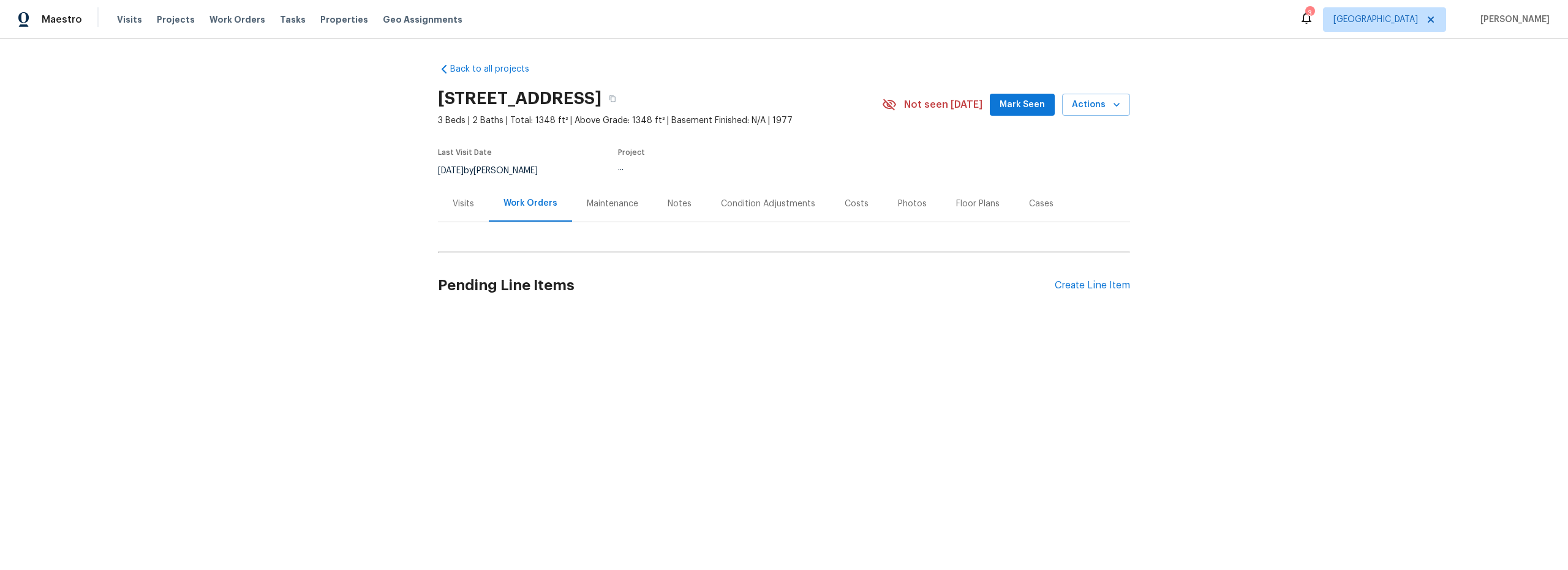
click at [1314, 16] on div "3" at bounding box center [1310, 13] width 9 height 12
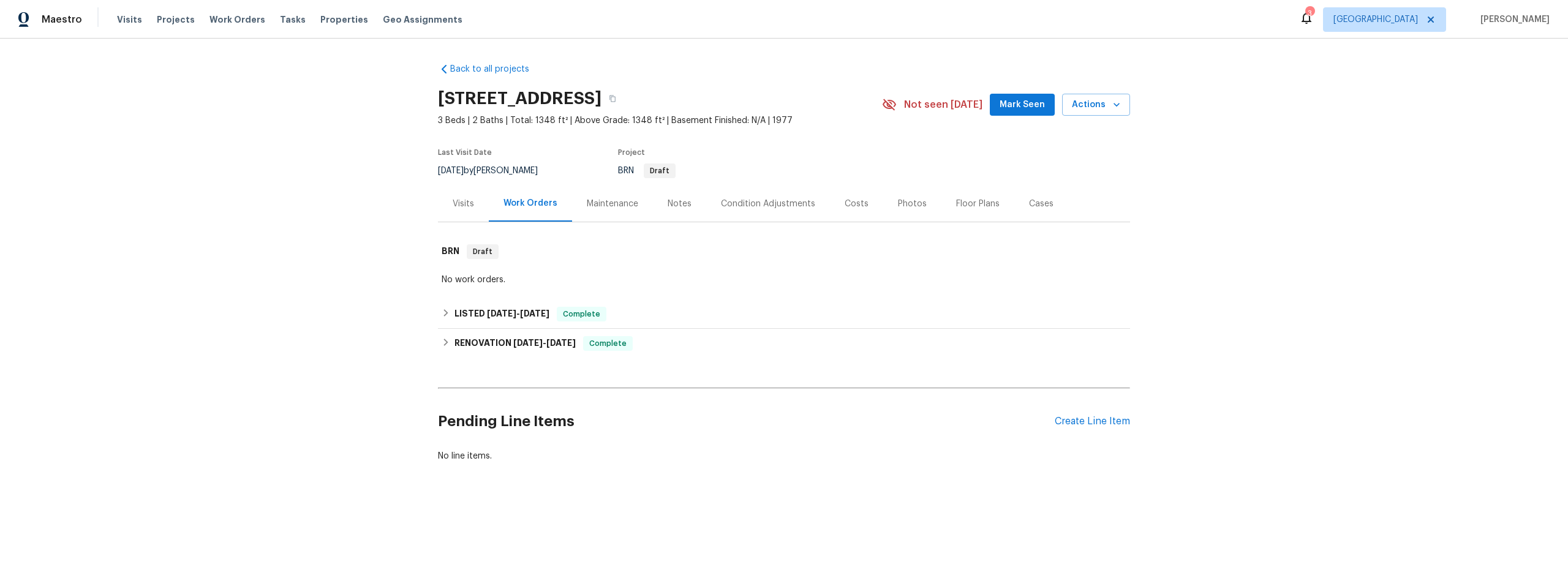
click at [1314, 16] on div "3" at bounding box center [1310, 13] width 9 height 12
click at [1314, 18] on div "3" at bounding box center [1310, 13] width 9 height 12
click at [1314, 17] on div "3" at bounding box center [1310, 13] width 9 height 12
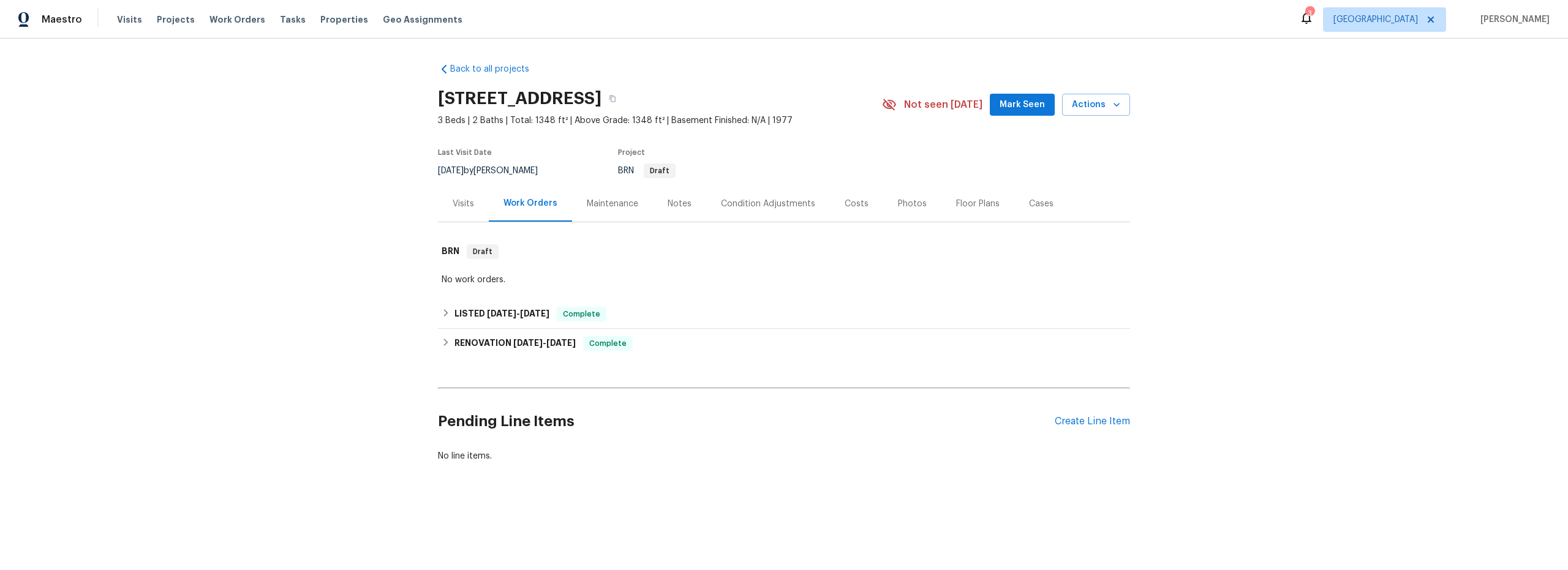
click at [1316, 58] on div "Back to all projects 4138 W Orangewood Dr, Tucson, AZ 85741 3 Beds | 2 Baths | …" at bounding box center [784, 292] width 1568 height 507
click at [1314, 18] on div "3" at bounding box center [1310, 13] width 9 height 12
click at [1314, 19] on div "3" at bounding box center [1310, 13] width 9 height 12
click at [1314, 19] on icon at bounding box center [1306, 17] width 15 height 15
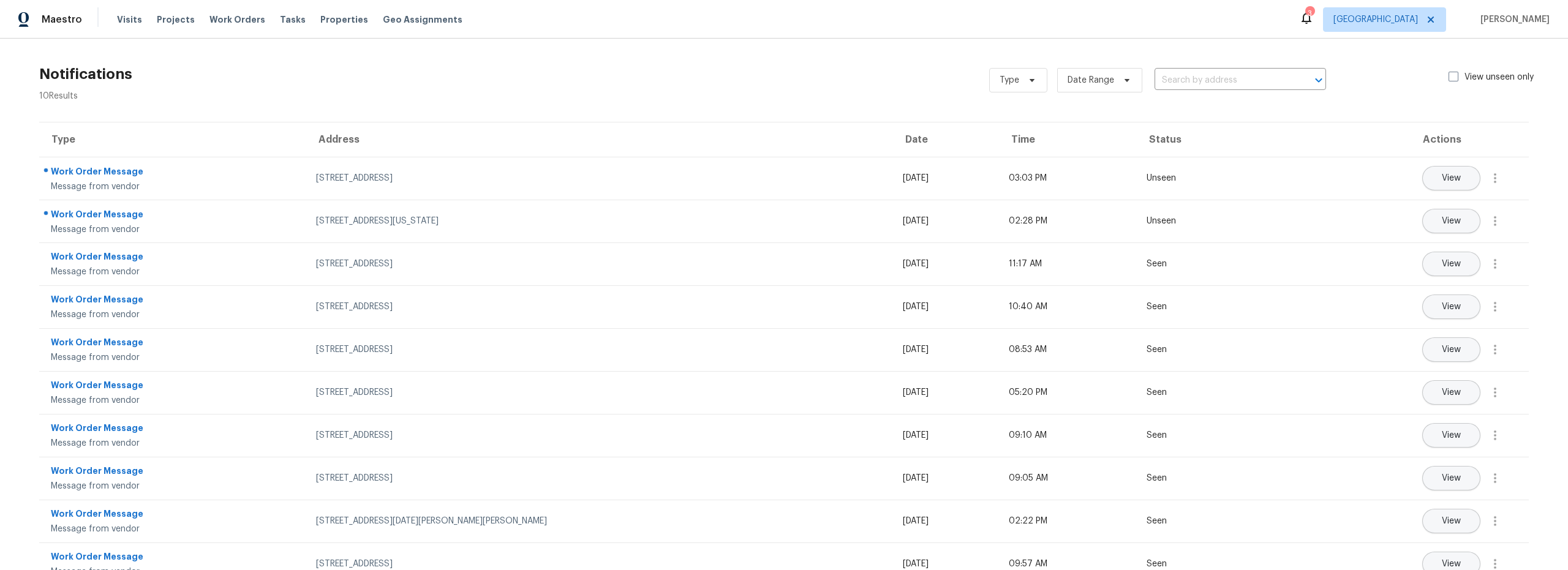
click at [713, 108] on section "Notifications 10 Results Type Date Range ​ View unseen only Type Address Date T…" at bounding box center [784, 326] width 1529 height 537
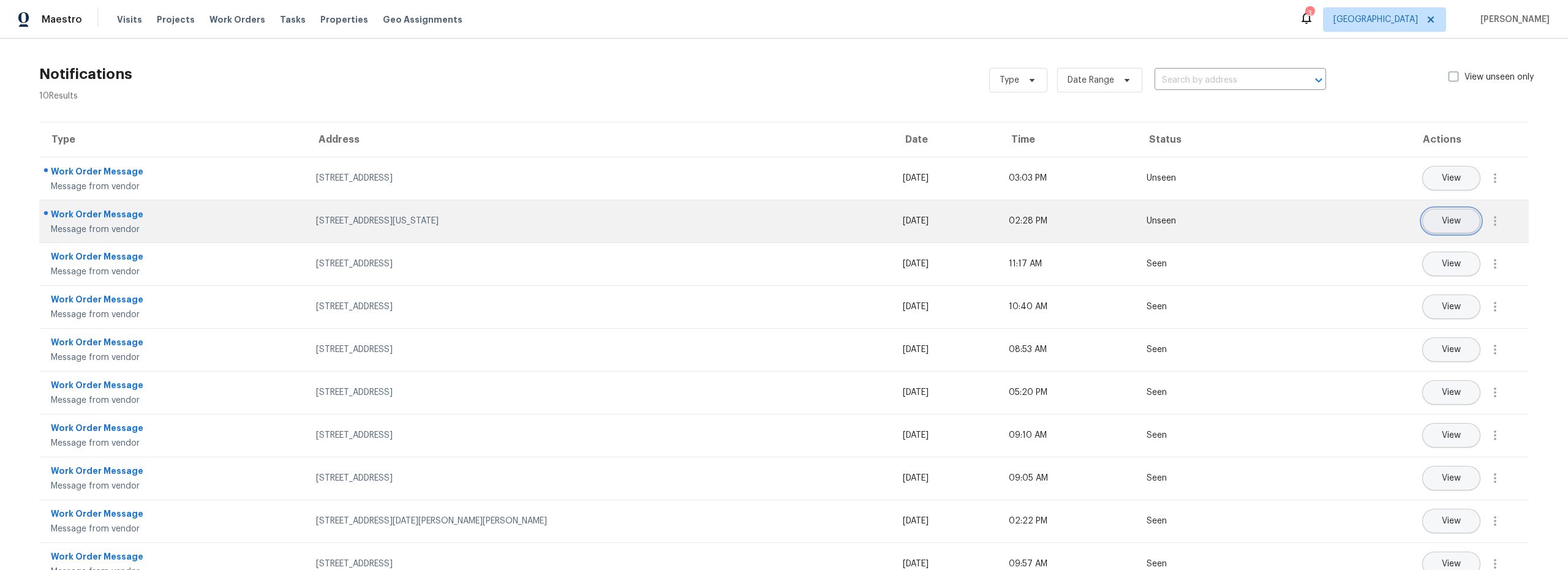
click at [1438, 230] on button "View" at bounding box center [1451, 221] width 58 height 25
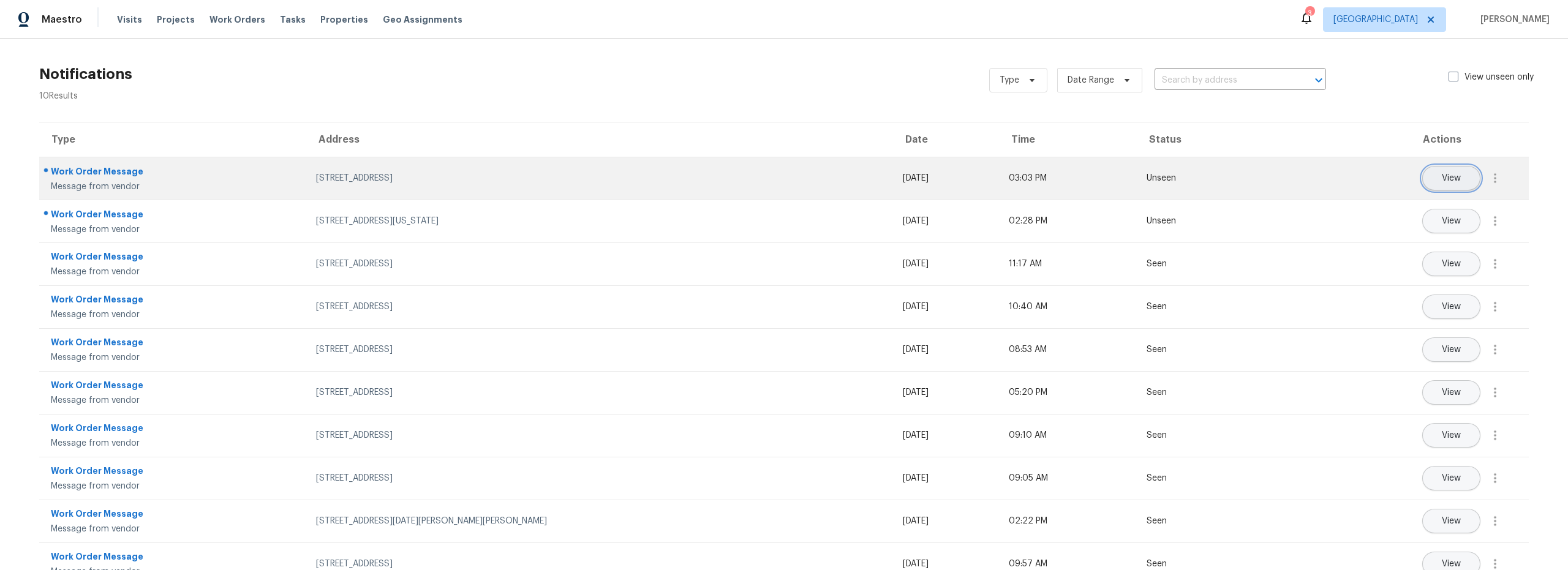
click at [1450, 184] on button "View" at bounding box center [1451, 178] width 58 height 25
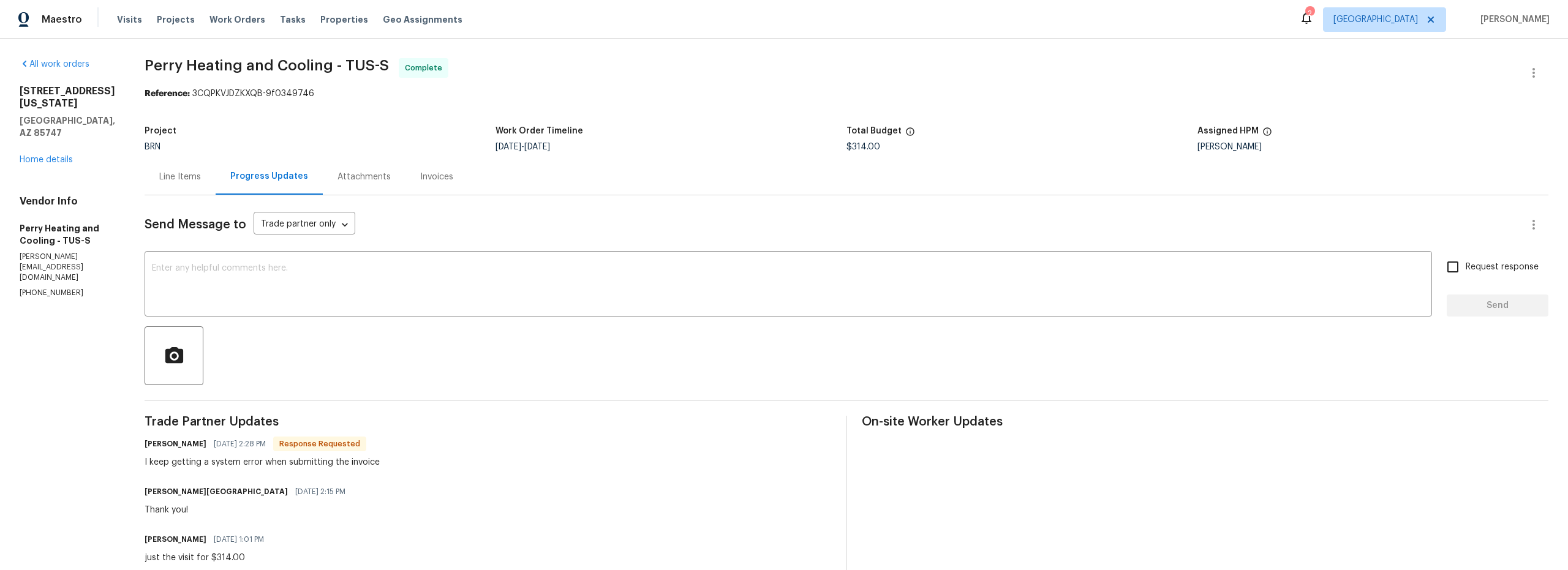
click at [1314, 18] on div "2" at bounding box center [1310, 13] width 9 height 12
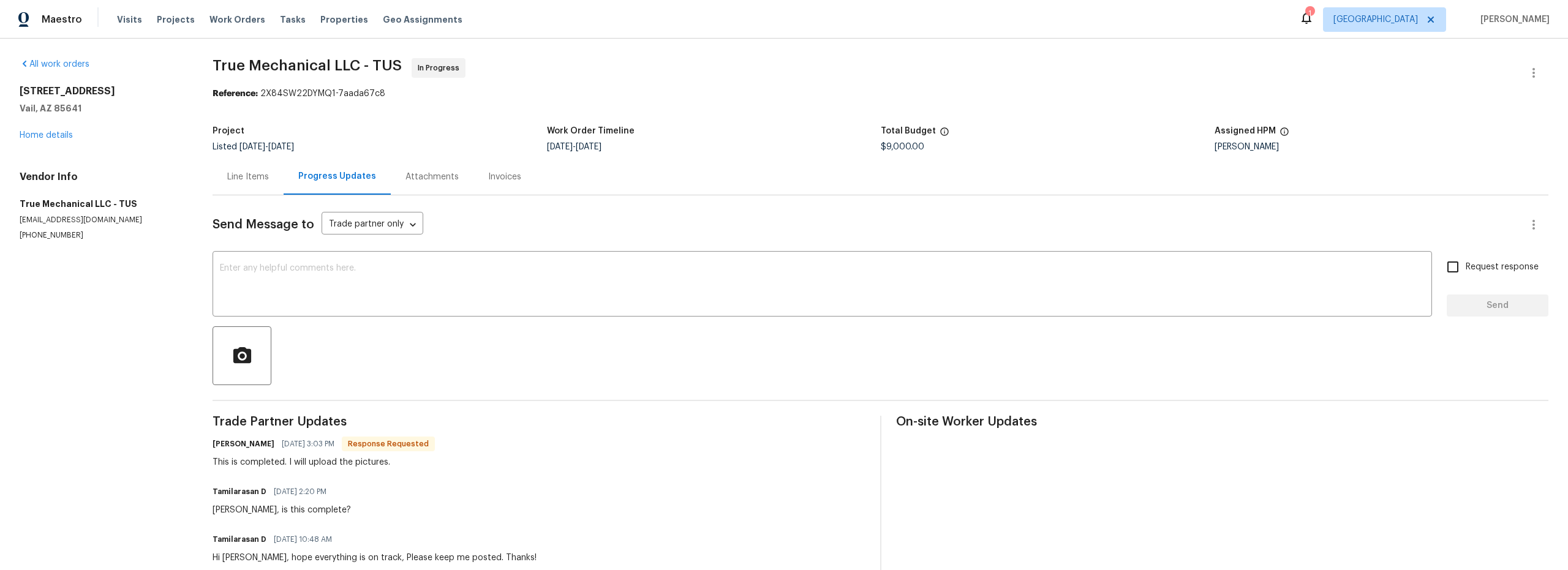
click at [264, 174] on div "Line Items" at bounding box center [248, 177] width 42 height 12
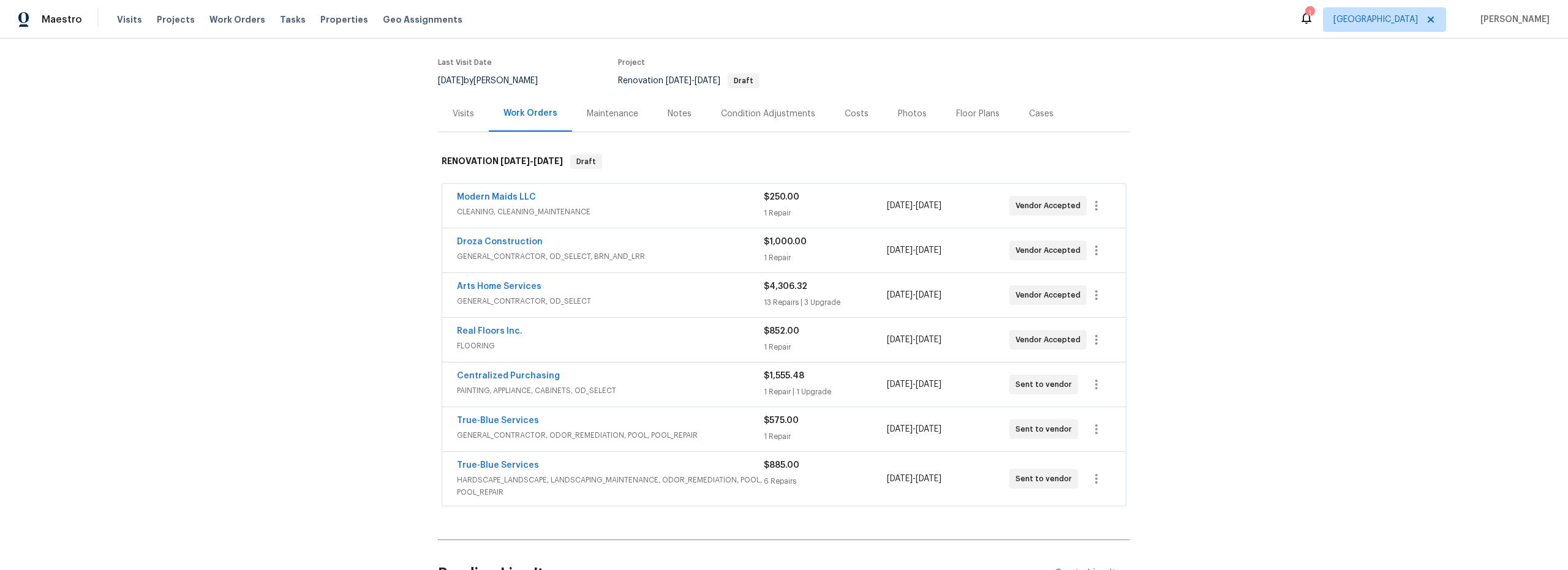
scroll to position [86, 0]
click at [704, 484] on span "HARDSCAPE_LANDSCAPE, LANDSCAPING_MAINTENANCE, ODOR_REMEDIATION, POOL, POOL_REPA…" at bounding box center [610, 490] width 307 height 25
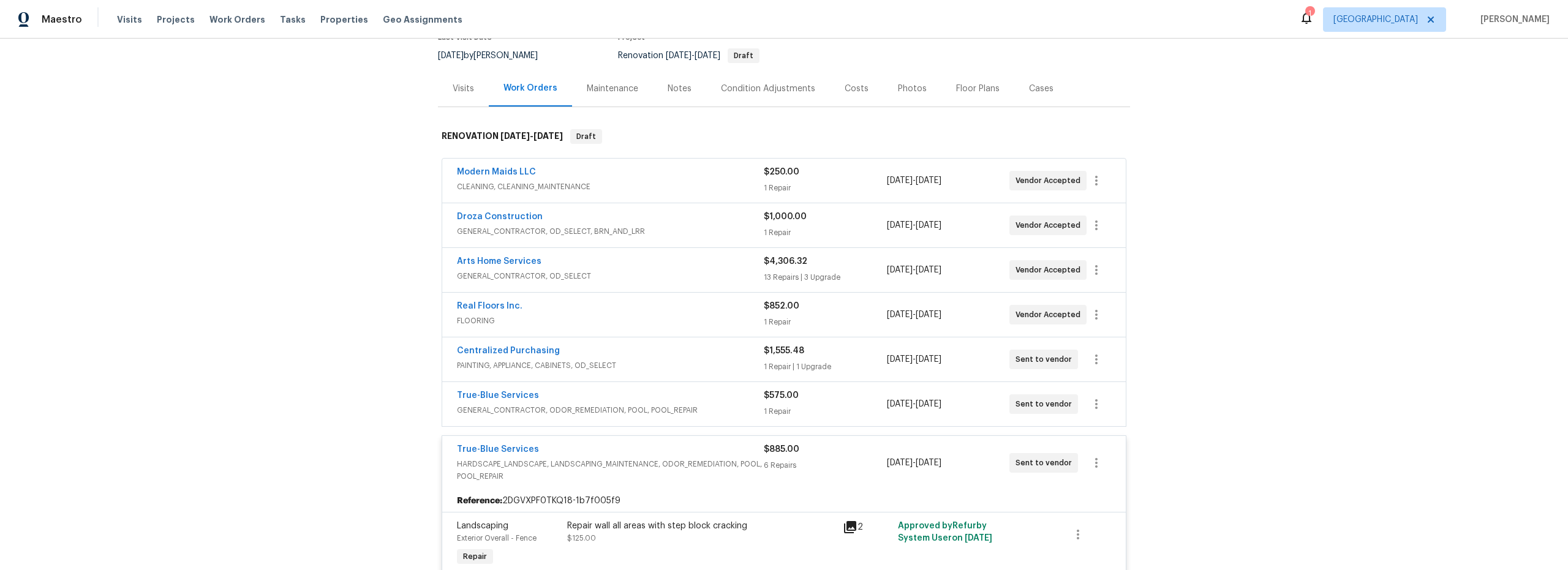
scroll to position [61, 0]
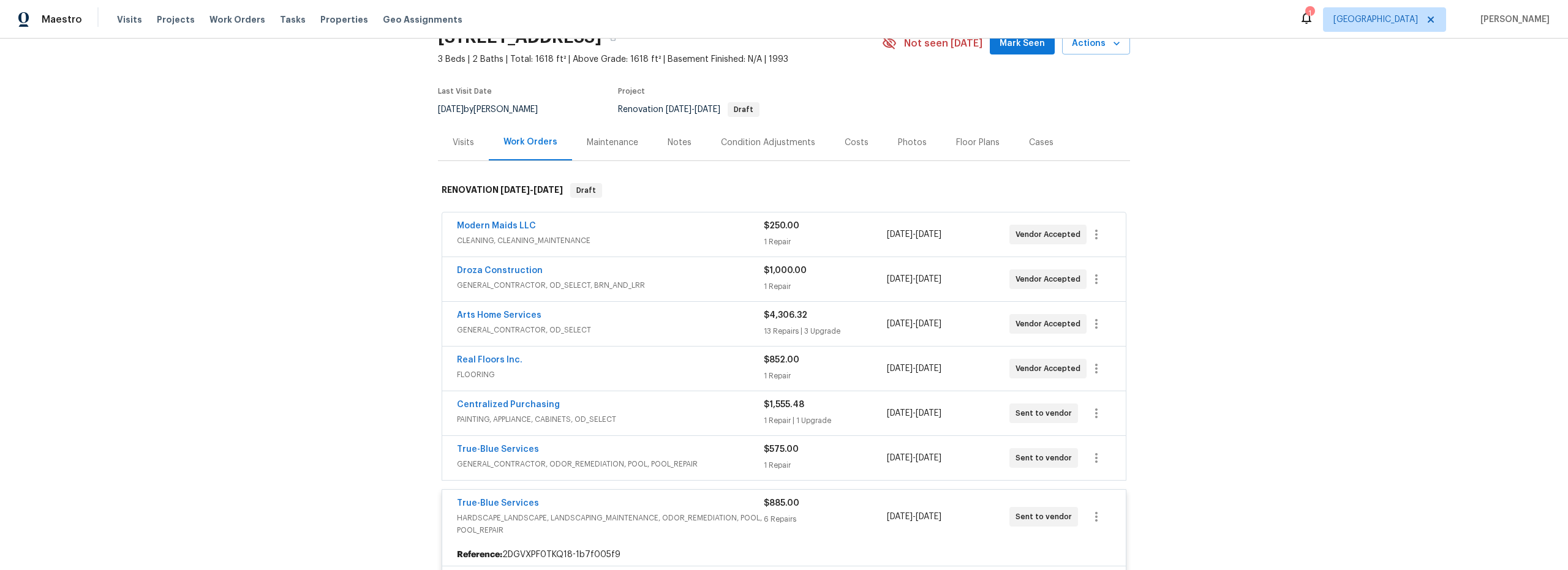
click at [845, 145] on div "Costs" at bounding box center [857, 142] width 24 height 12
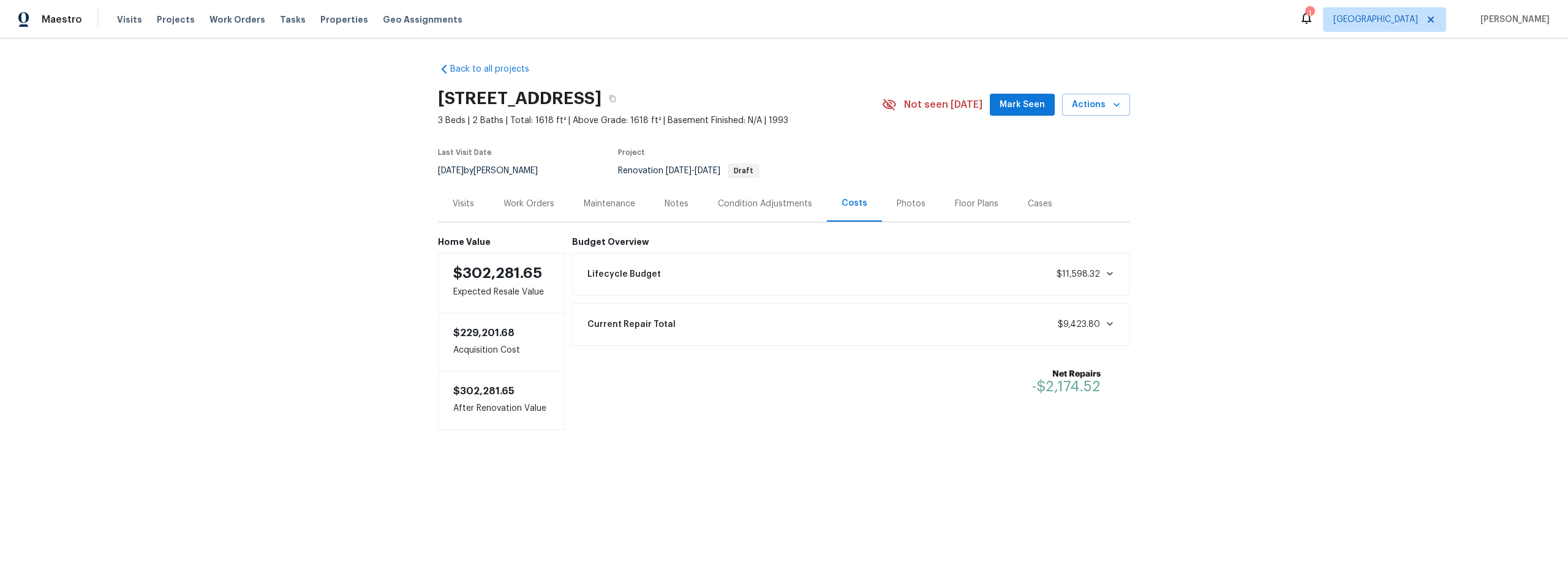
click at [531, 206] on div "Work Orders" at bounding box center [529, 203] width 51 height 12
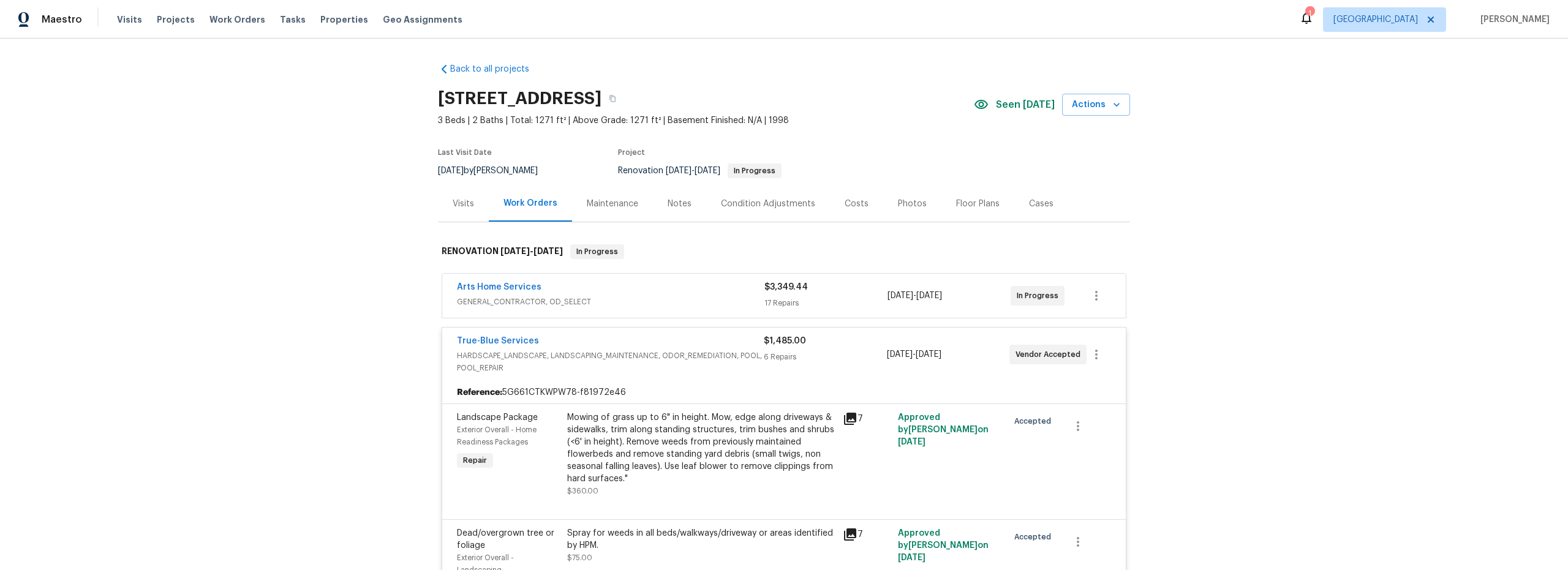
click at [849, 202] on div "Costs" at bounding box center [857, 203] width 24 height 12
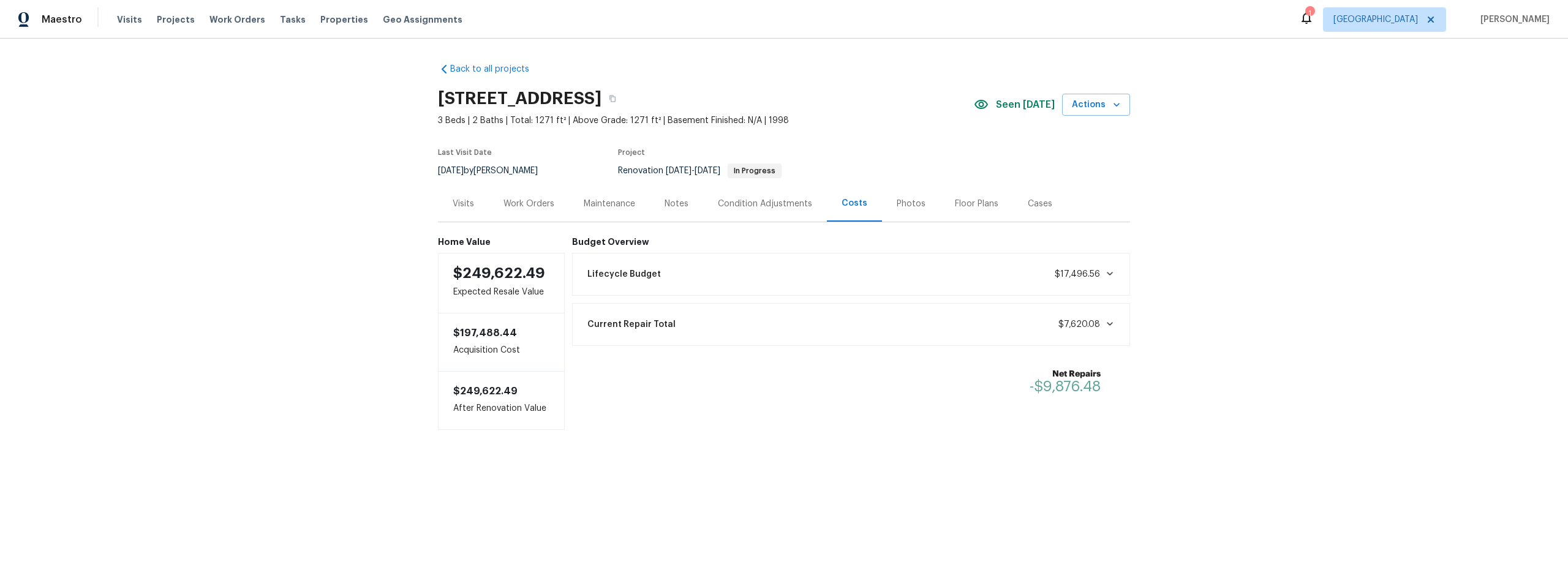
drag, startPoint x: 540, startPoint y: 206, endPoint x: 564, endPoint y: 212, distance: 24.7
click at [540, 206] on div "Work Orders" at bounding box center [529, 203] width 51 height 12
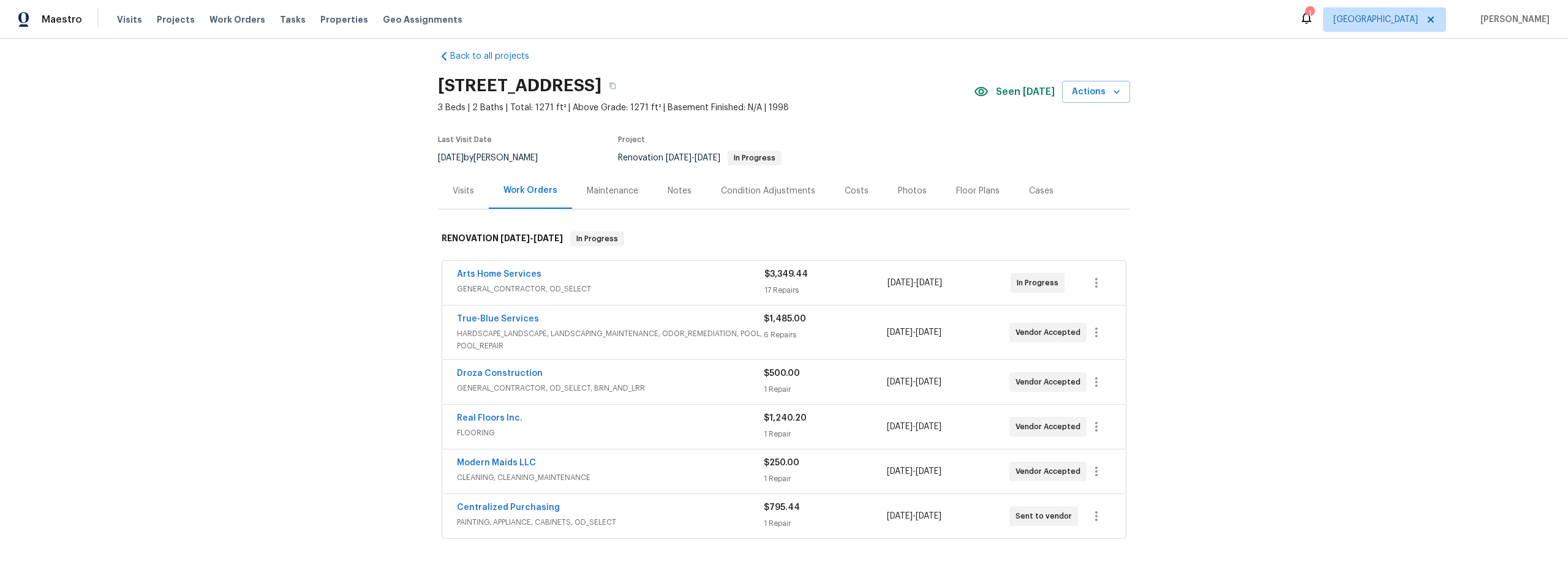
scroll to position [71, 0]
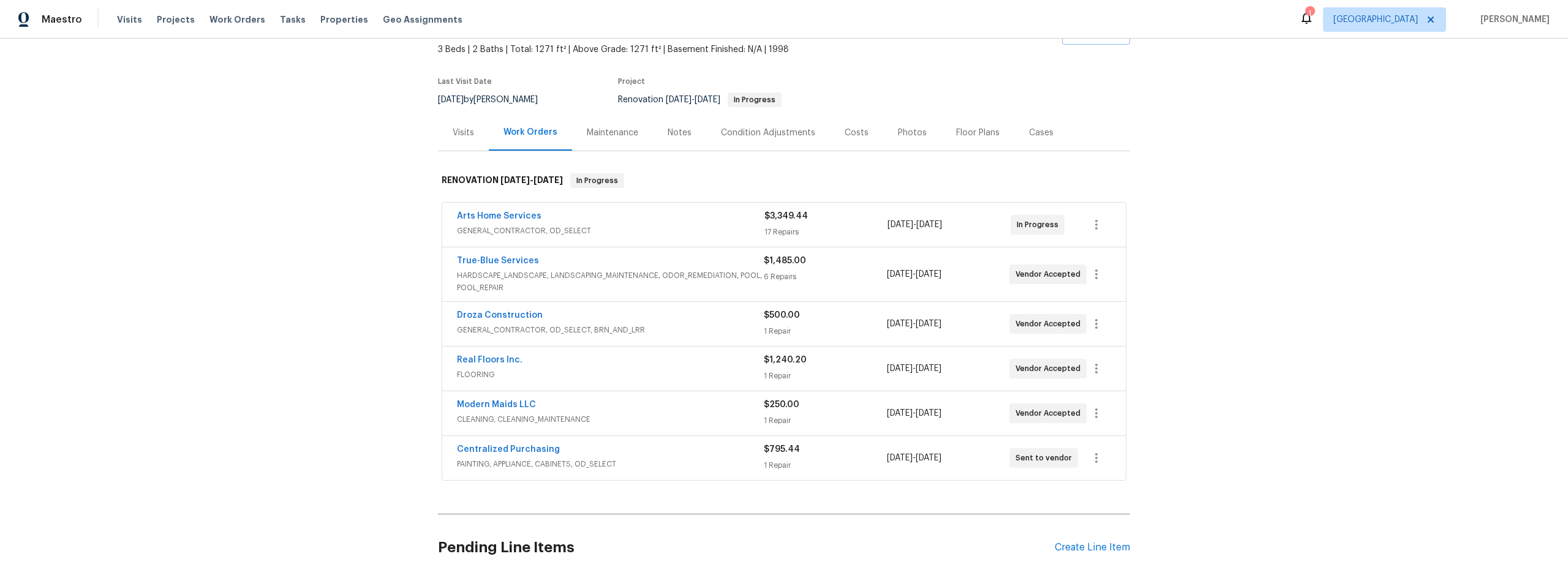
click at [699, 237] on div "Arts Home Services GENERAL_CONTRACTOR, OD_SELECT" at bounding box center [610, 225] width 308 height 30
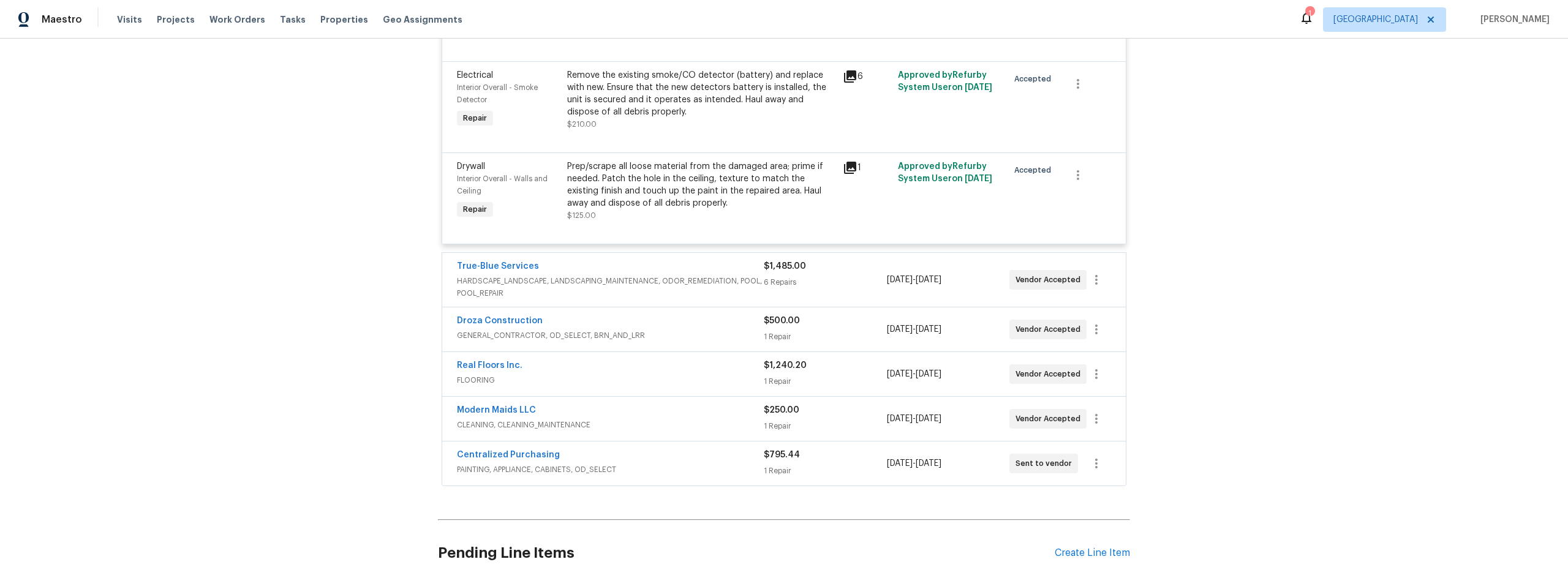
scroll to position [1914, 0]
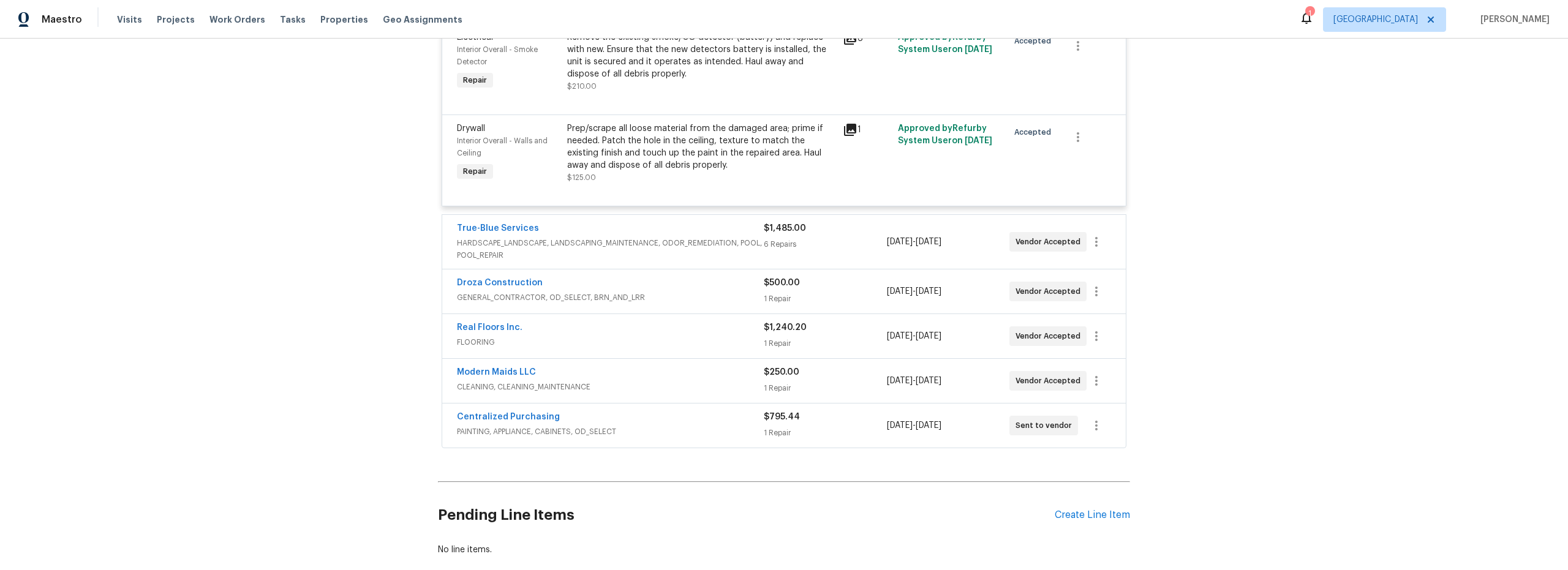
click at [675, 240] on span "HARDSCAPE_LANDSCAPE, LANDSCAPING_MAINTENANCE, ODOR_REMEDIATION, POOL, POOL_REPA…" at bounding box center [610, 249] width 307 height 25
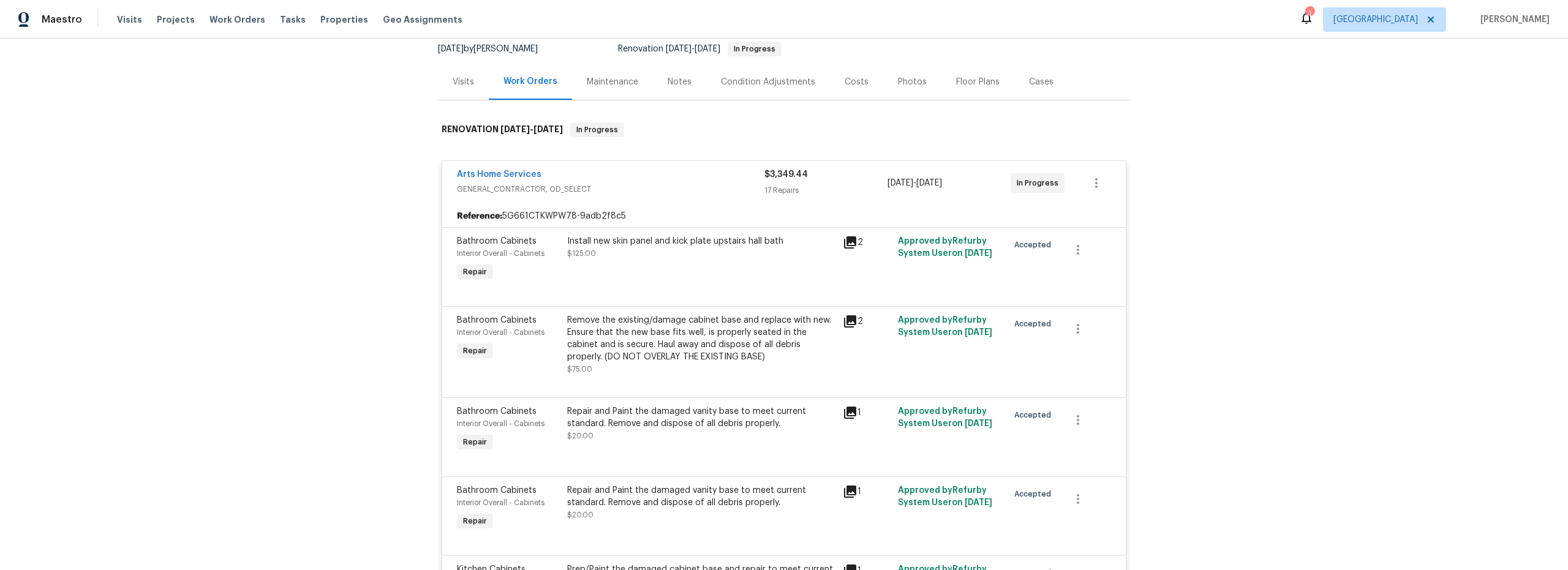
scroll to position [0, 0]
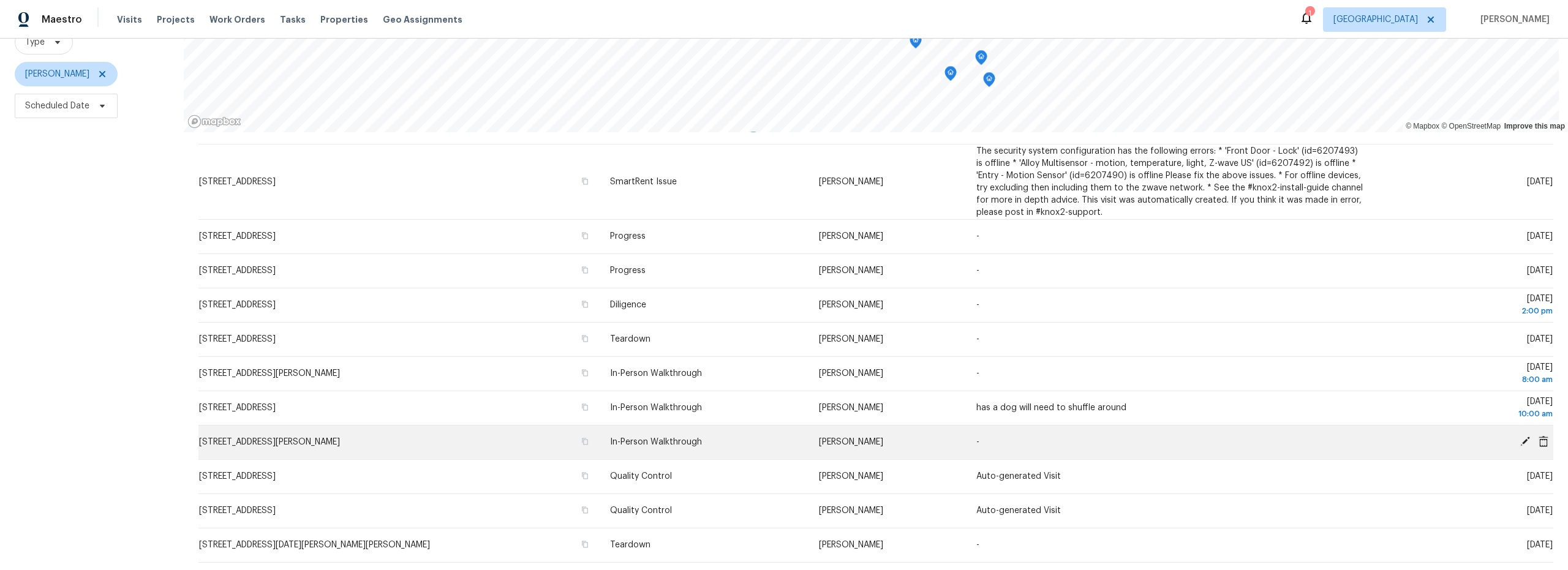
scroll to position [52, 0]
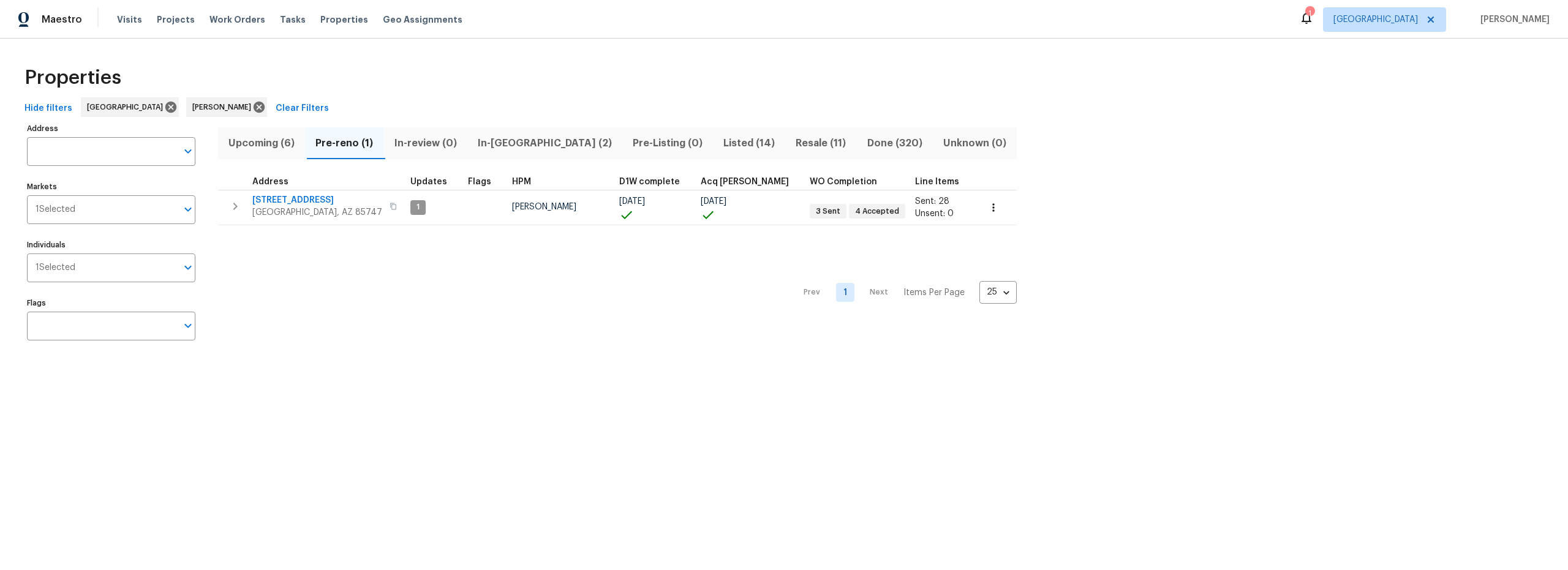
drag, startPoint x: 261, startPoint y: 142, endPoint x: 285, endPoint y: 155, distance: 27.3
click at [262, 142] on span "Upcoming (6)" at bounding box center [262, 143] width 72 height 17
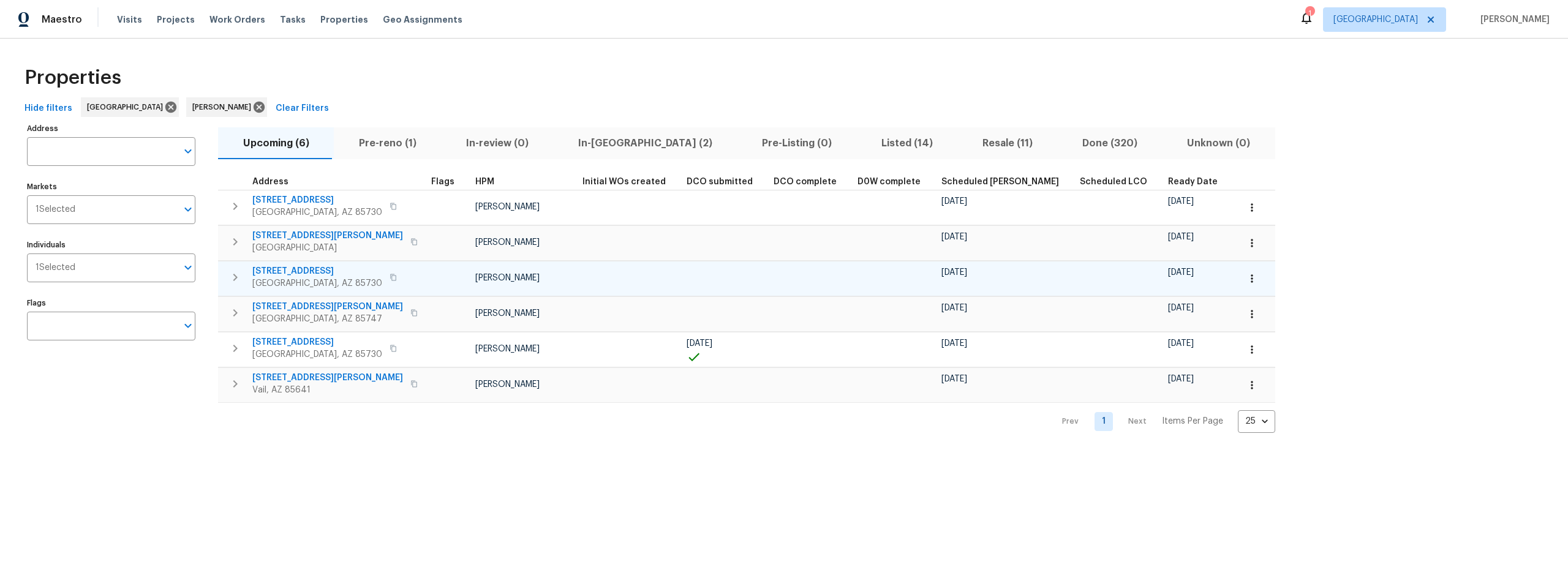
click at [1246, 278] on icon "button" at bounding box center [1251, 278] width 12 height 12
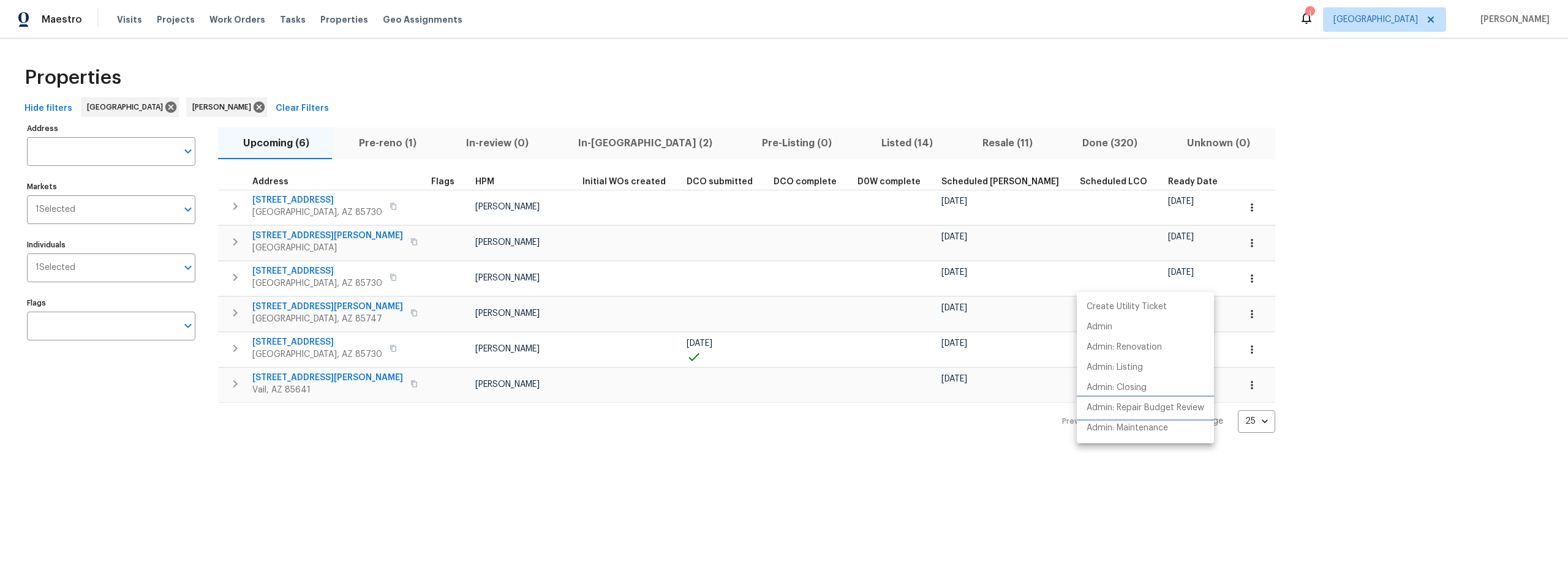
click at [1133, 410] on p "Admin: Repair Budget Review" at bounding box center [1145, 408] width 118 height 13
click at [548, 457] on div at bounding box center [784, 285] width 1568 height 570
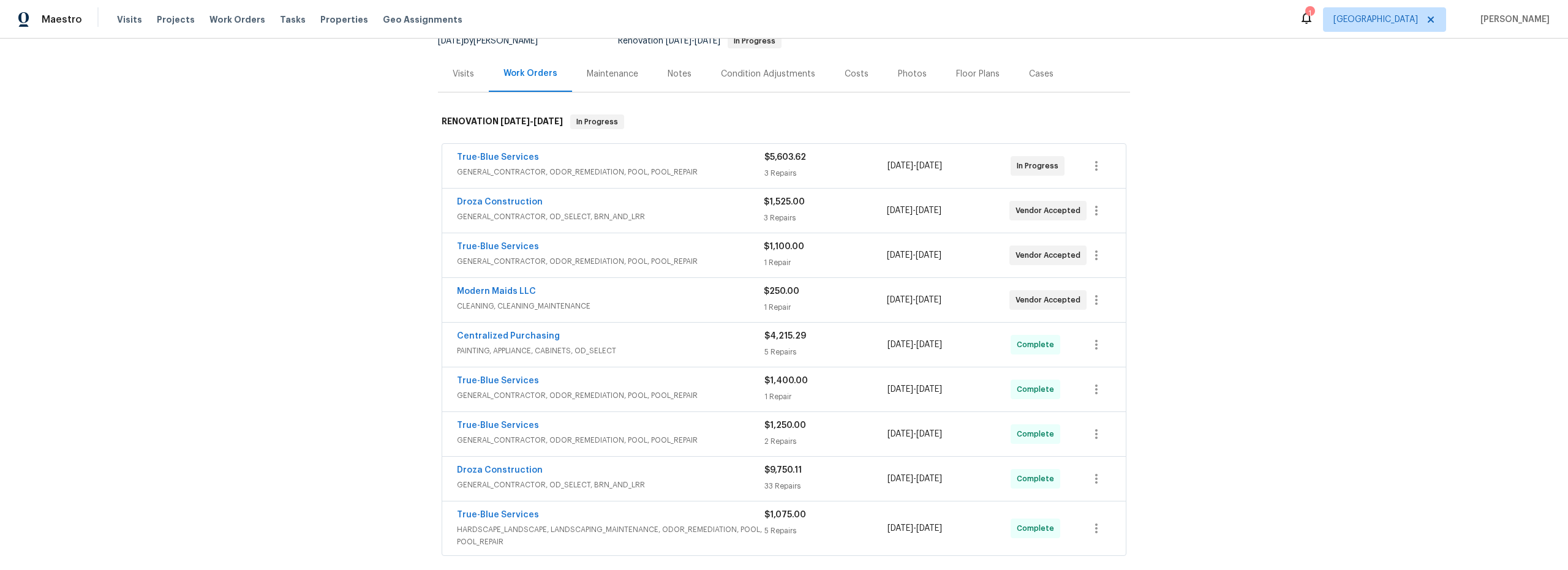
scroll to position [139, 0]
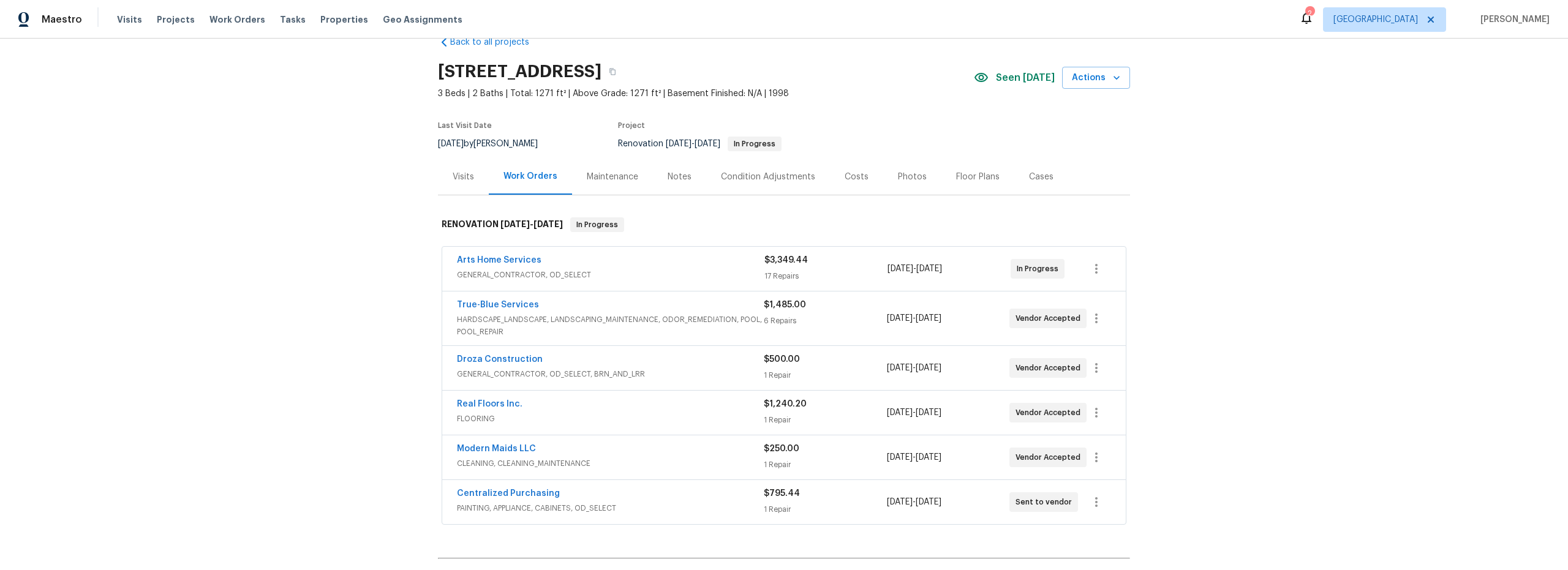
scroll to position [47, 0]
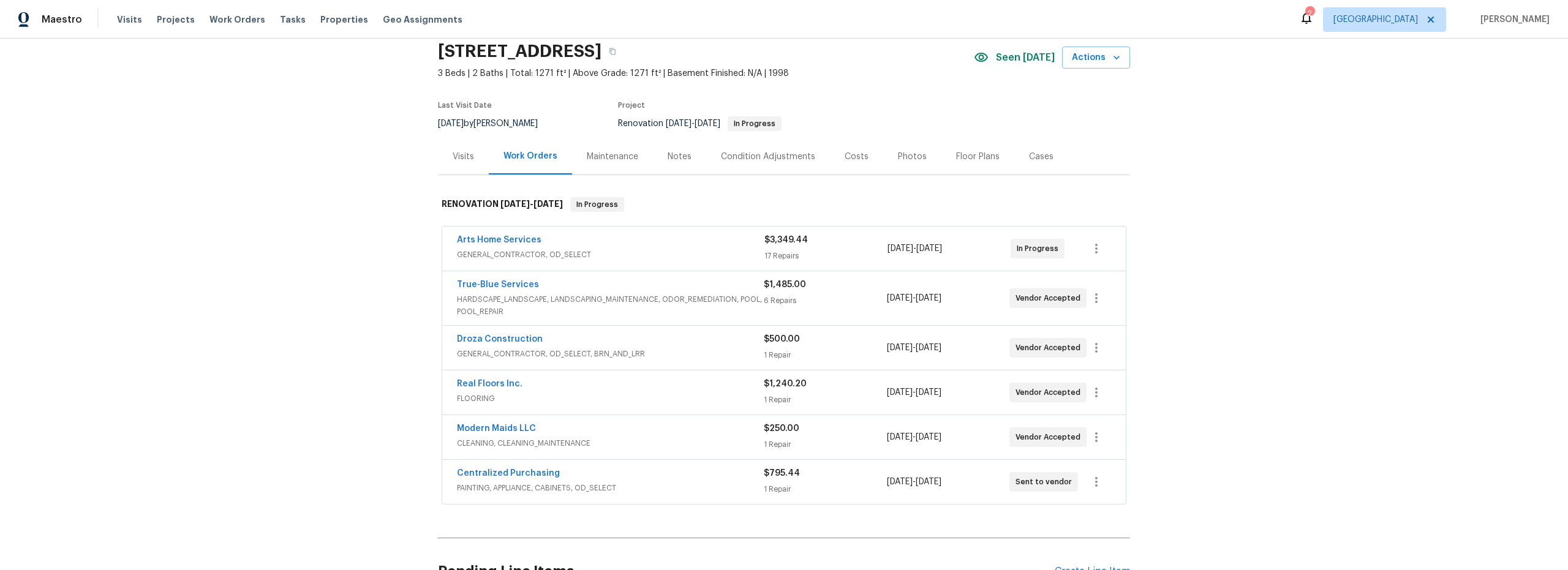
click at [845, 153] on div "Costs" at bounding box center [857, 157] width 24 height 12
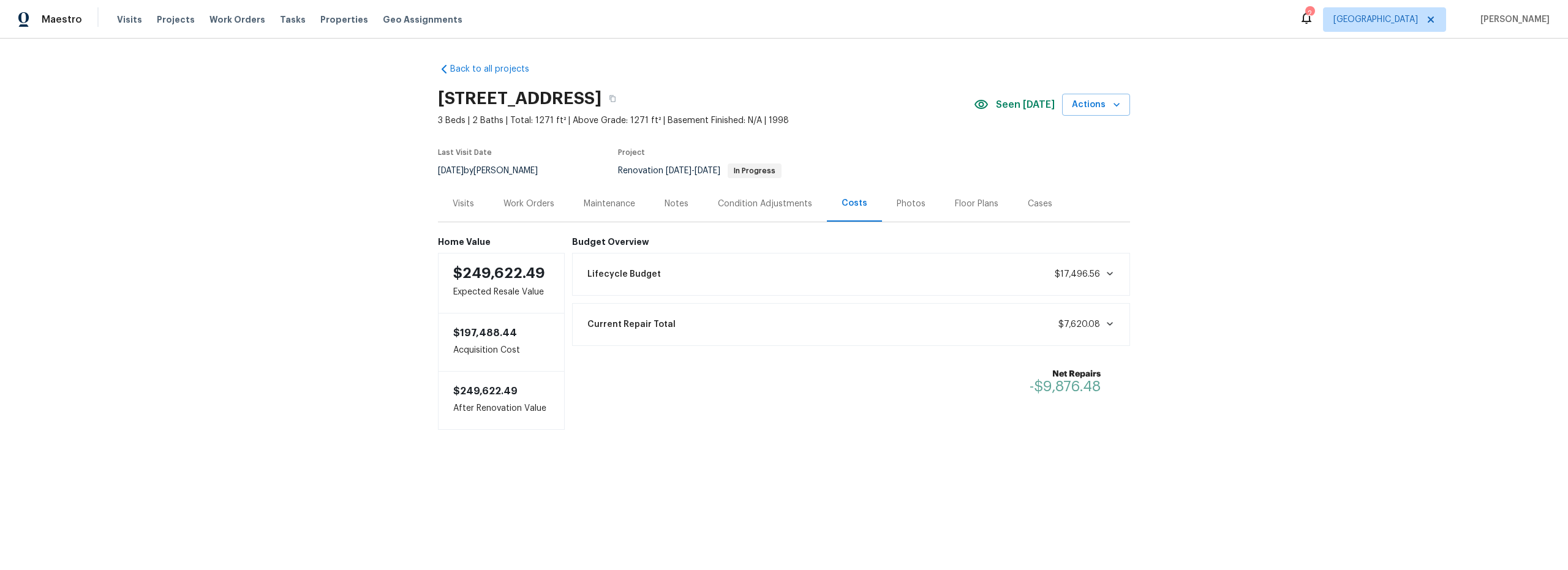
click at [540, 205] on div "Work Orders" at bounding box center [529, 203] width 51 height 12
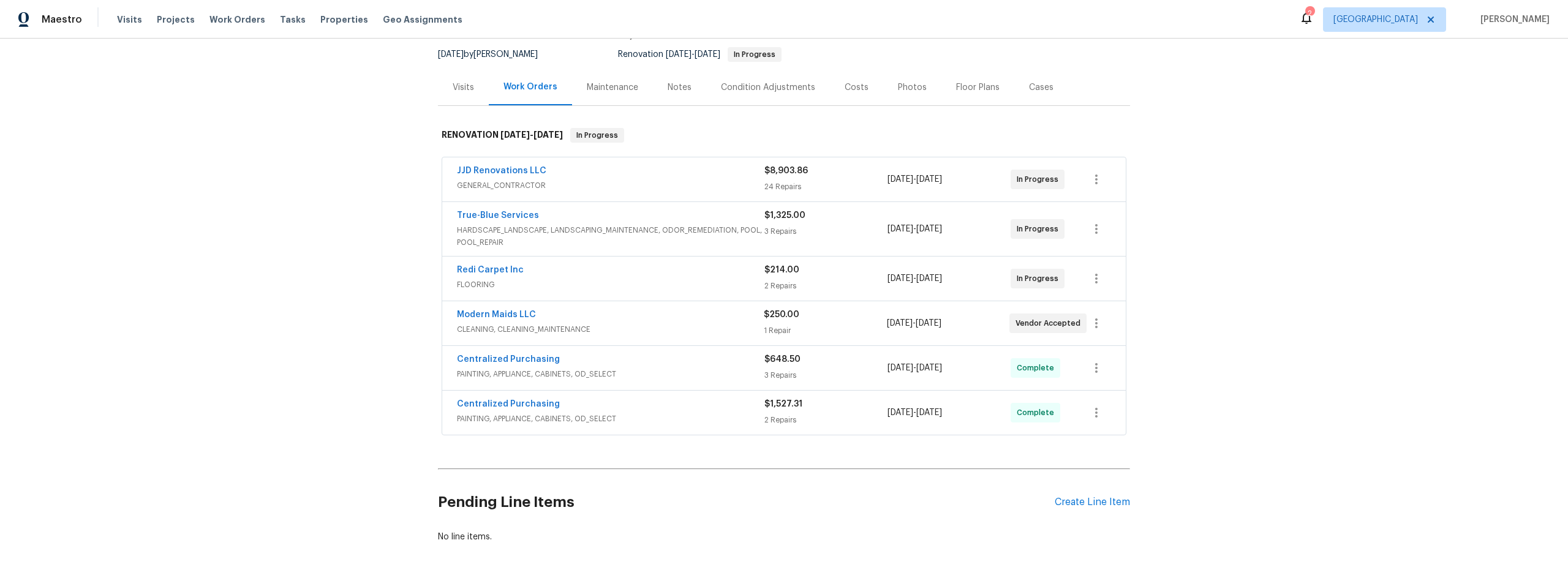
scroll to position [130, 0]
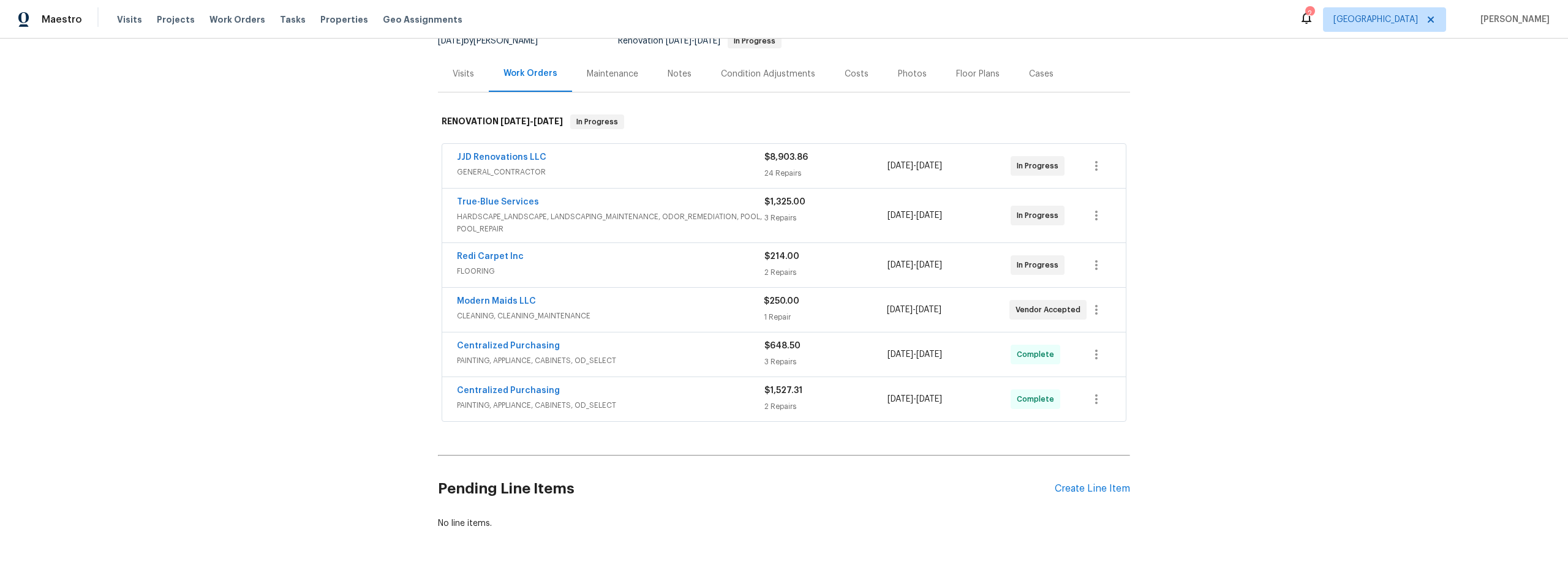
click at [684, 166] on span "GENERAL_CONTRACTOR" at bounding box center [610, 172] width 308 height 12
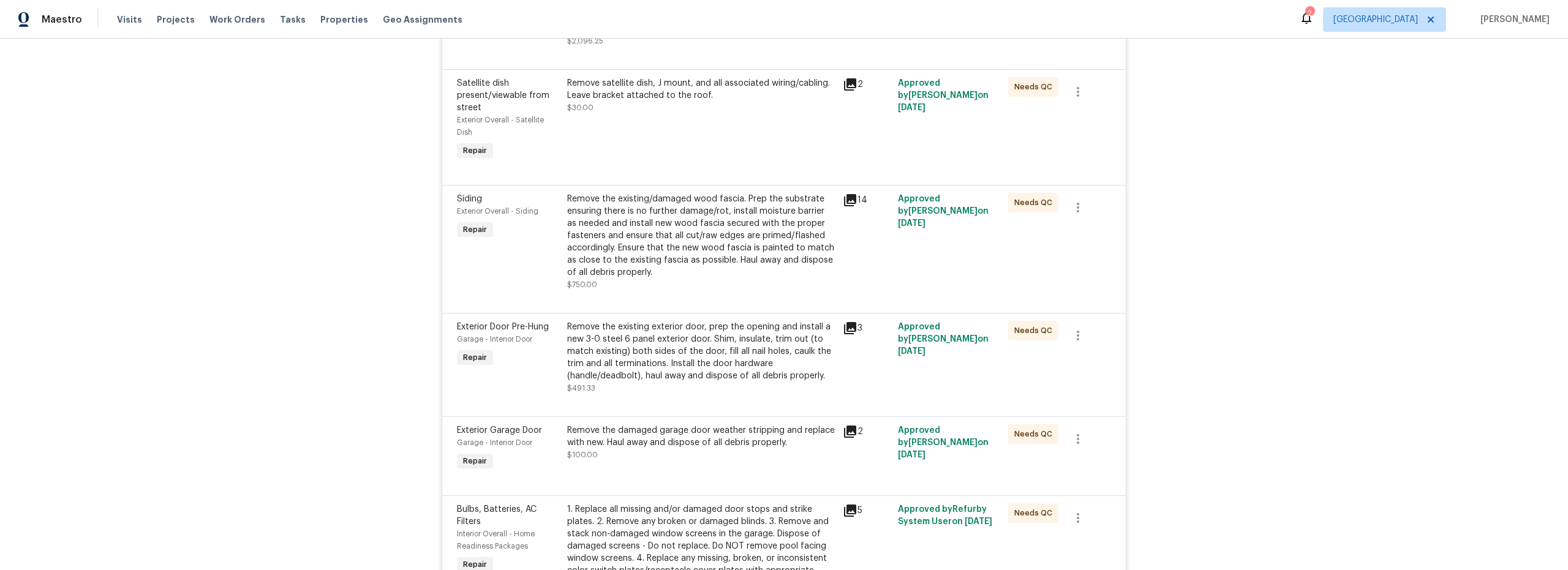
scroll to position [747, 0]
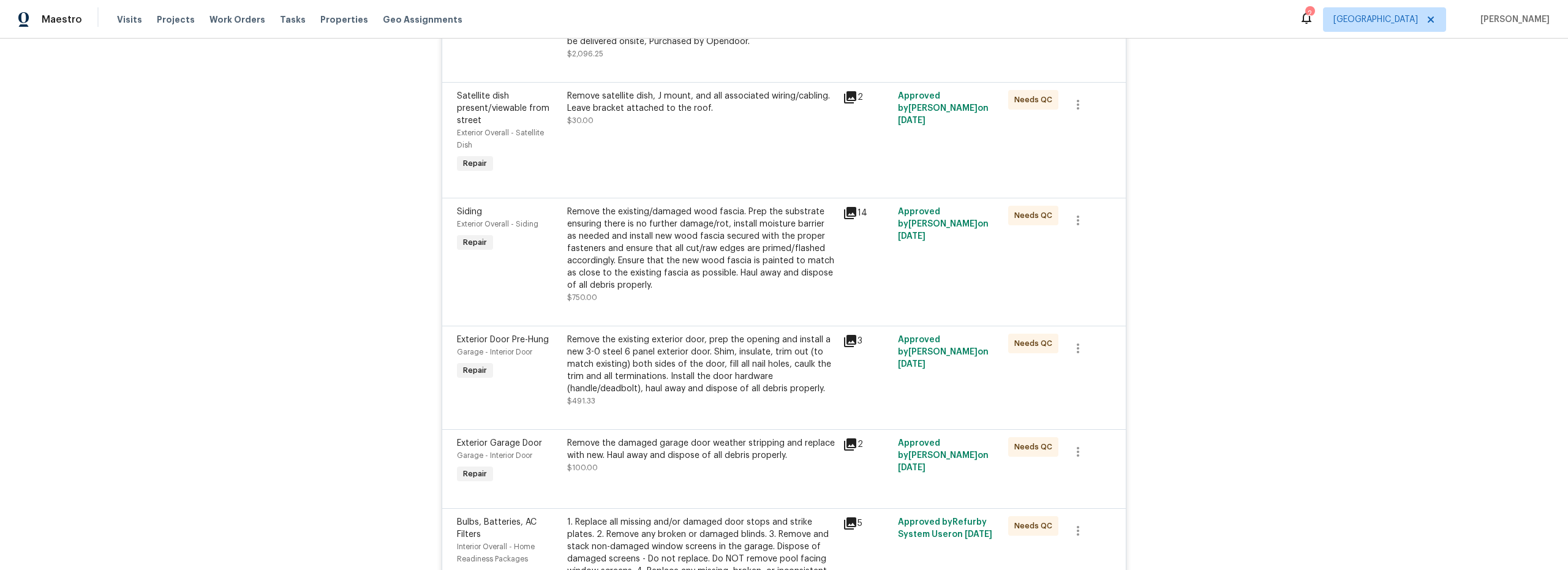
click at [706, 304] on div "Remove the existing/damaged wood fascia. Prep the substrate ensuring there is n…" at bounding box center [701, 254] width 268 height 98
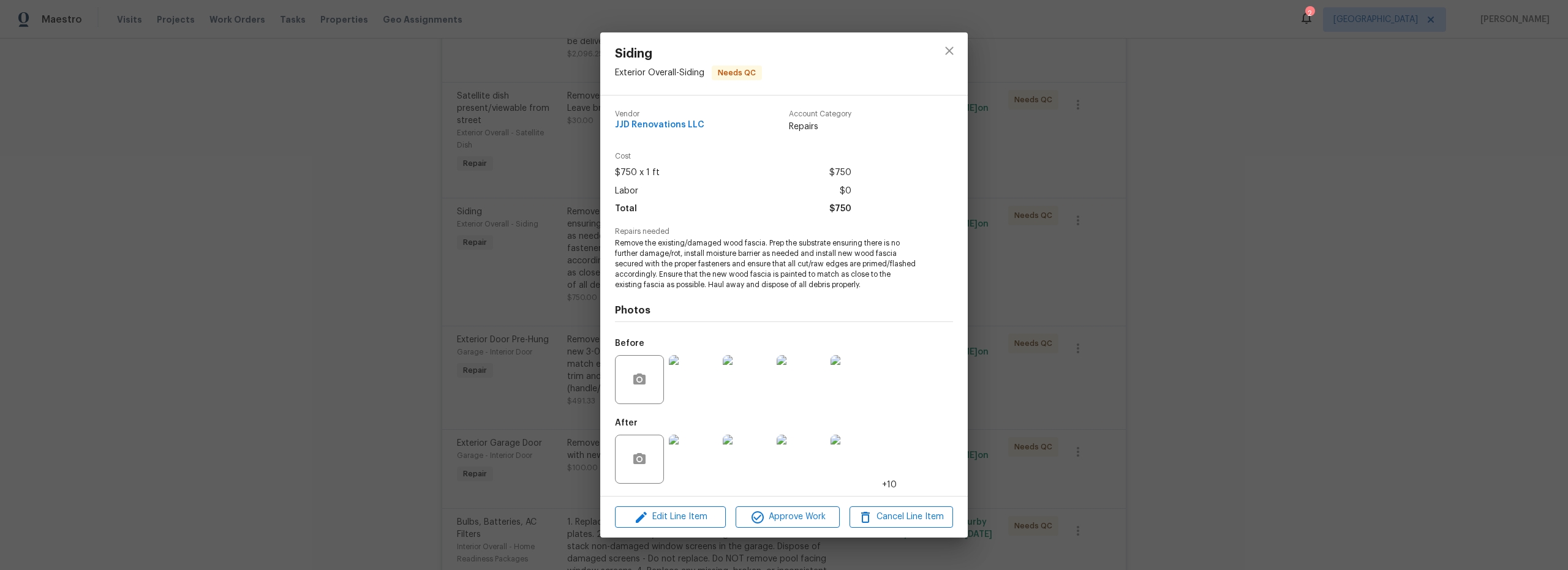
click at [702, 389] on img at bounding box center [694, 379] width 49 height 49
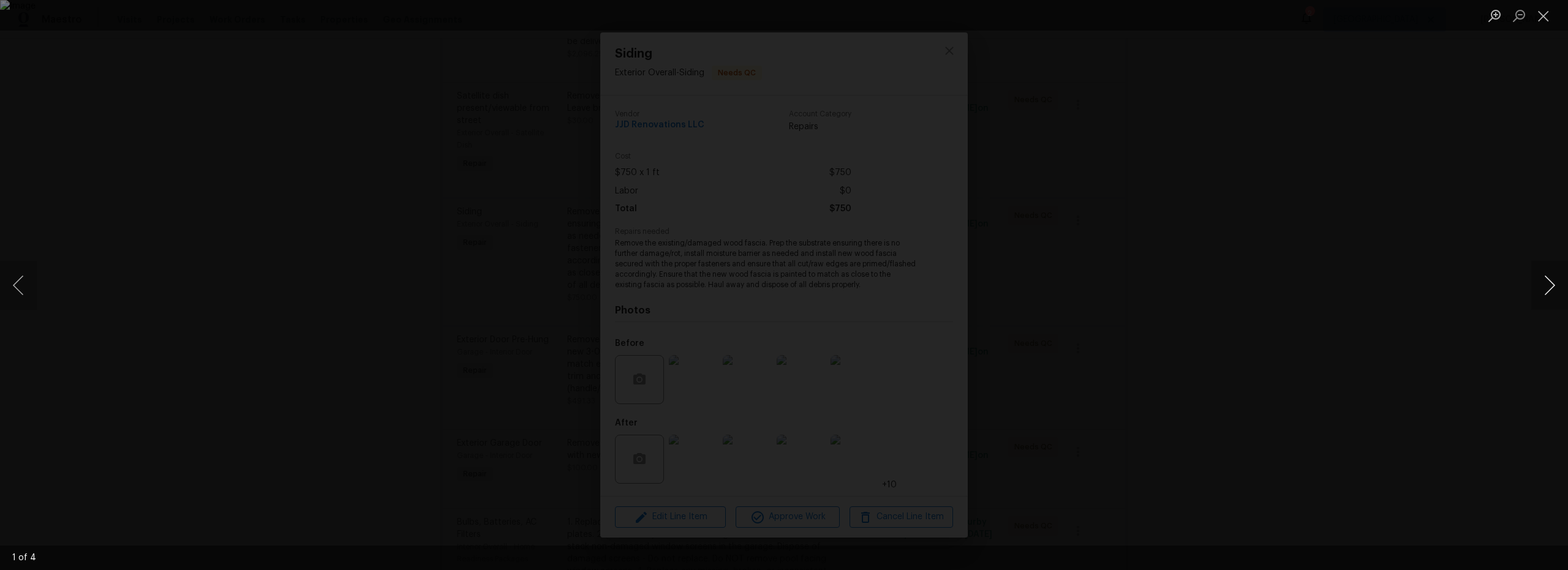
click at [1543, 282] on button "Next image" at bounding box center [1550, 285] width 37 height 49
click at [1543, 282] on button "Next image" at bounding box center [1550, 285] width 37 height 49
click at [1543, 282] on button "Next image" at bounding box center [1550, 285] width 37 height 49
click at [1541, 23] on button "Close lightbox" at bounding box center [1543, 16] width 25 height 21
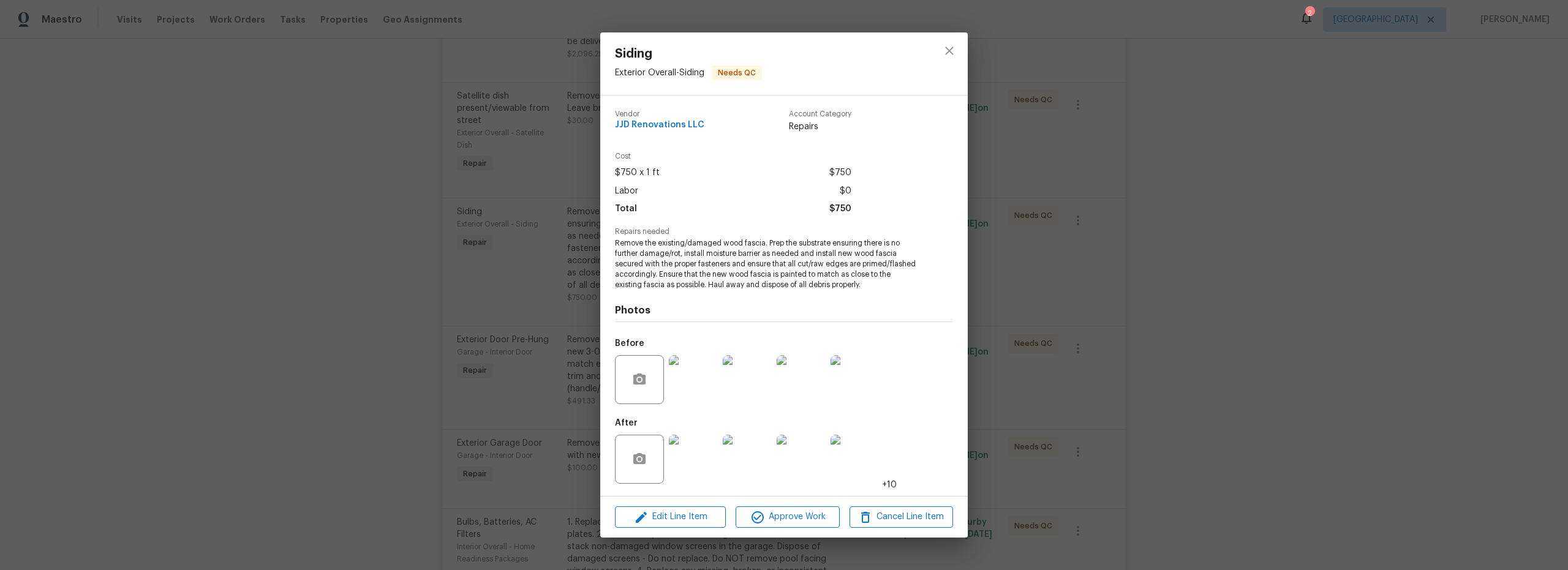
click at [690, 463] on img at bounding box center [694, 459] width 49 height 49
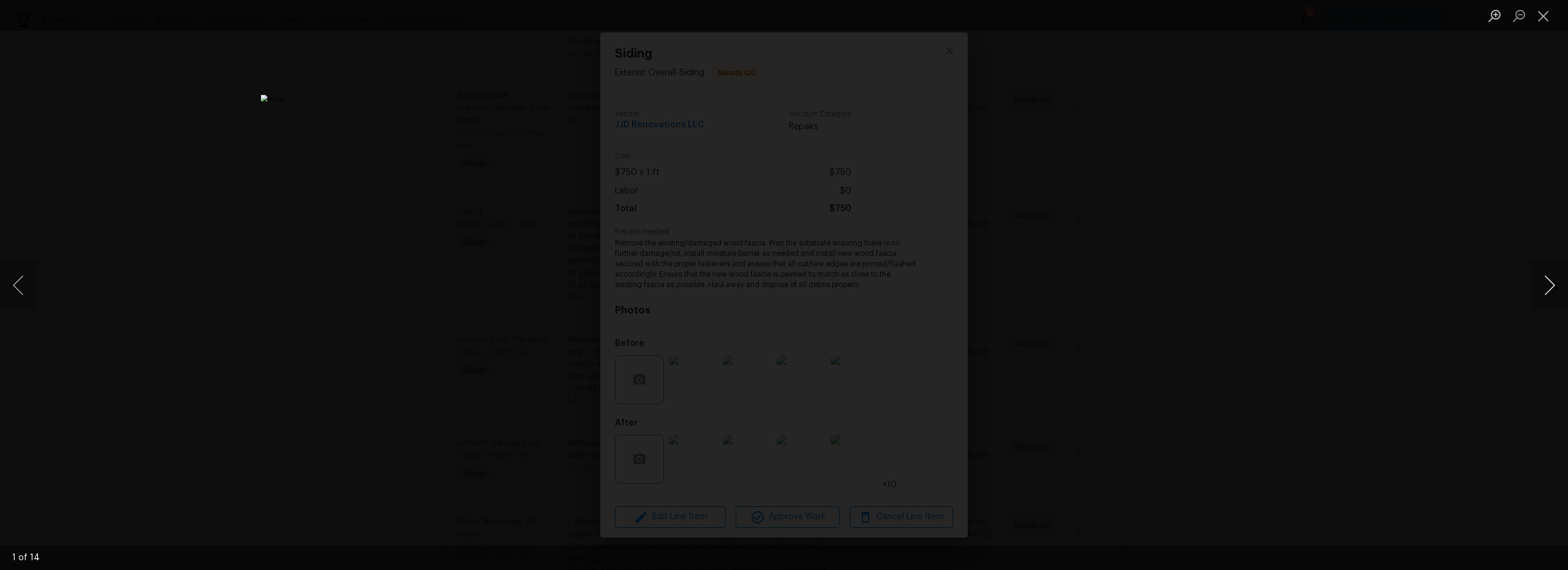
click at [1555, 279] on button "Next image" at bounding box center [1550, 285] width 37 height 49
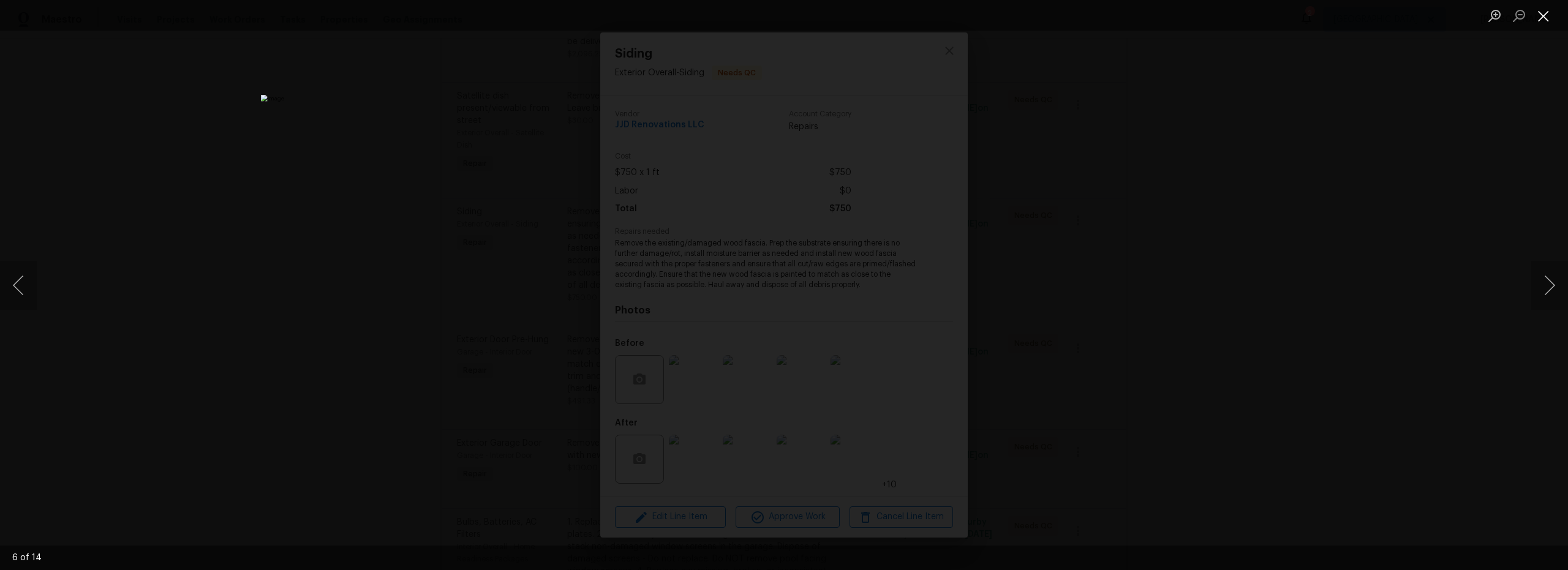
click at [1545, 23] on button "Close lightbox" at bounding box center [1543, 16] width 25 height 21
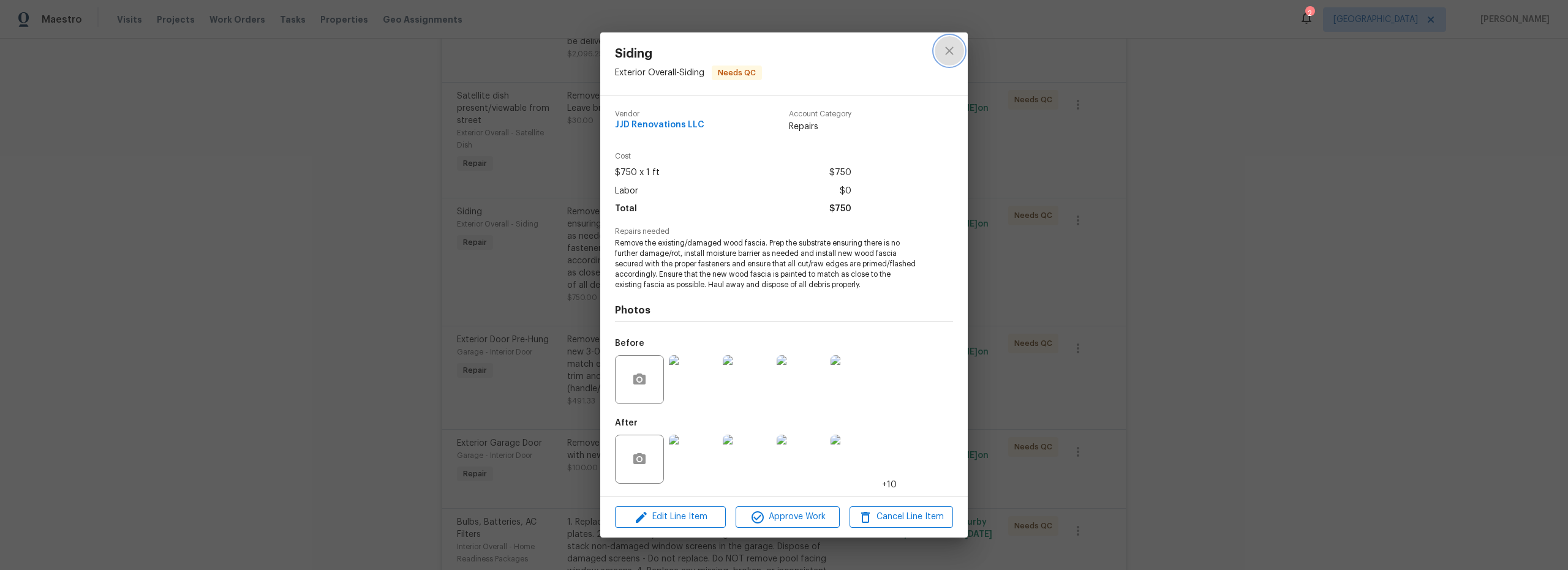
click at [942, 49] on icon "close" at bounding box center [949, 50] width 15 height 15
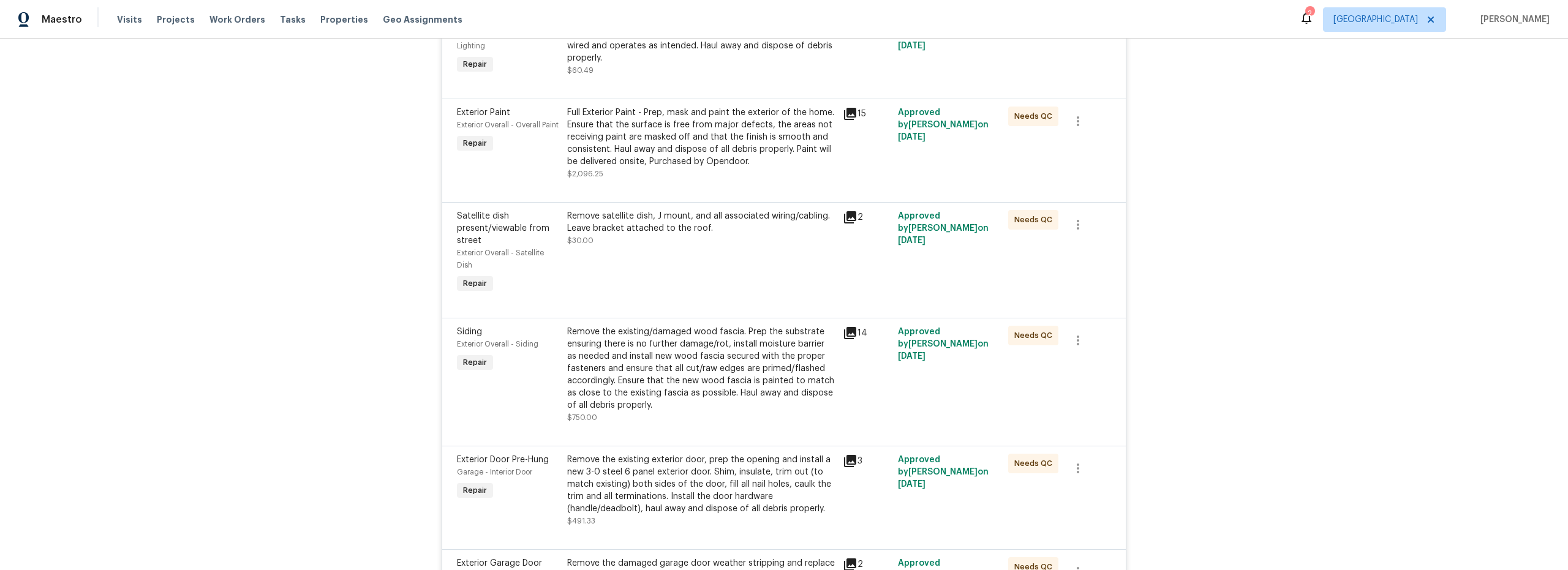
scroll to position [624, 0]
click at [747, 269] on div "Remove satellite dish, J mount, and all associated wiring/cabling. Leave bracke…" at bounding box center [701, 256] width 275 height 93
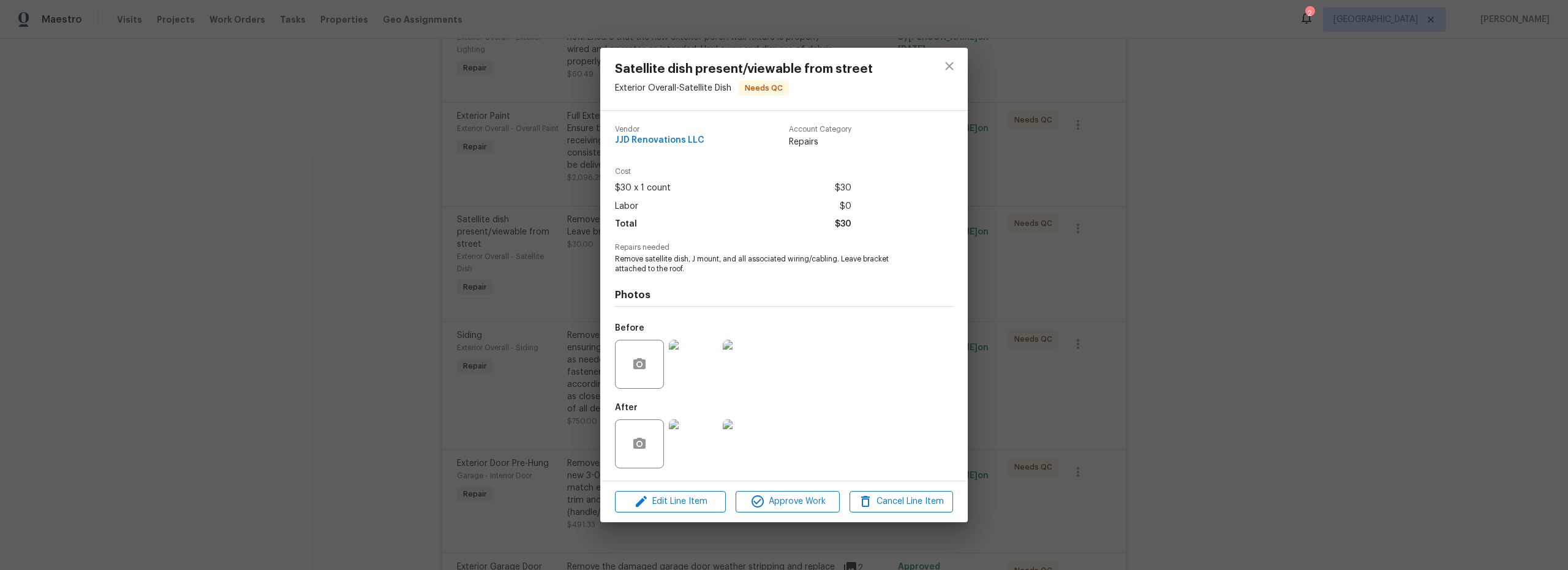
click at [685, 451] on img at bounding box center [694, 444] width 49 height 49
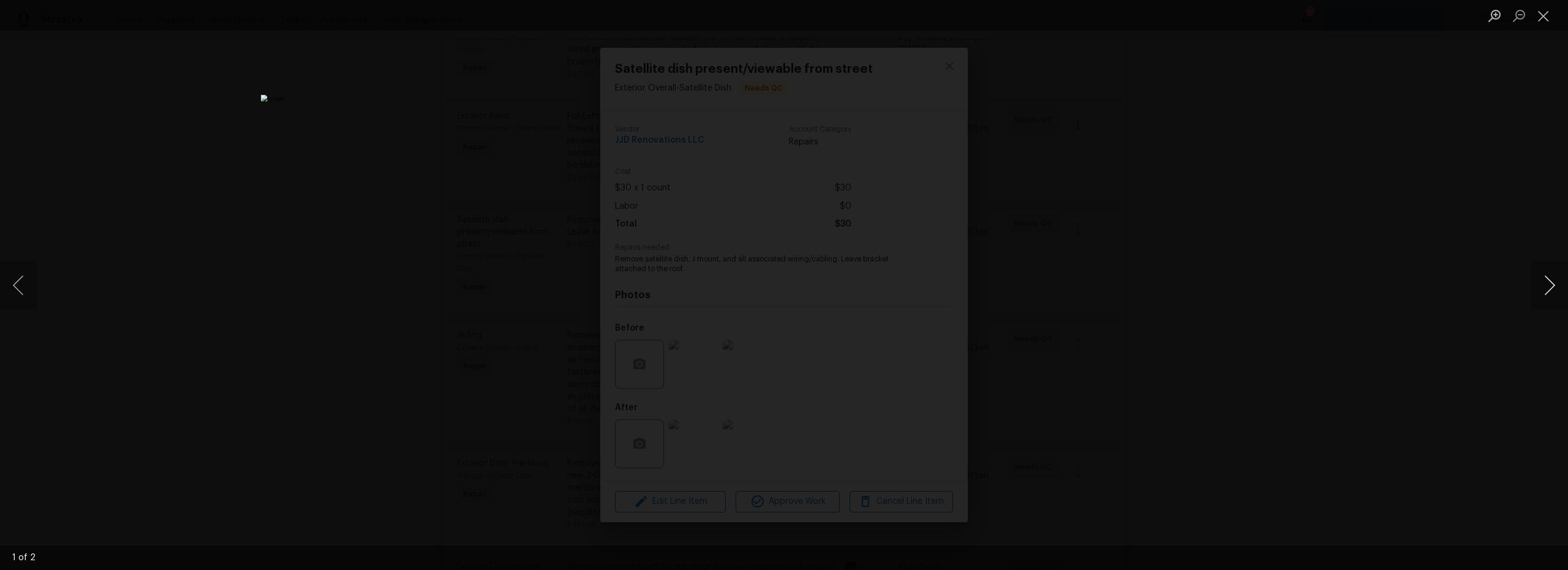
click at [1540, 288] on button "Next image" at bounding box center [1550, 285] width 37 height 49
click at [1547, 18] on button "Close lightbox" at bounding box center [1543, 16] width 25 height 21
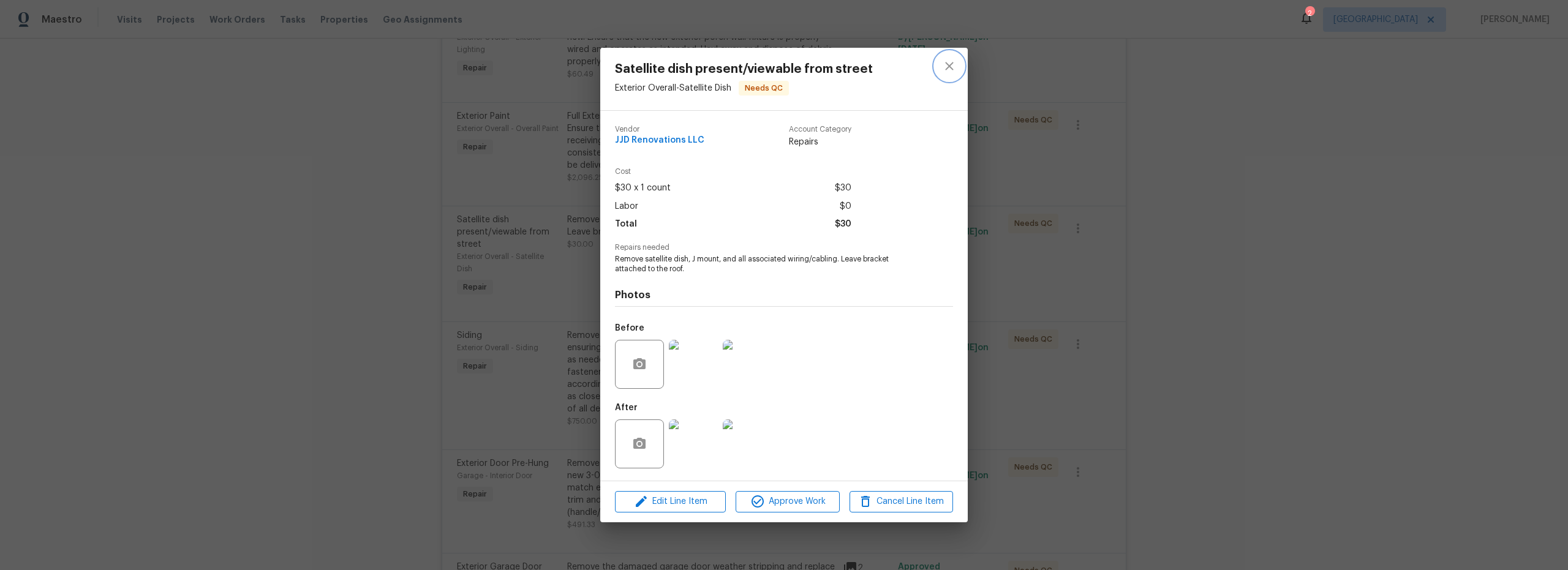
click at [949, 69] on icon "close" at bounding box center [949, 66] width 15 height 15
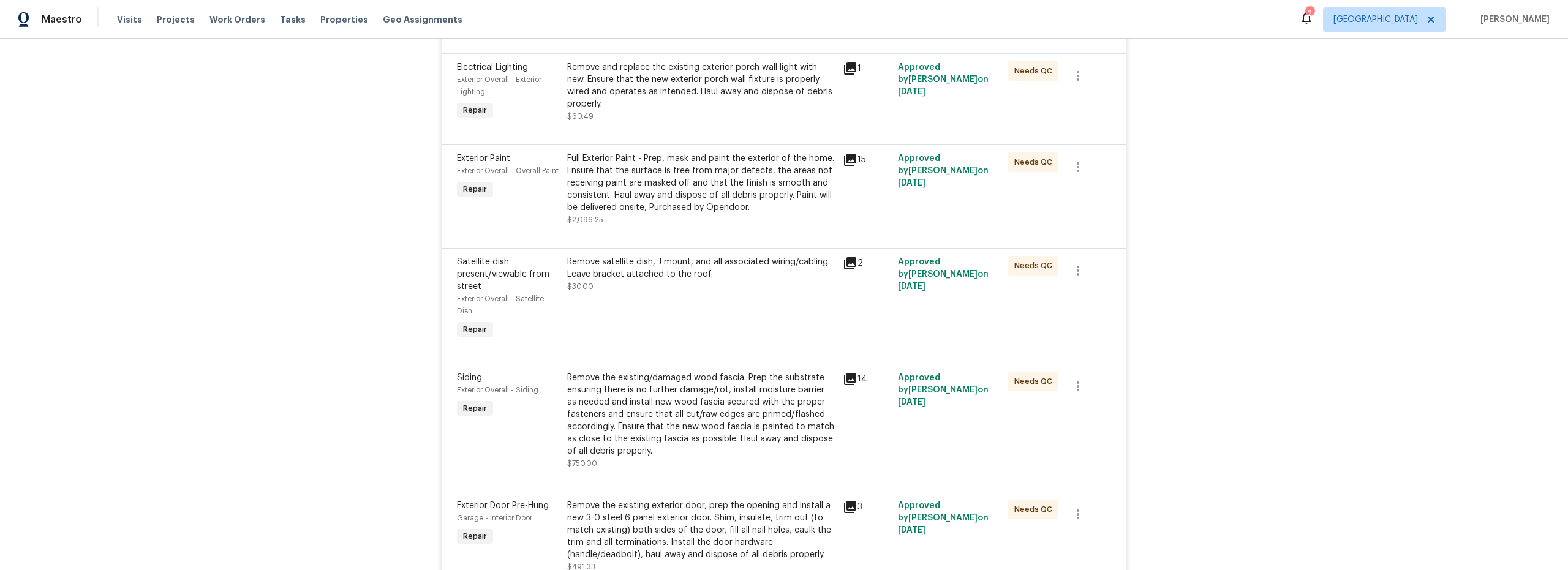
scroll to position [579, 0]
click at [725, 229] on div "Full Exterior Paint - Prep, mask and paint the exterior of the home. Ensure tha…" at bounding box center [701, 191] width 268 height 73
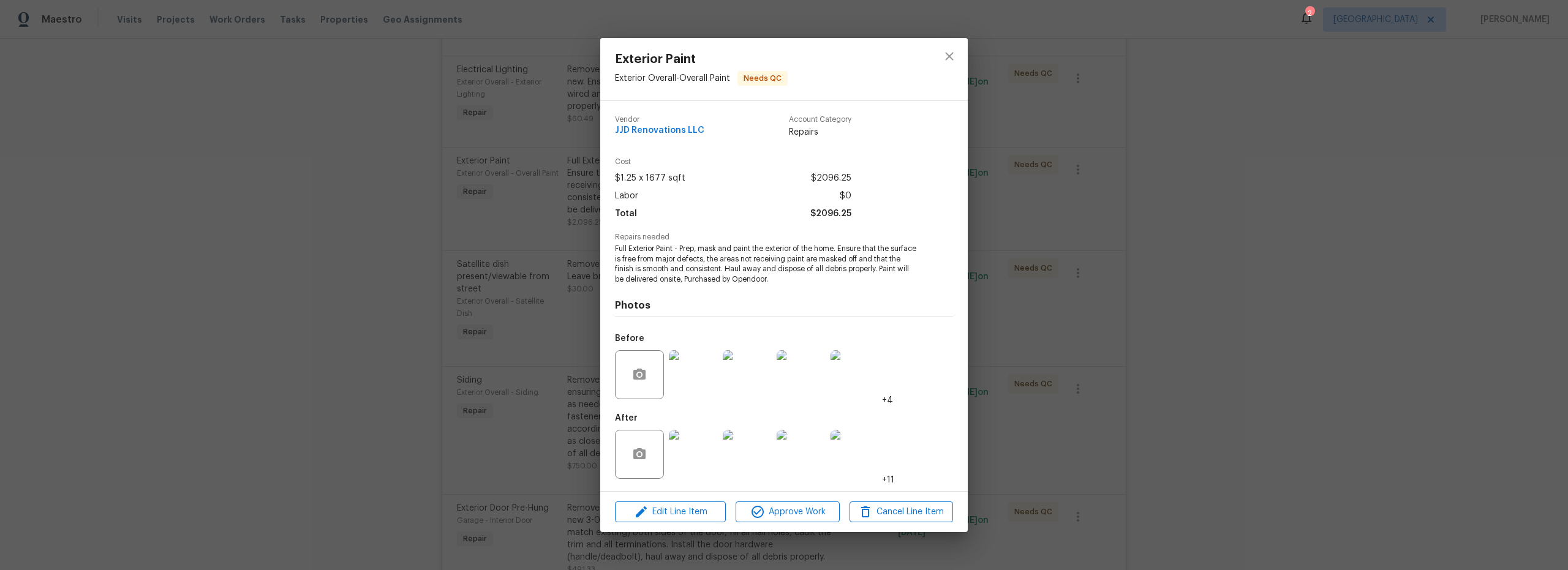
click at [703, 456] on img at bounding box center [694, 454] width 49 height 49
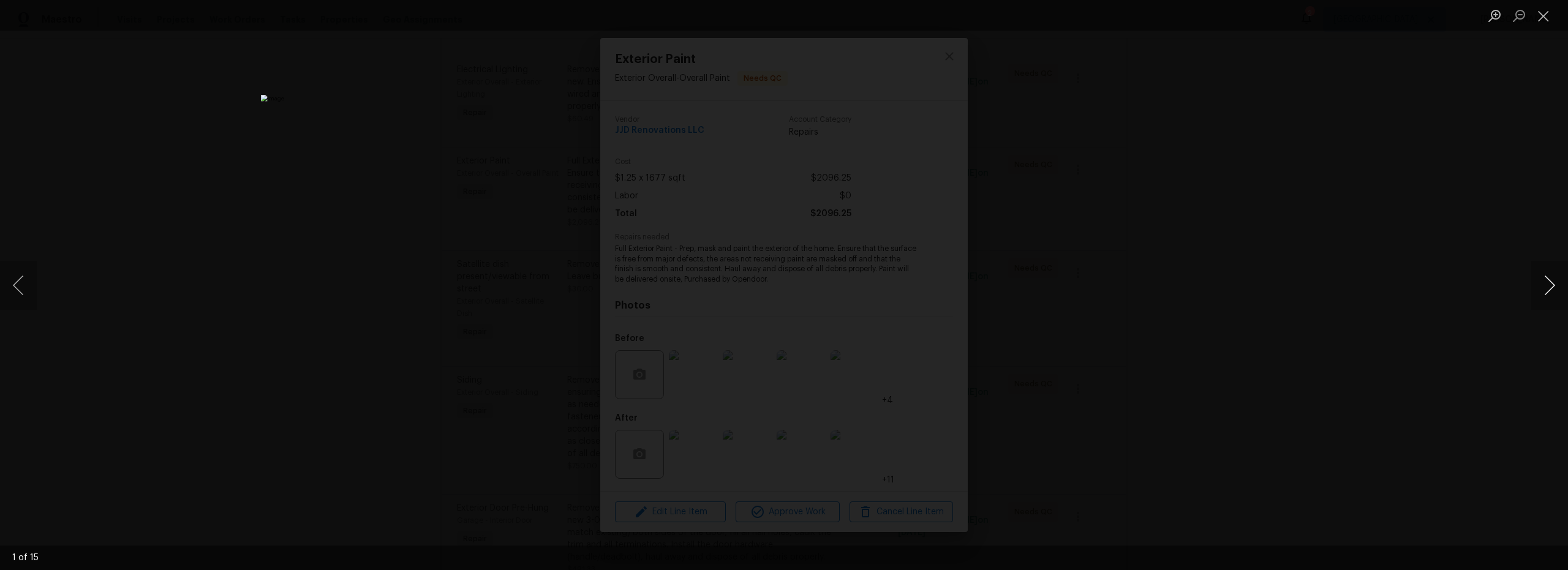
click at [1552, 290] on button "Next image" at bounding box center [1550, 285] width 37 height 49
click at [1554, 290] on button "Next image" at bounding box center [1550, 285] width 37 height 49
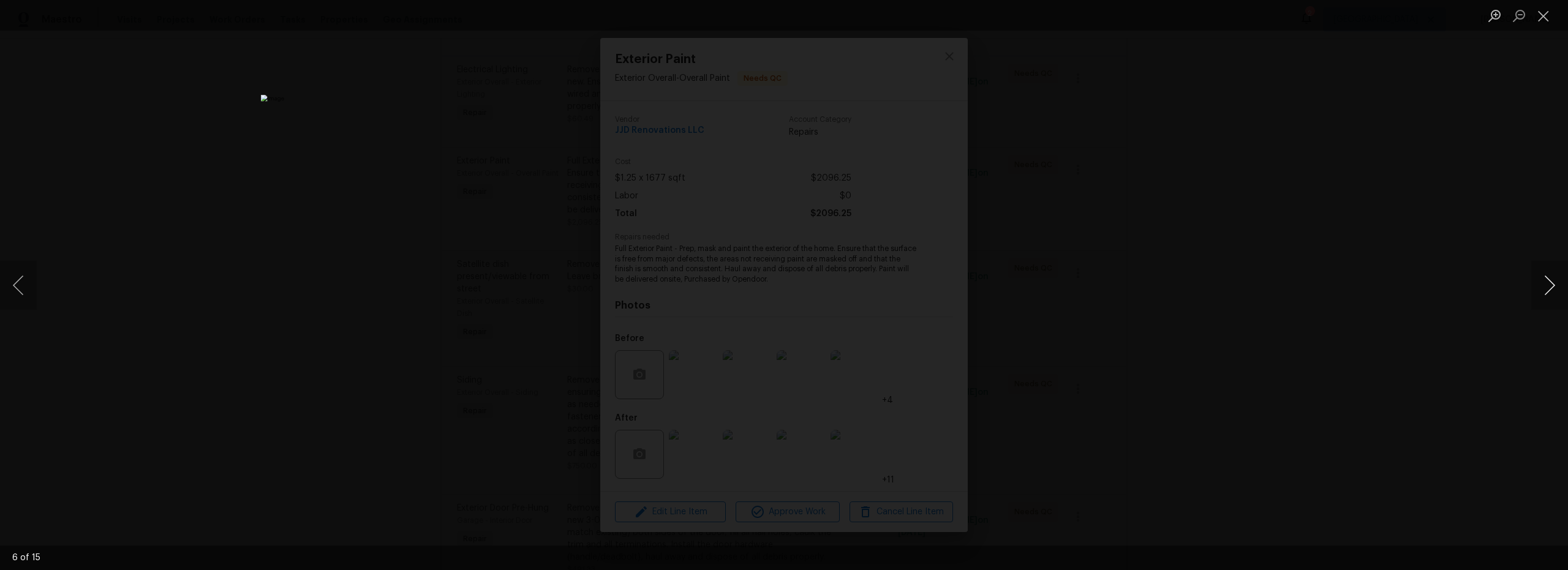
click at [1553, 290] on button "Next image" at bounding box center [1550, 285] width 37 height 49
click at [1545, 22] on button "Close lightbox" at bounding box center [1543, 16] width 25 height 21
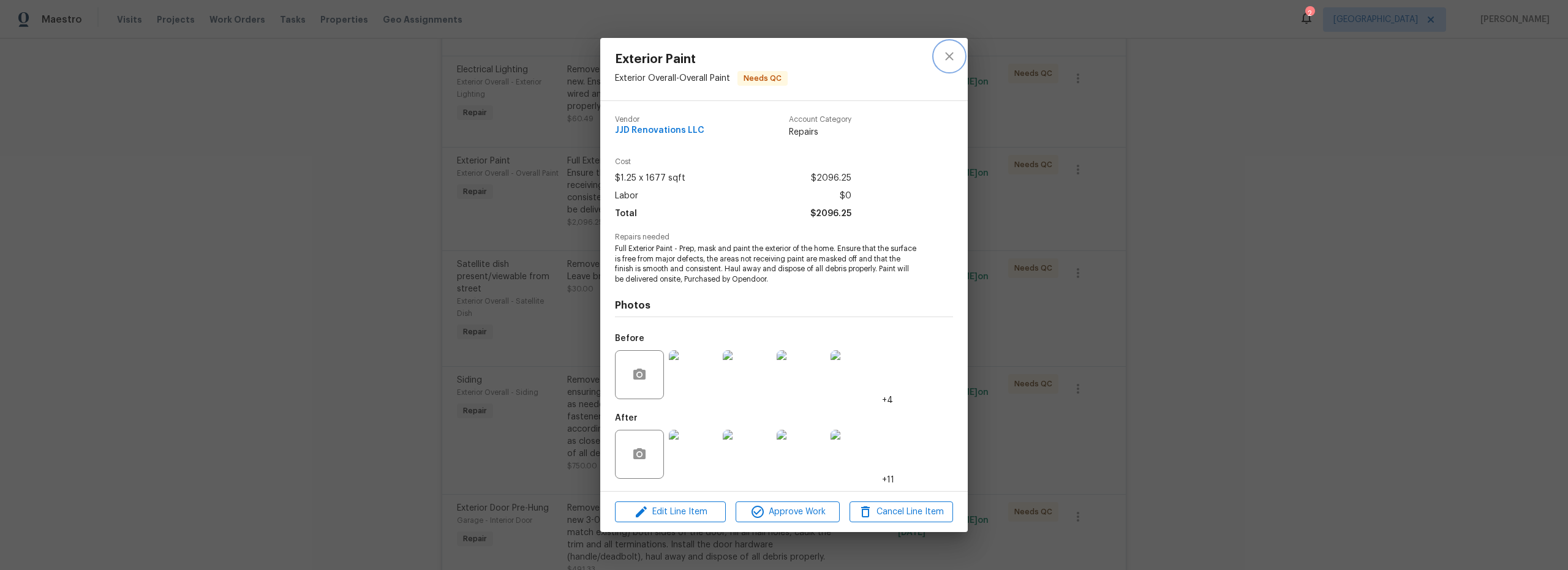
click at [944, 61] on icon "close" at bounding box center [949, 56] width 15 height 15
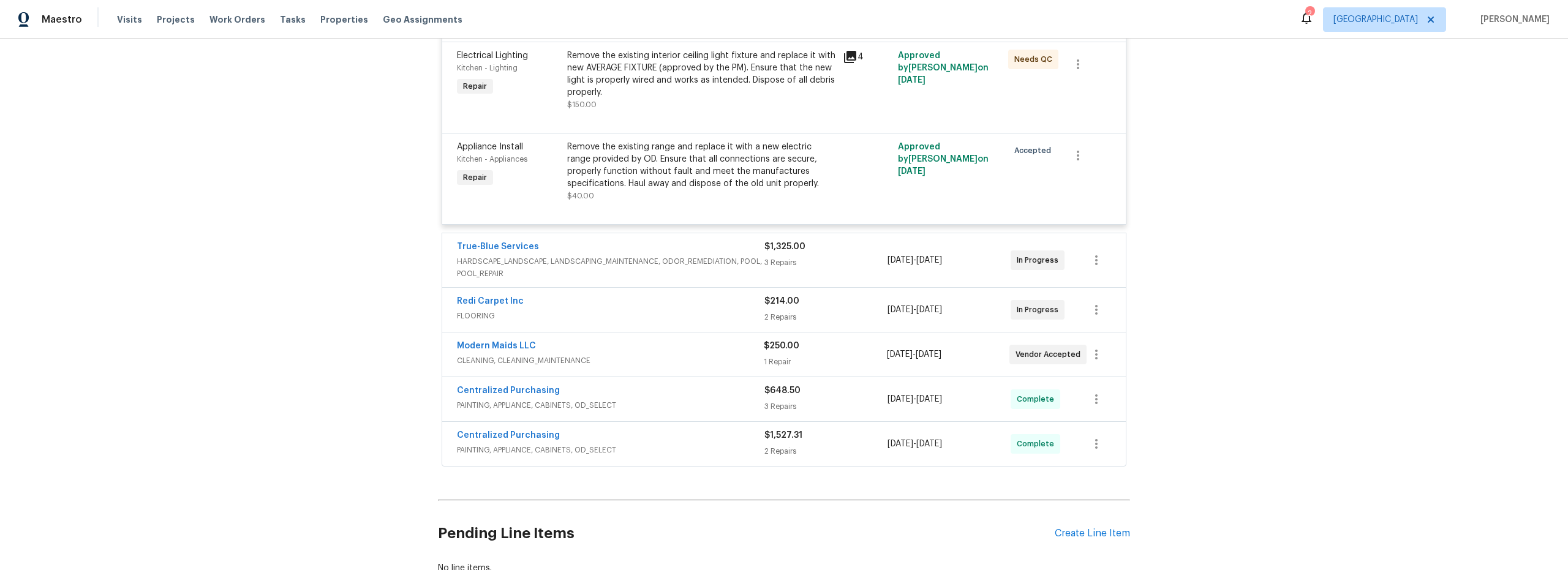
scroll to position [2680, 0]
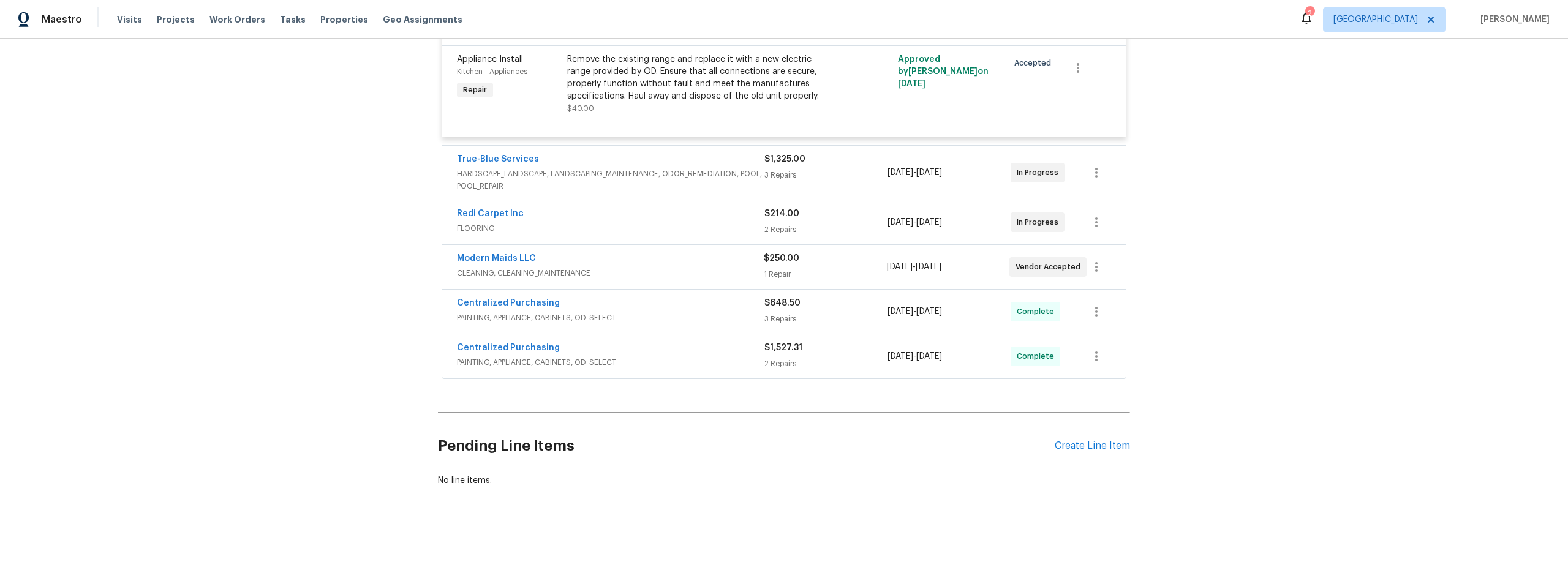
click at [685, 222] on span "FLOORING" at bounding box center [610, 228] width 308 height 12
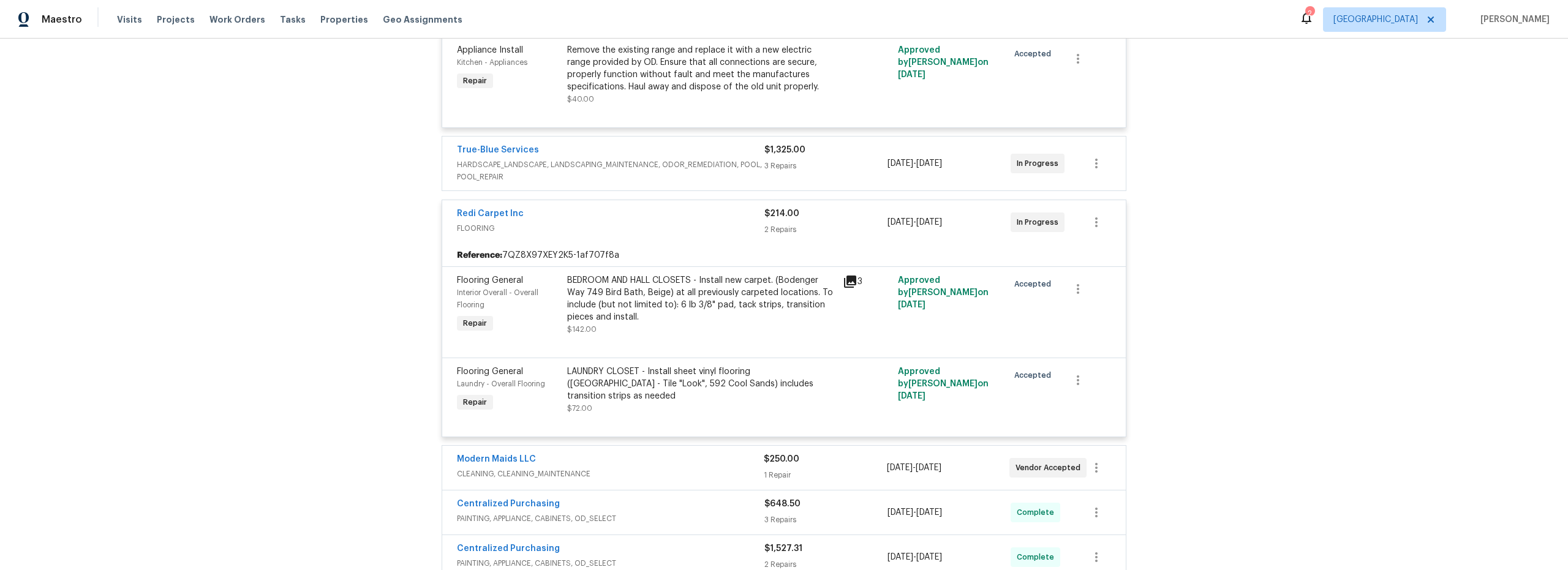
click at [688, 408] on div "LAUNDRY CLOSET - Install sheet vinyl flooring (Sugar Valley - Tile "Look", 592 …" at bounding box center [701, 389] width 275 height 56
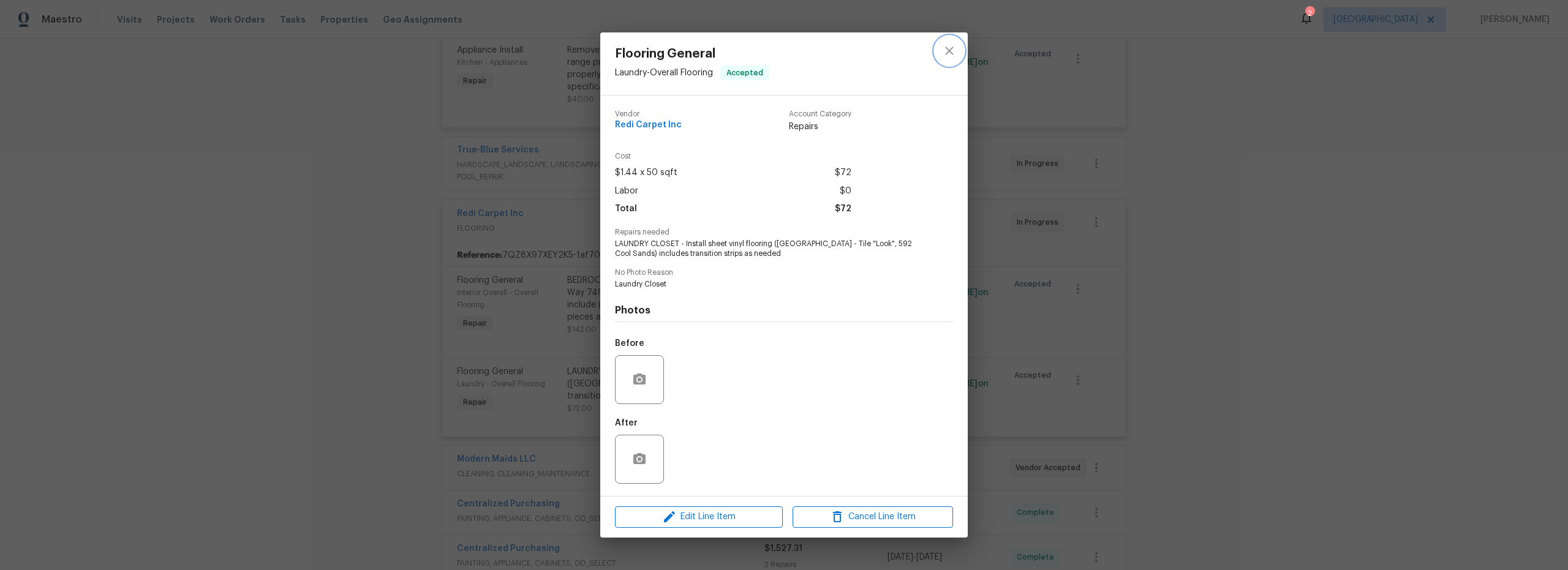
click at [948, 56] on icon "close" at bounding box center [949, 50] width 15 height 15
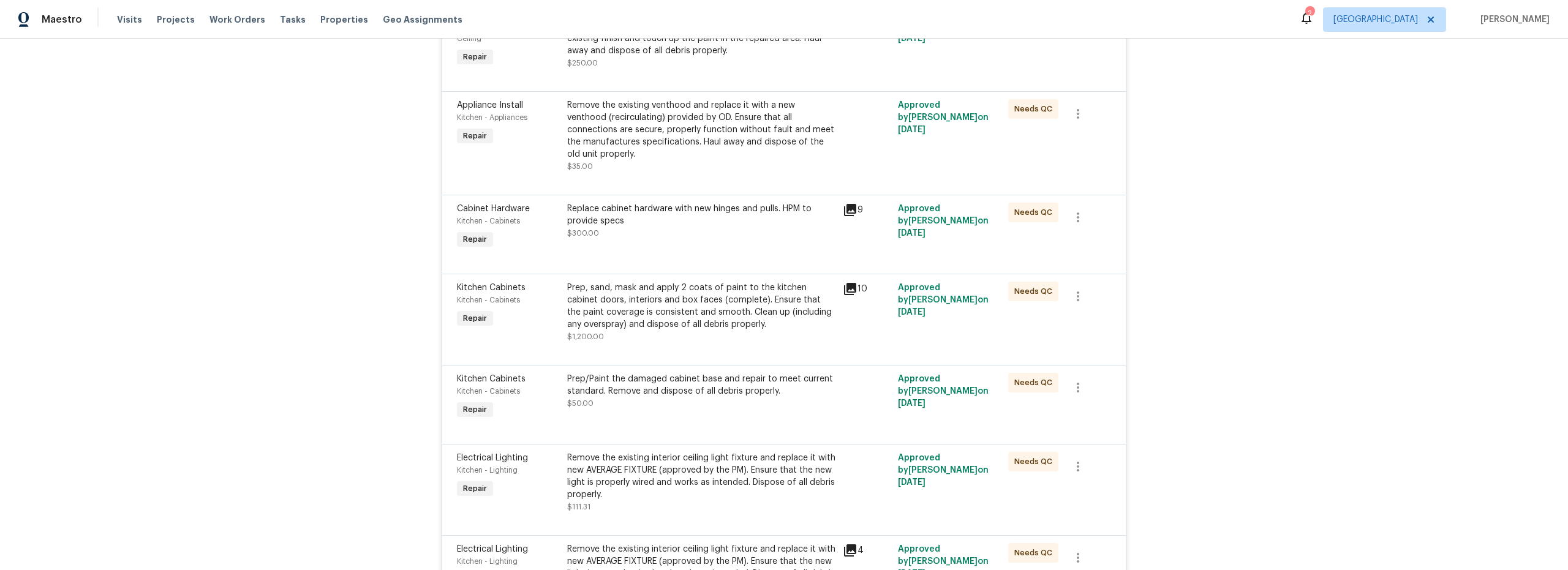
scroll to position [1984, 0]
